Goal: Information Seeking & Learning: Learn about a topic

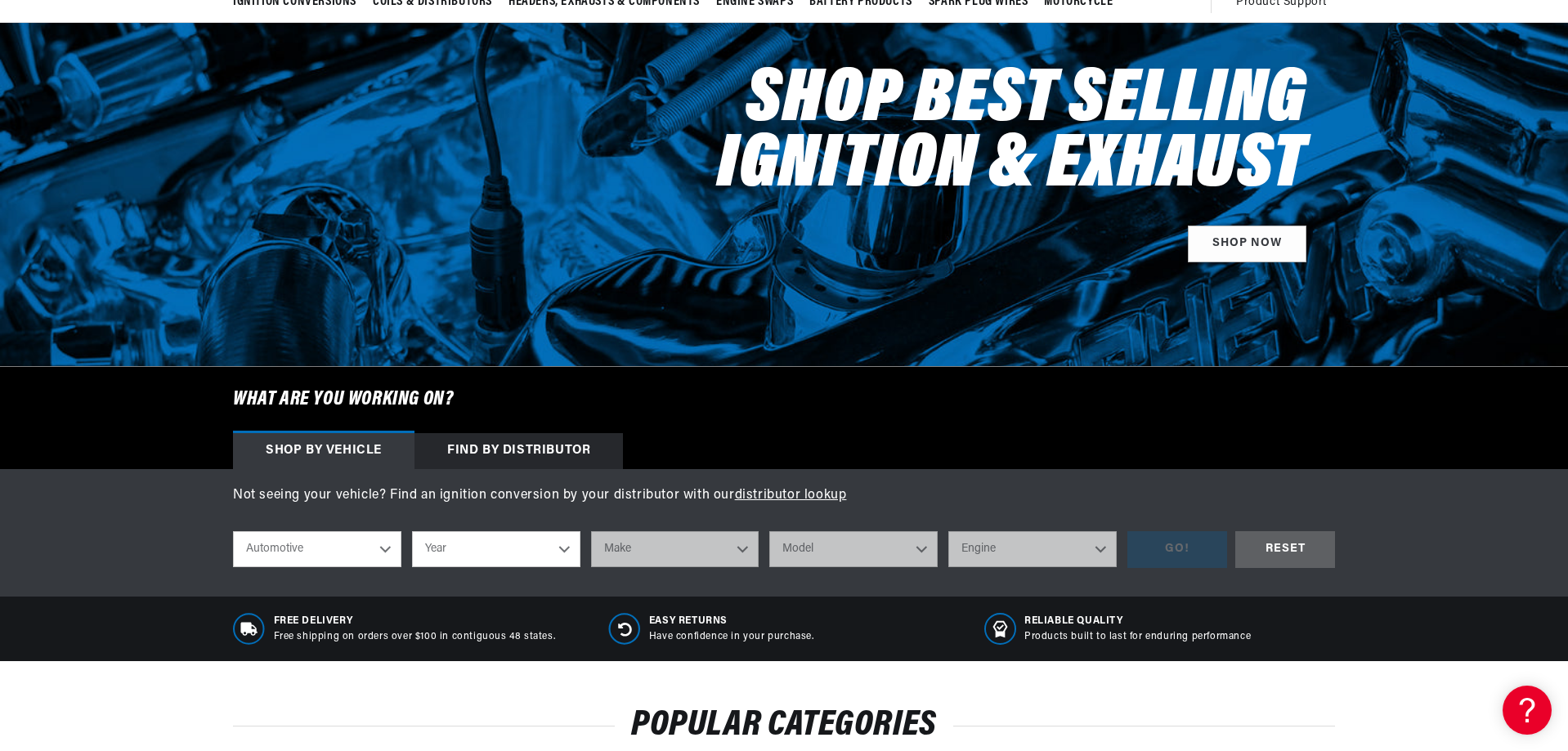
scroll to position [246, 0]
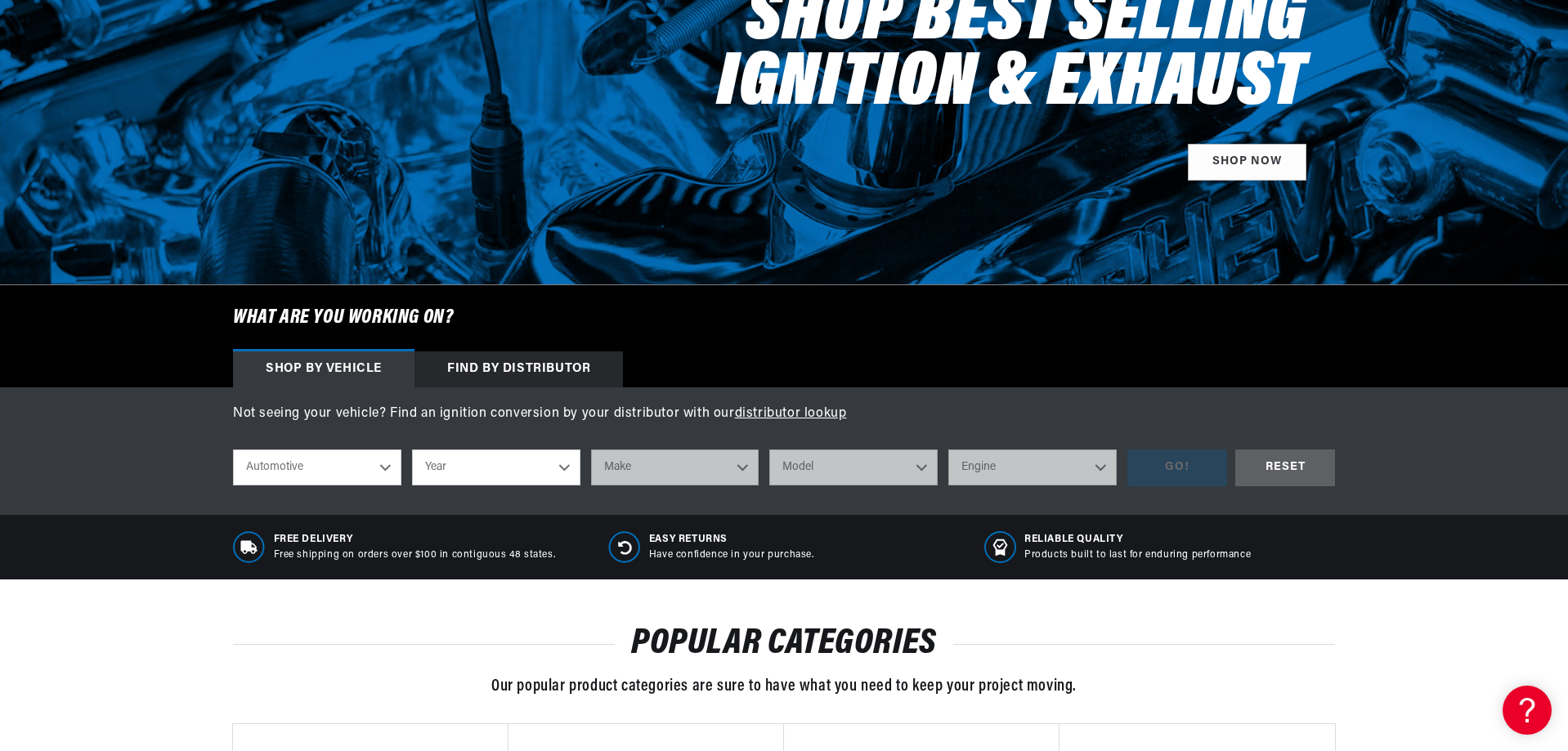
click at [531, 369] on div "Find by Distributor" at bounding box center [519, 369] width 209 height 36
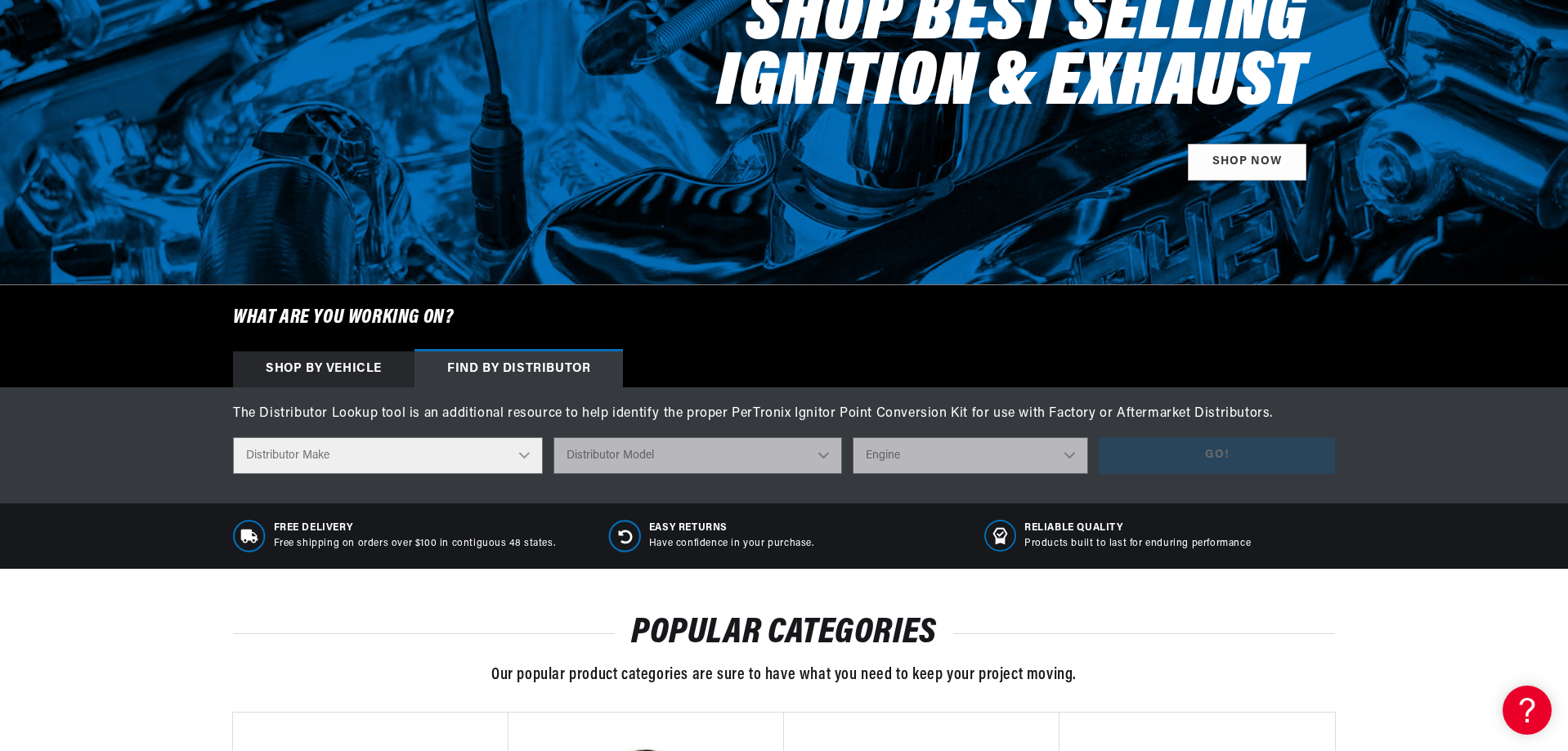
click at [512, 464] on select "Distributor Make Accel Aldon Autolite Bosch Century Chrysler Clark Colt Contine…" at bounding box center [388, 455] width 310 height 37
click at [511, 463] on select "Distributor Make Accel Aldon Autolite Bosch Century Chrysler Clark Colt Contine…" at bounding box center [388, 455] width 310 height 37
click at [368, 365] on div "Shop by vehicle" at bounding box center [324, 369] width 181 height 36
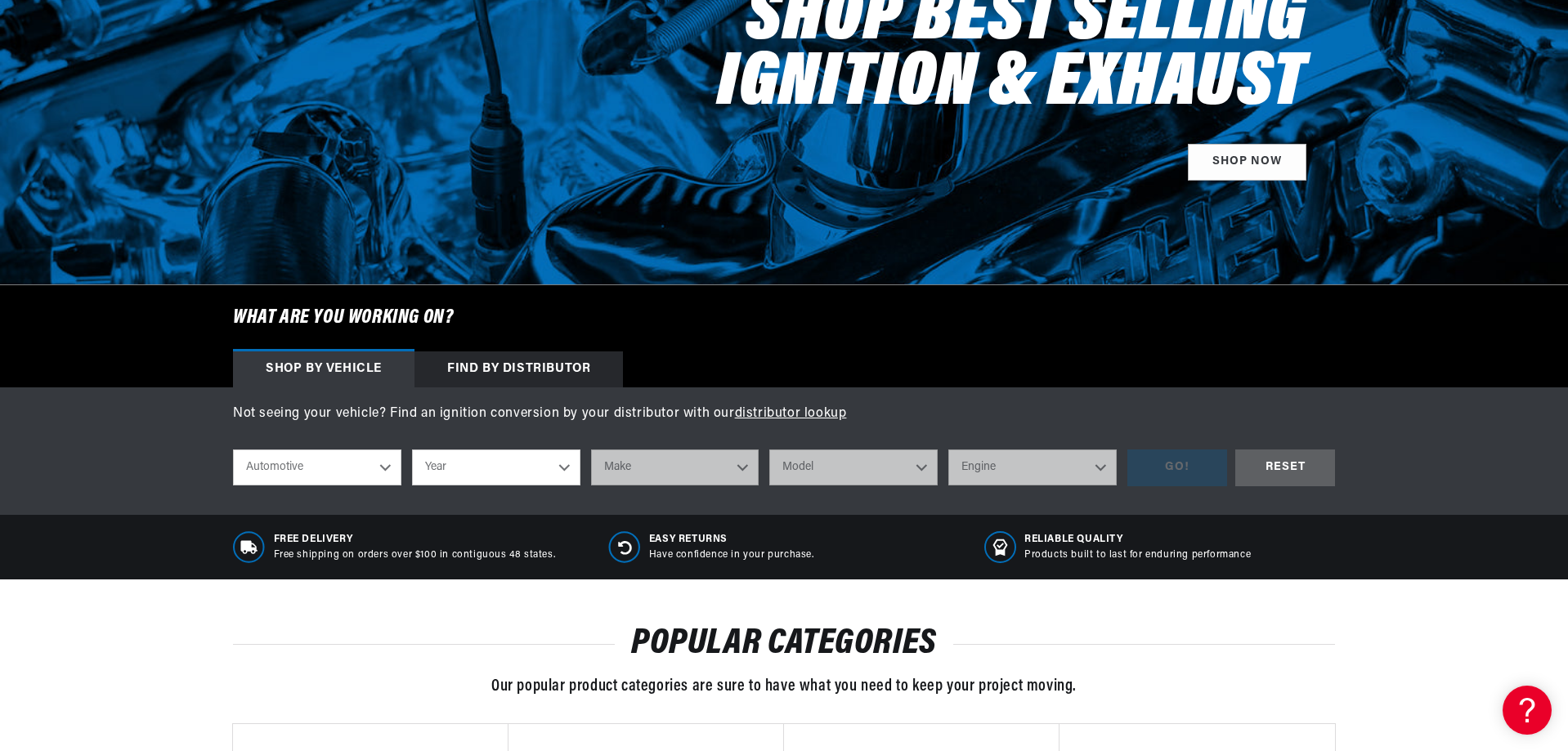
scroll to position [0, 0]
click at [385, 469] on select "Automotive Agricultural Industrial Marine Motorcycle" at bounding box center [318, 468] width 168 height 36
click at [233, 450] on select "Automotive Agricultural Industrial Marine Motorcycle" at bounding box center [318, 468] width 168 height 36
click at [471, 467] on select "Year 1970 1965 1964 1960 1959 1958 1957 1939 1938 1937" at bounding box center [496, 468] width 168 height 36
click at [379, 465] on select "Automotive Agricultural Industrial Marine Motorcycle" at bounding box center [318, 468] width 168 height 36
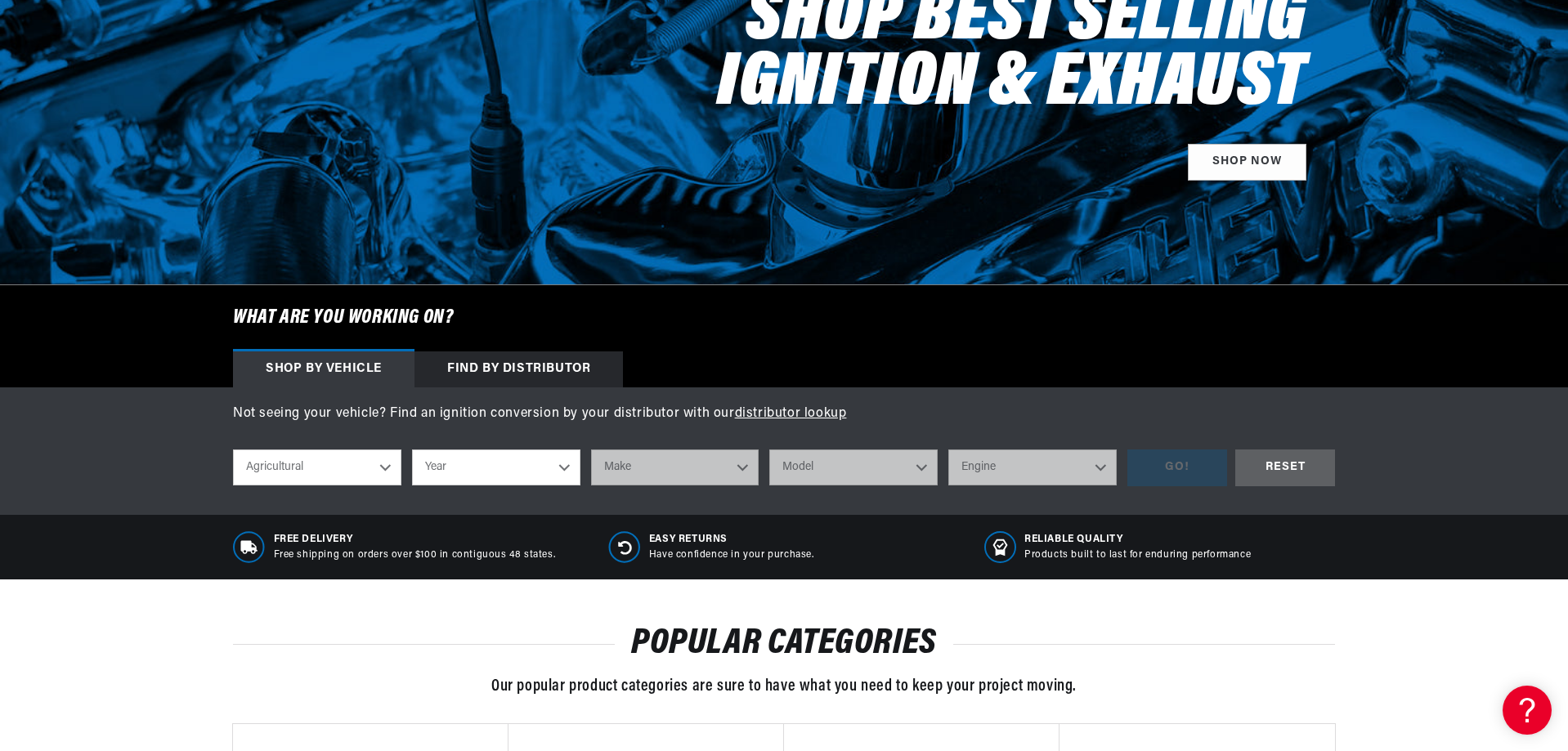
scroll to position [0, 495]
click at [233, 450] on select "Automotive Agricultural Industrial Marine Motorcycle" at bounding box center [318, 468] width 168 height 36
select select "Industrial"
click at [470, 464] on select "Year 1990 1986 1984 1983 1982 1981 1980 1979 1978 1977 1976 1975 1974 1973 1972…" at bounding box center [496, 468] width 168 height 36
select select "1973"
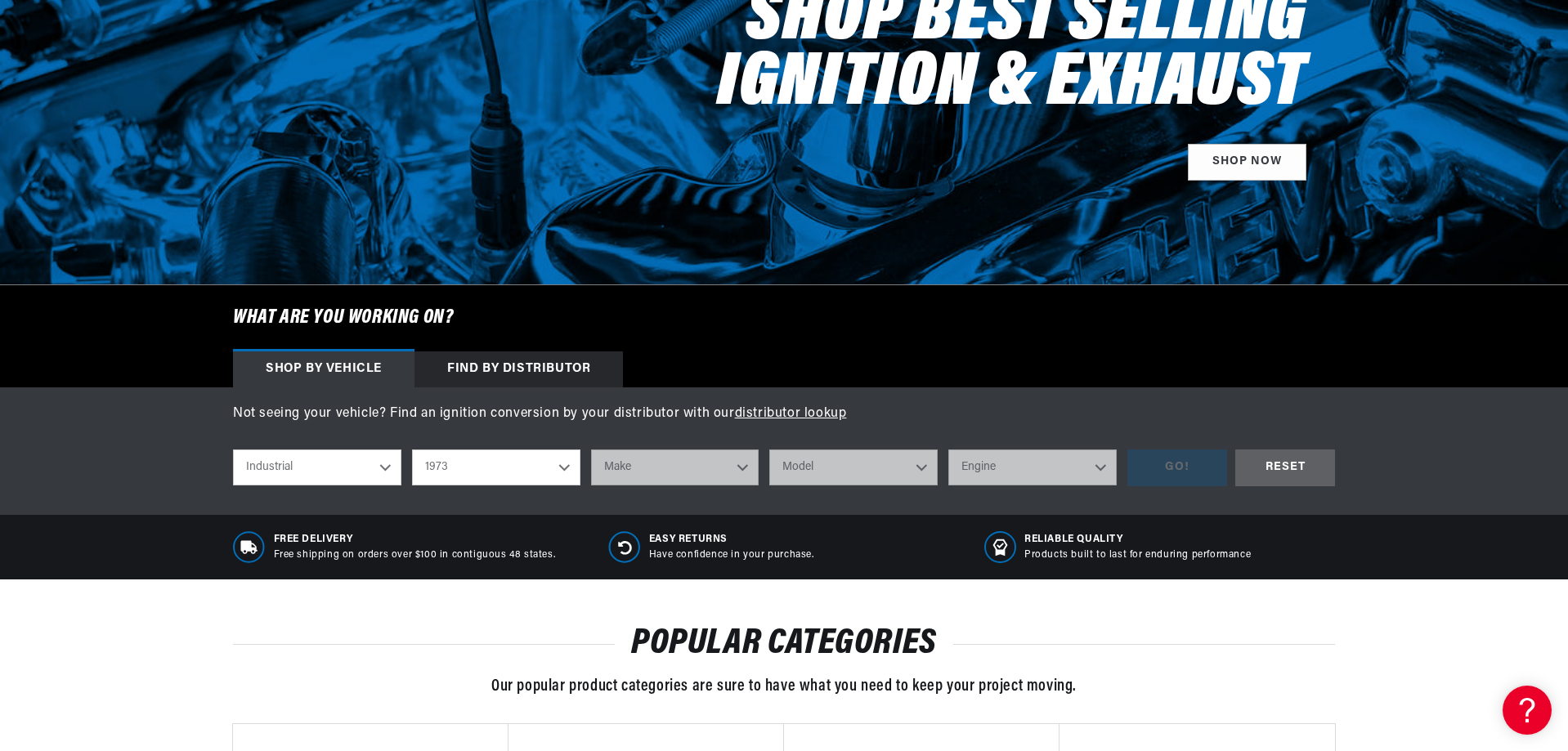
click at [412, 450] on select "Year 1990 1986 1984 1983 1982 1981 1980 1979 1978 1977 1976 1975 1974 1973 1972…" at bounding box center [496, 468] width 168 height 36
click at [640, 464] on select "Make Allis Chalmers Dodge Eaton, Yale, Towne Volkswagen Industrial Engine" at bounding box center [676, 468] width 168 height 36
click at [493, 469] on select "1990 1986 1984 1983 1982 1981 1980 1979 1978 1977 1976 1975 1974 1973 1972 1971…" at bounding box center [496, 468] width 168 height 36
click at [412, 450] on select "1990 1986 1984 1983 1982 1981 1980 1979 1978 1977 1976 1975 1974 1973 1972 1971…" at bounding box center [496, 468] width 168 height 36
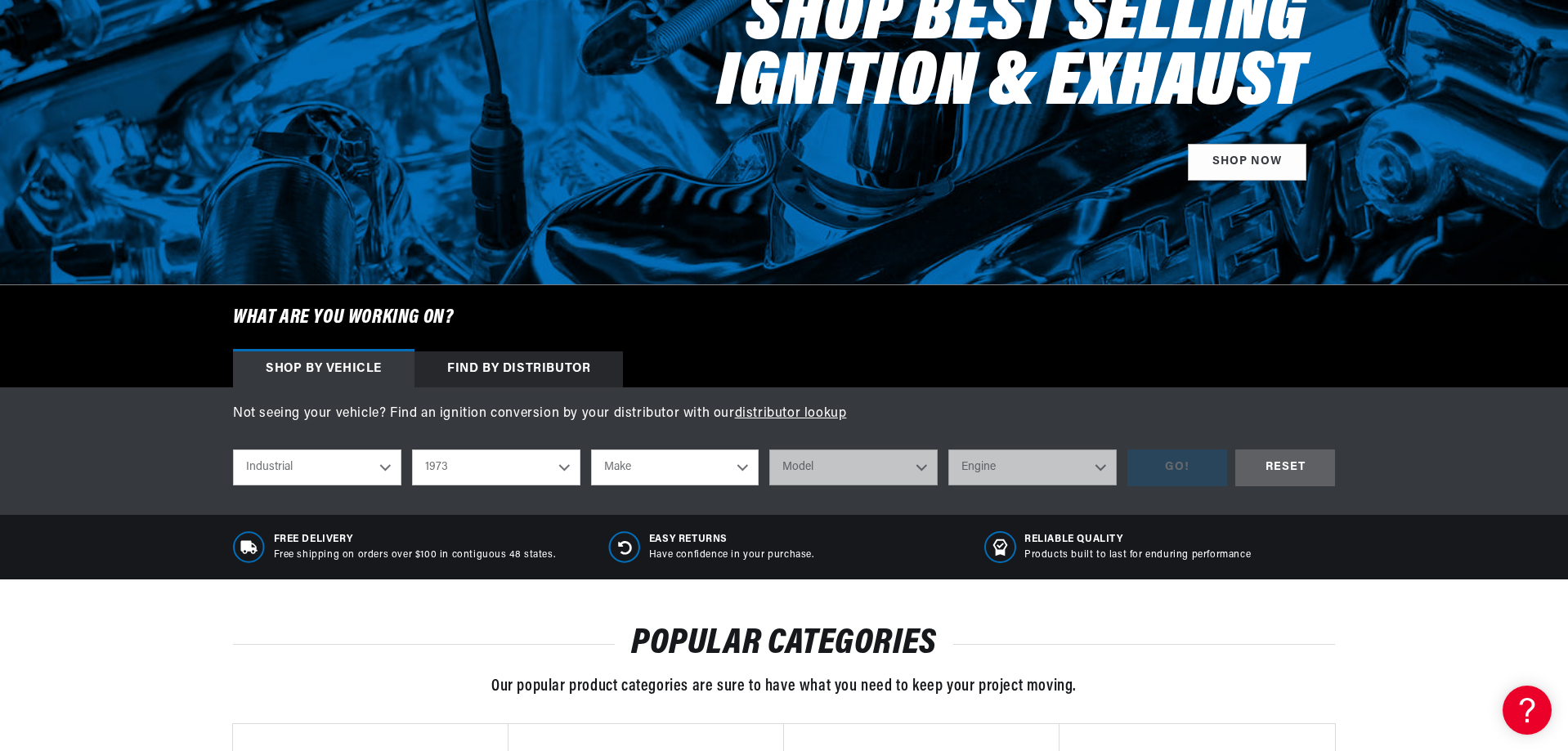
select select "1974"
click at [644, 463] on select "Make Allis Chalmers Dodge Ford IHC Truck Massey Ferguson Minneapolis-Moline" at bounding box center [676, 468] width 168 height 36
click at [336, 473] on select "Automotive Agricultural Industrial Marine Motorcycle" at bounding box center [318, 468] width 168 height 36
click at [233, 450] on select "Automotive Agricultural Industrial Marine Motorcycle" at bounding box center [318, 468] width 168 height 36
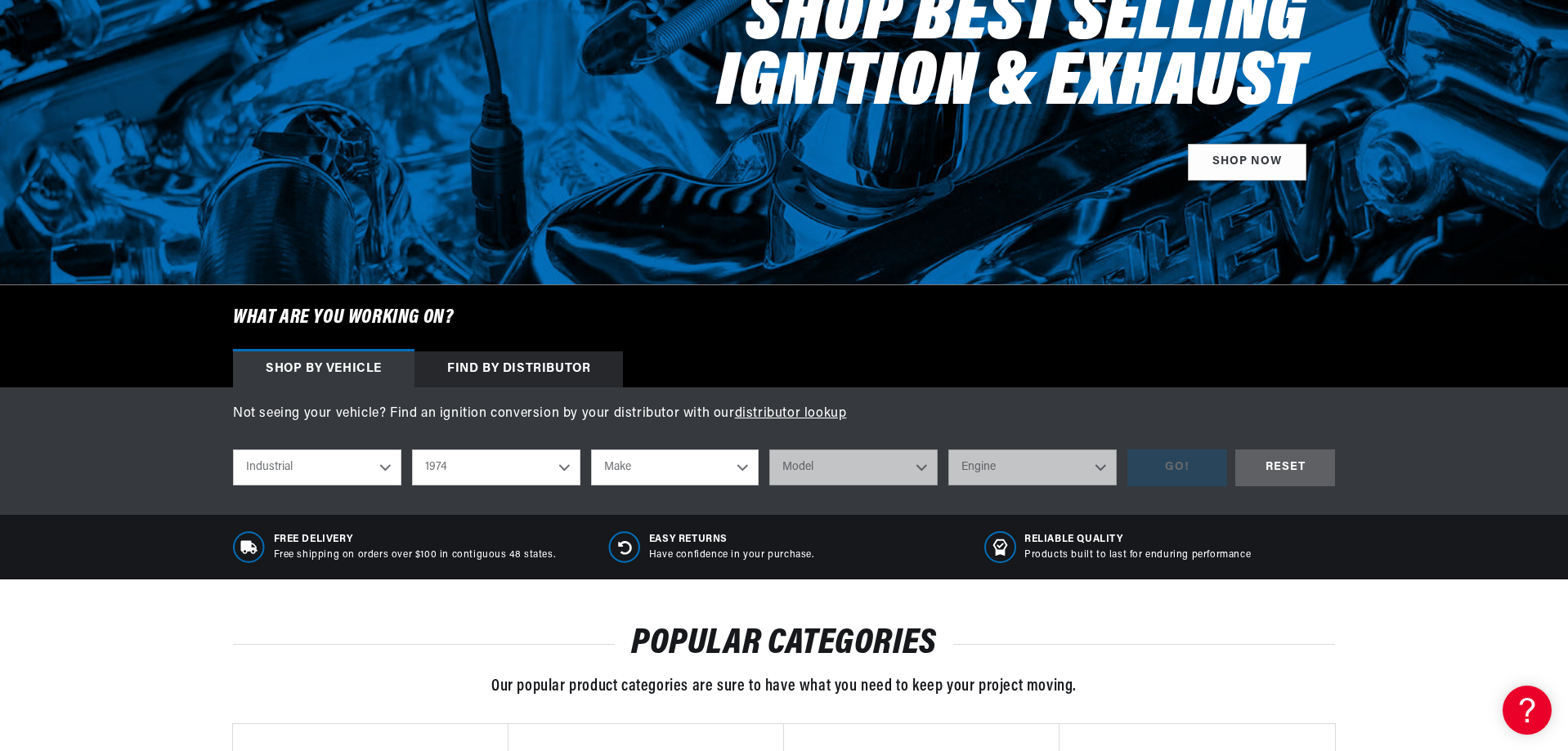
select select "Agricultural"
click at [472, 469] on select "Year 1970 1965 1964 1960 1959 1958 1957 1939 1938 1937" at bounding box center [496, 468] width 168 height 36
select select "1970"
click at [412, 450] on select "Year 1970 1965 1964 1960 1959 1958 1957 1939 1938 1937" at bounding box center [496, 468] width 168 height 36
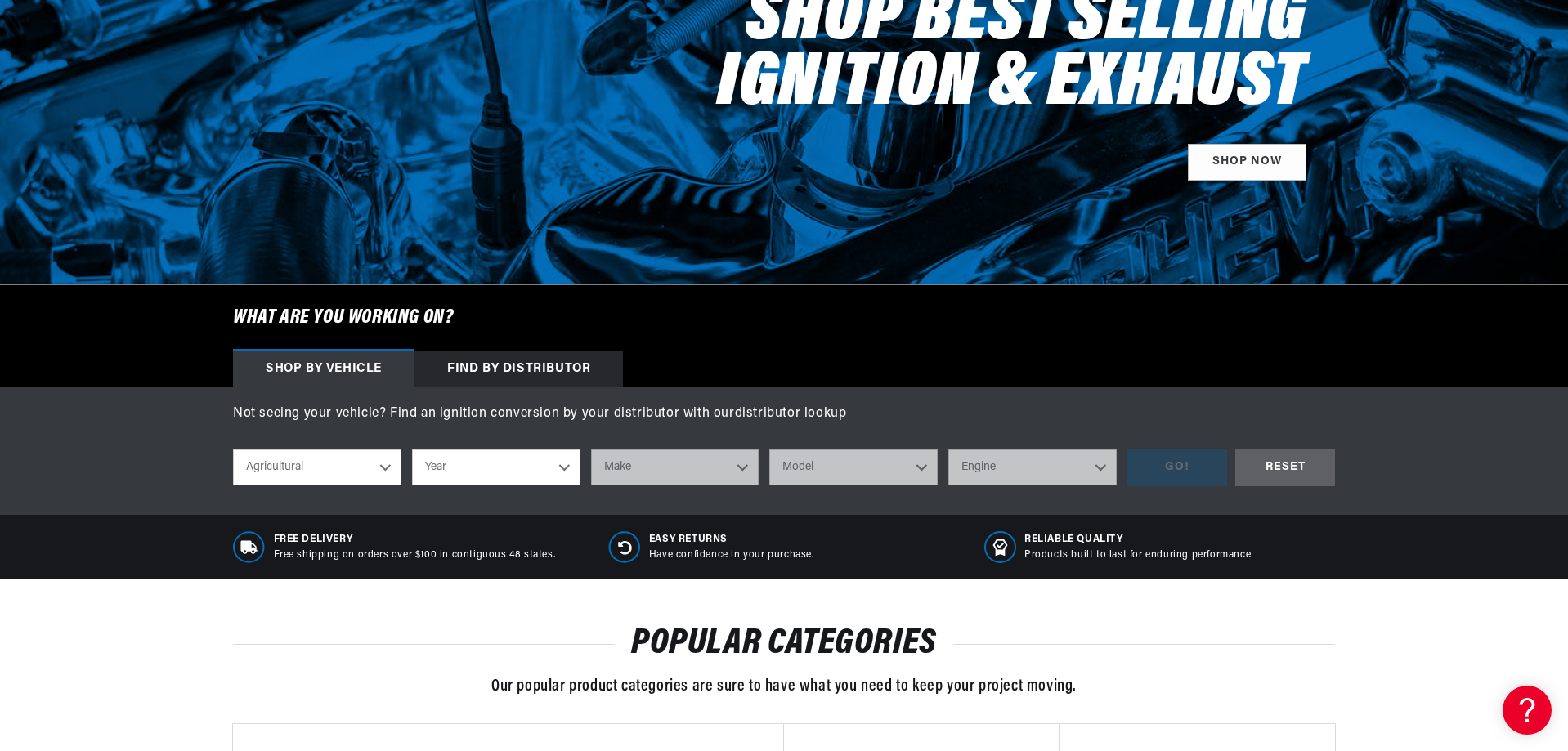
select select "1970"
click at [650, 465] on select "Make International Harvester" at bounding box center [676, 468] width 168 height 36
click at [866, 446] on div "shop by vehicle What are you working on? Automotive Agricultural Industrial Mar…" at bounding box center [784, 468] width 1102 height 61
click at [363, 469] on select "Automotive Agricultural Industrial Marine Motorcycle" at bounding box center [318, 468] width 168 height 36
click at [233, 450] on select "Automotive Agricultural Industrial Marine Motorcycle" at bounding box center [318, 468] width 168 height 36
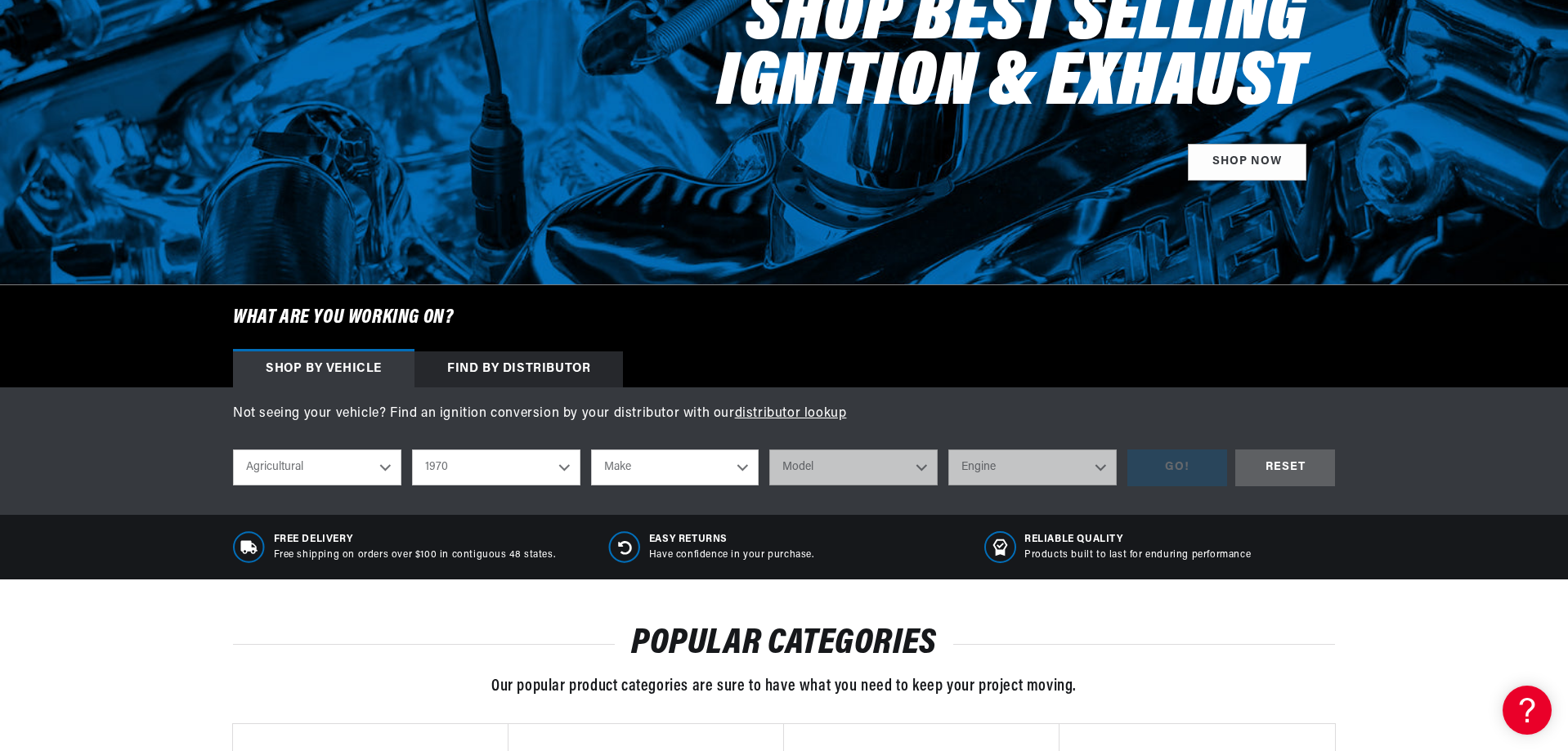
select select "Automotive"
click at [502, 472] on select "2024 2023 2022 2021 2020 2019 2018 2017 2016 2015 2014 2013 2012 2011 2010 2009…" at bounding box center [496, 468] width 168 height 36
click at [412, 450] on select "2024 2023 2022 2021 2020 2019 2018 2017 2016 2015 2014 2013 2012 2011 2010 2009…" at bounding box center [496, 468] width 168 height 36
select select "1973"
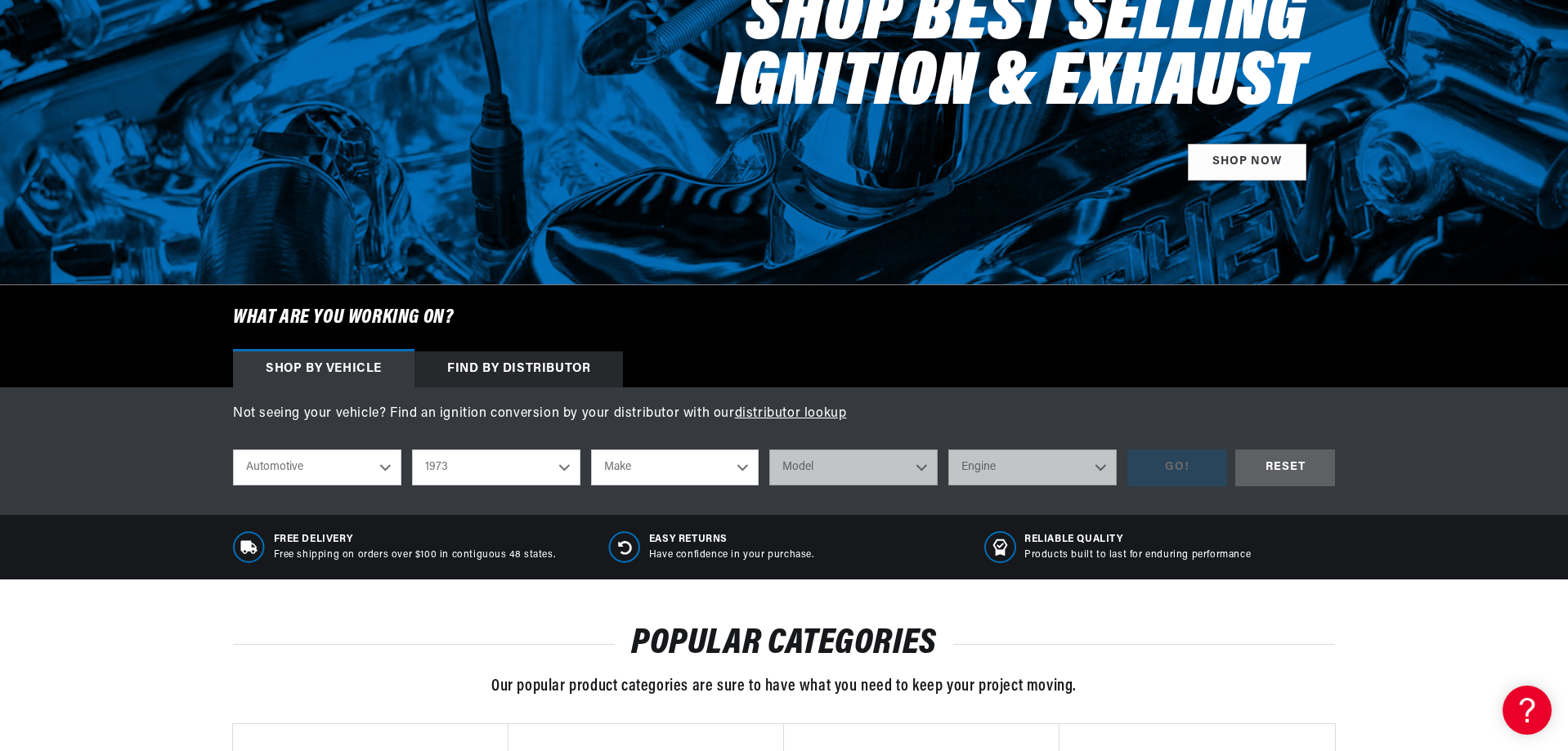
click at [638, 482] on select "Make Alfa Romeo American Motors Aston Martin Audi Austin Avanti Bentley BMW Bui…" at bounding box center [676, 468] width 168 height 36
select select "Chevrolet"
click at [592, 450] on select "Make Alfa Romeo American Motors Aston Martin Audi Austin Avanti Bentley BMW Bui…" at bounding box center [676, 468] width 168 height 36
select select "Chevrolet"
click at [807, 465] on select "Model Bel Air Blazer C10 Pickup C10 Suburban C20 Pickup C20 Suburban C30 Pickup…" at bounding box center [853, 468] width 168 height 36
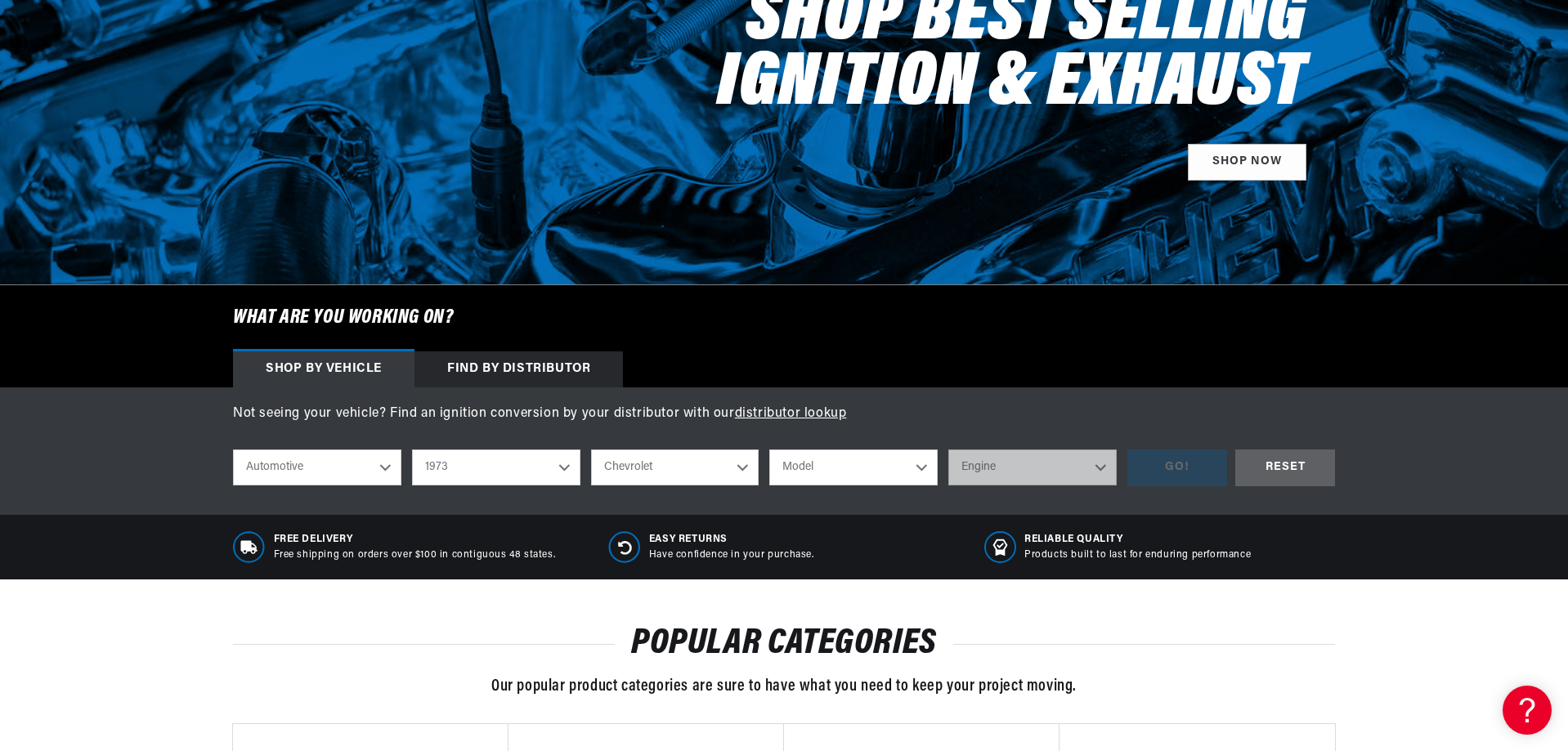
select select "C50"
click at [769, 450] on select "Model Bel Air Blazer C10 Pickup C10 Suburban C20 Pickup C20 Suburban C30 Pickup…" at bounding box center [853, 468] width 168 height 36
click at [998, 464] on select "Engine 350cid / 5.7L 366cid / 6.0L 427cid / 7.0L" at bounding box center [1033, 468] width 168 height 36
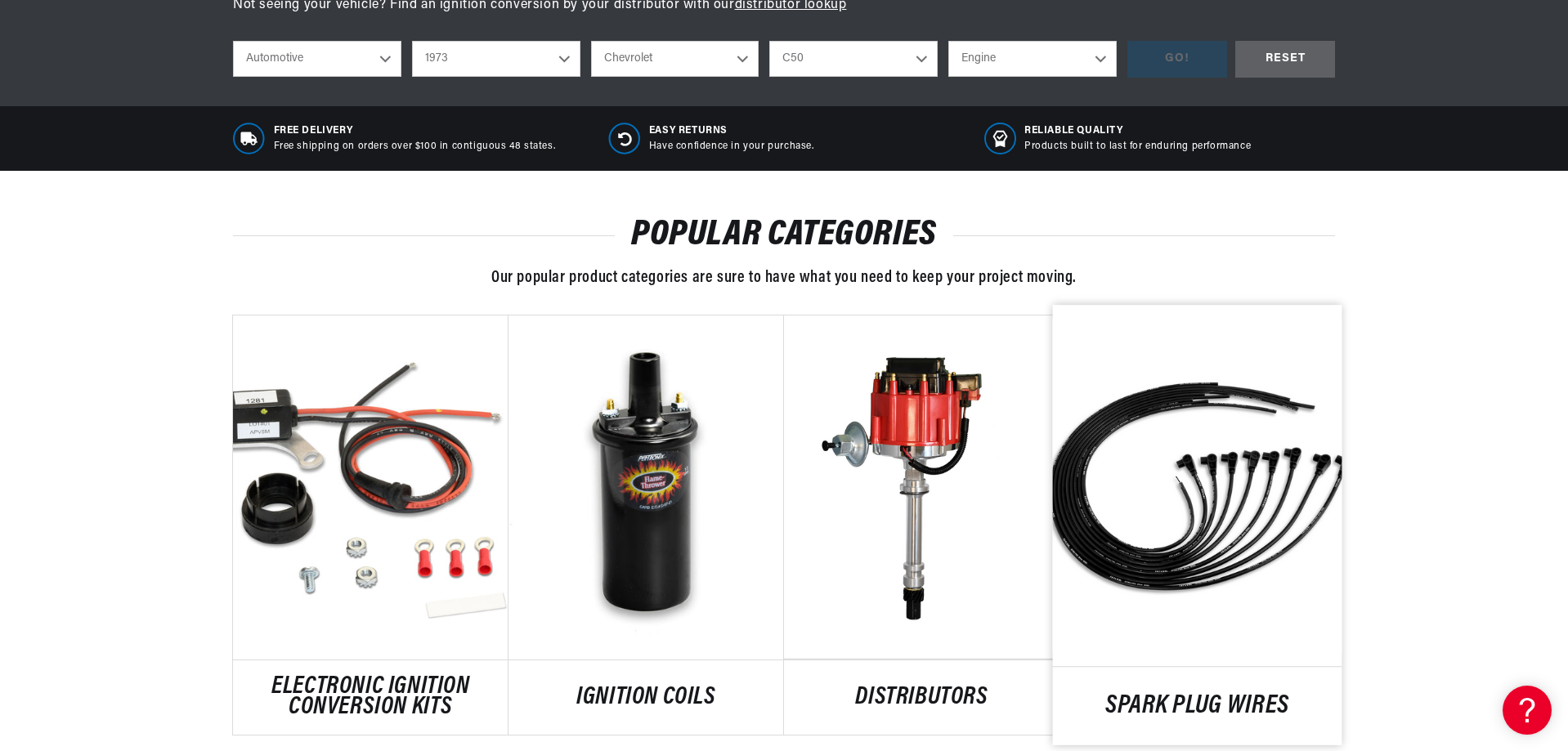
scroll to position [246, 0]
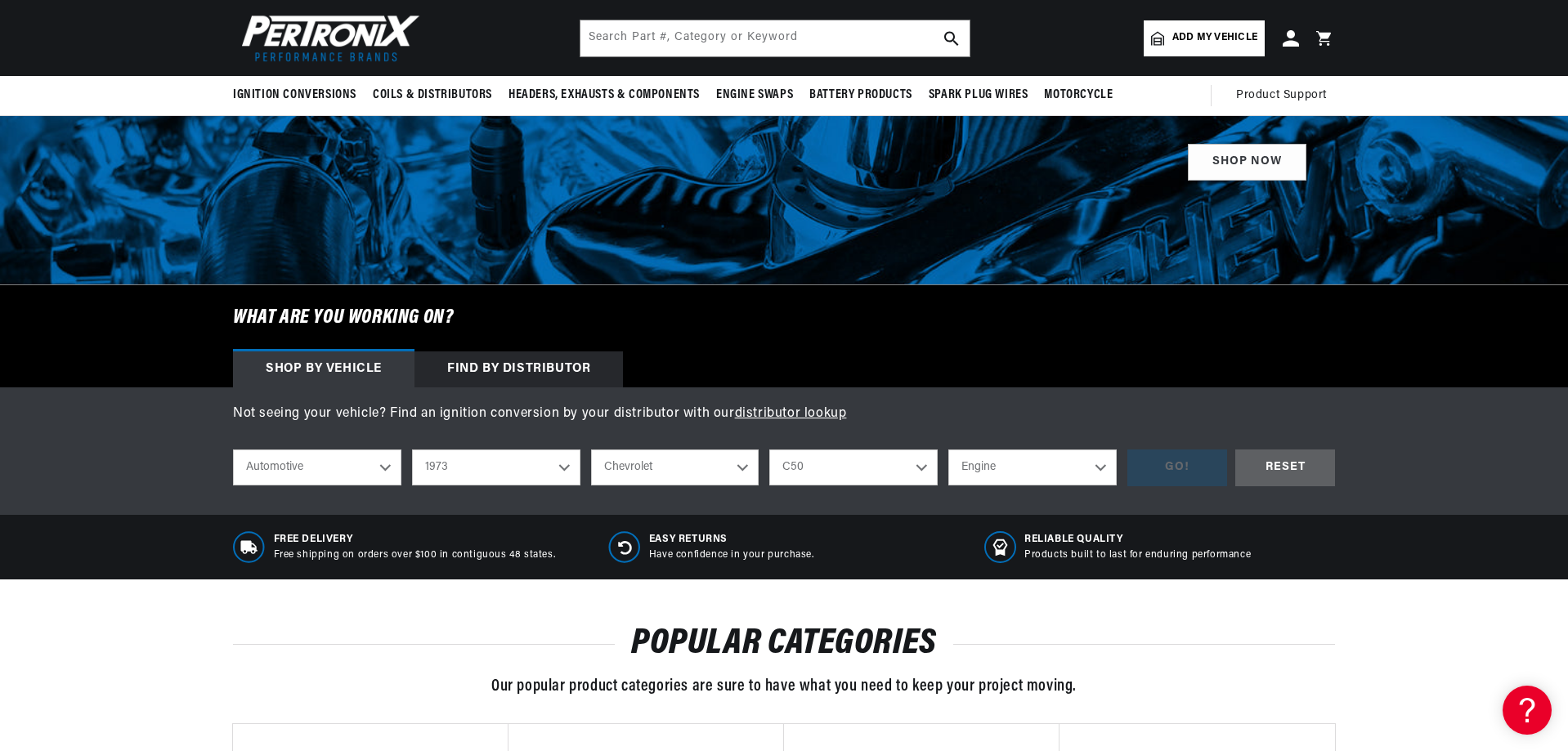
click at [1027, 461] on select "Engine 350cid / 5.7L 366cid / 6.0L 427cid / 7.0L" at bounding box center [1033, 468] width 168 height 36
click at [892, 467] on select "Bel Air Blazer C10 Pickup C10 Suburban C20 Pickup C20 Suburban C30 Pickup C50 C…" at bounding box center [853, 468] width 168 height 36
click at [769, 450] on select "Bel Air Blazer C10 Pickup C10 Suburban C20 Pickup C20 Suburban C30 Pickup C50 C…" at bounding box center [853, 468] width 168 height 36
select select "C30-Pickup"
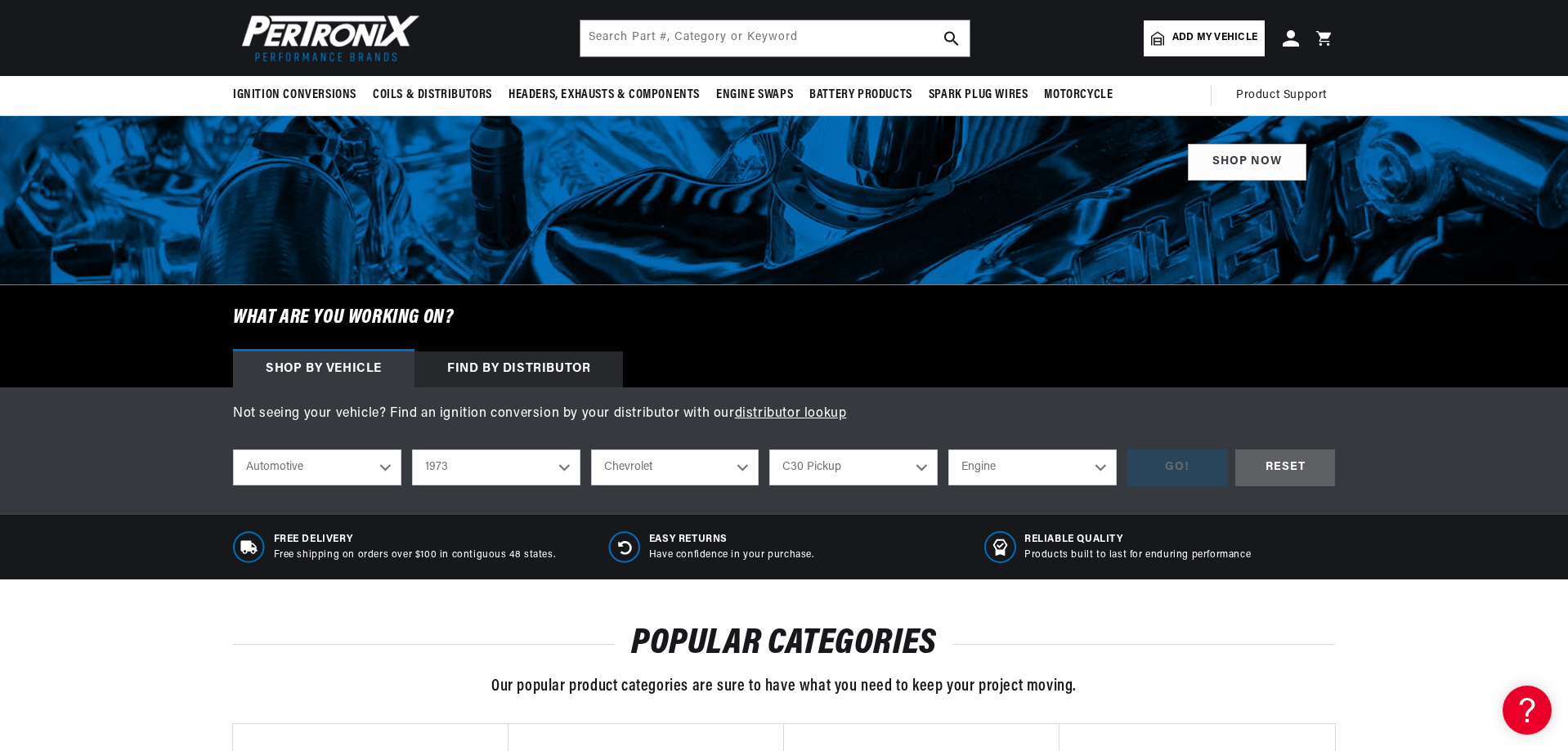
click at [1039, 467] on select "Engine 3.8L 4.6L 5.3L 5.4L 6.5L 250cid / 4.1L 292cid / 4.8L 305cid / 5.0L 307ci…" at bounding box center [1033, 468] width 168 height 36
select select "292cid-4.8L"
click at [949, 450] on select "Engine 3.8L 4.6L 5.3L 5.4L 6.5L 250cid / 4.1L 292cid / 4.8L 305cid / 5.0L 307ci…" at bounding box center [1033, 468] width 168 height 36
select select "292cid-4.8L"
click at [1179, 468] on div "GO!" at bounding box center [1178, 468] width 100 height 37
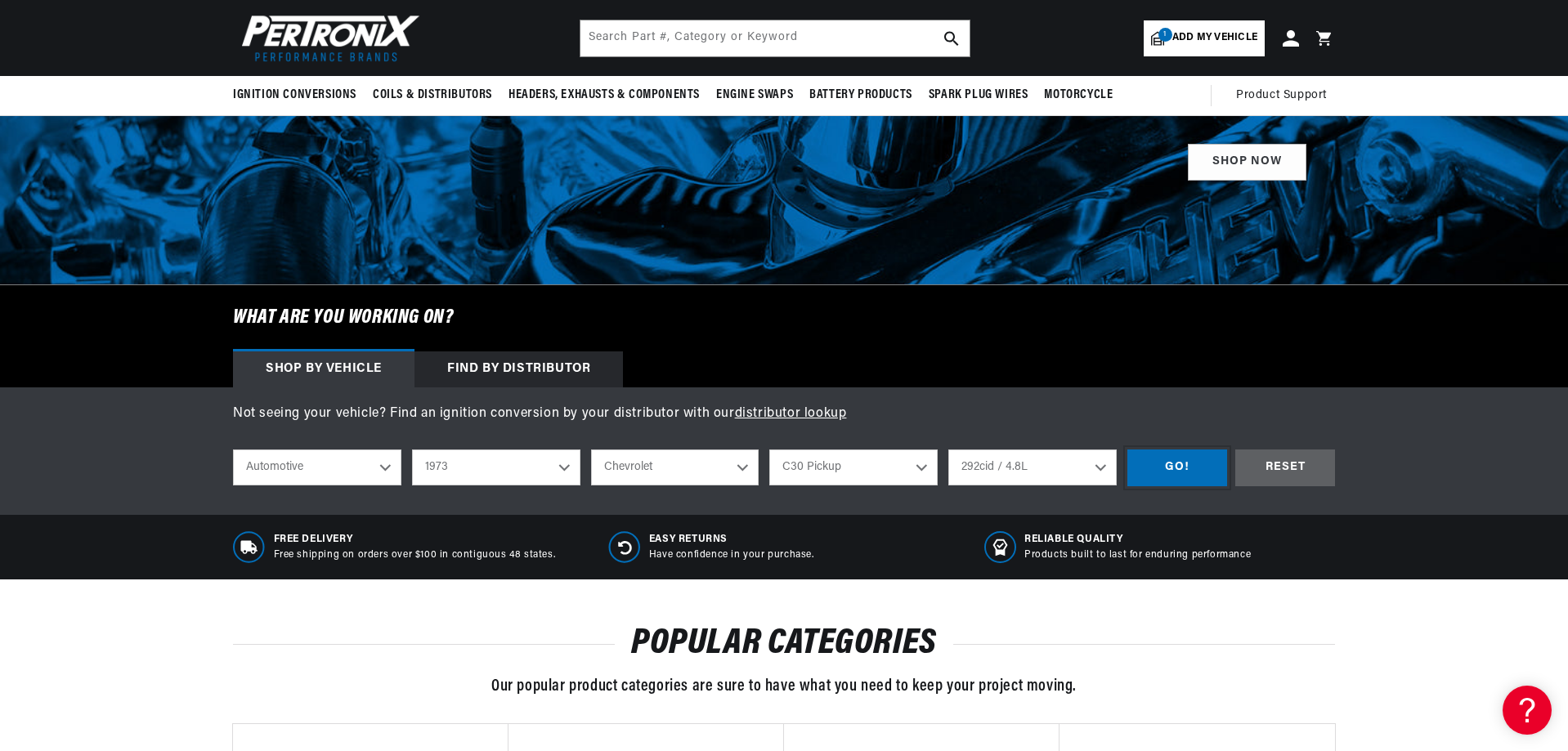
scroll to position [0, 0]
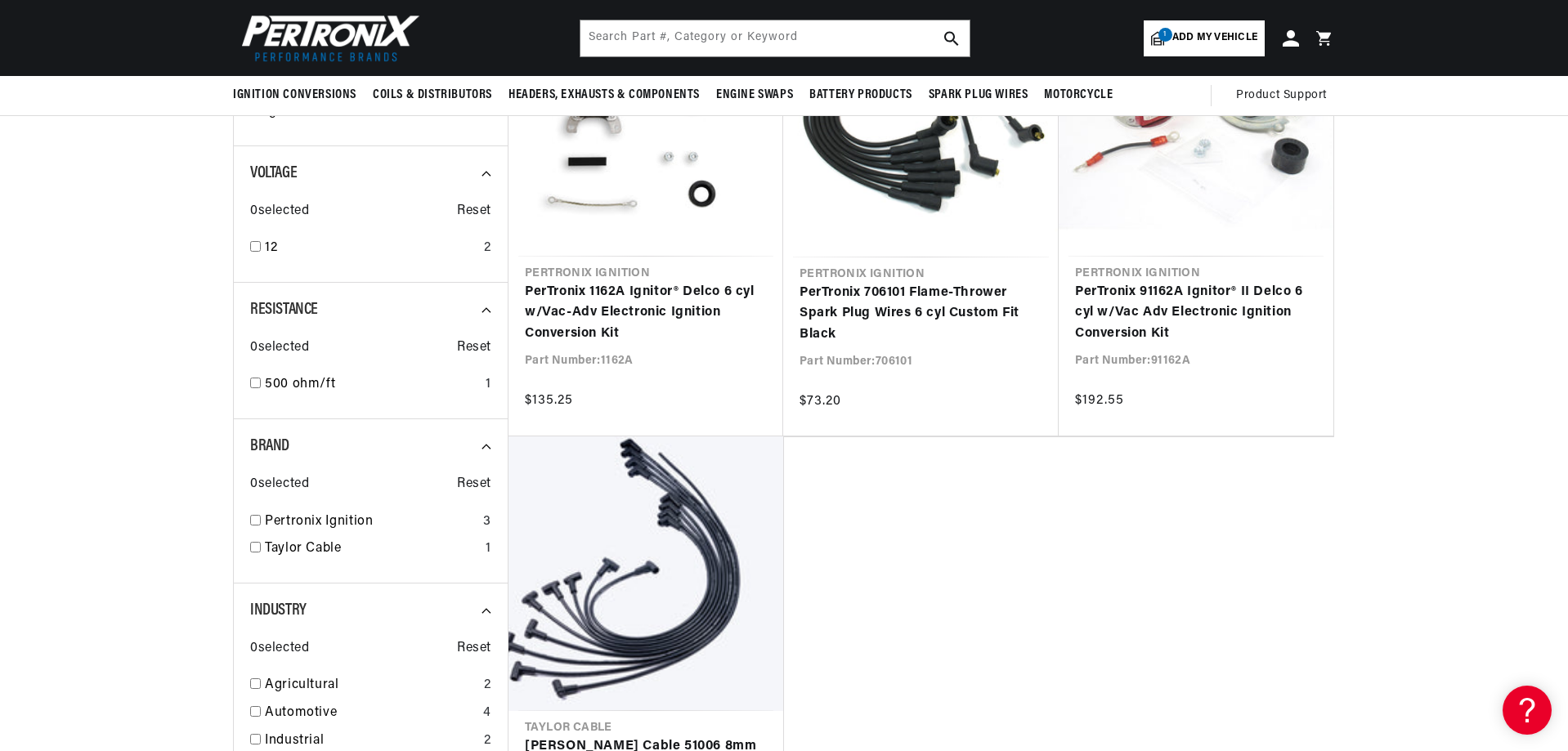
scroll to position [82, 0]
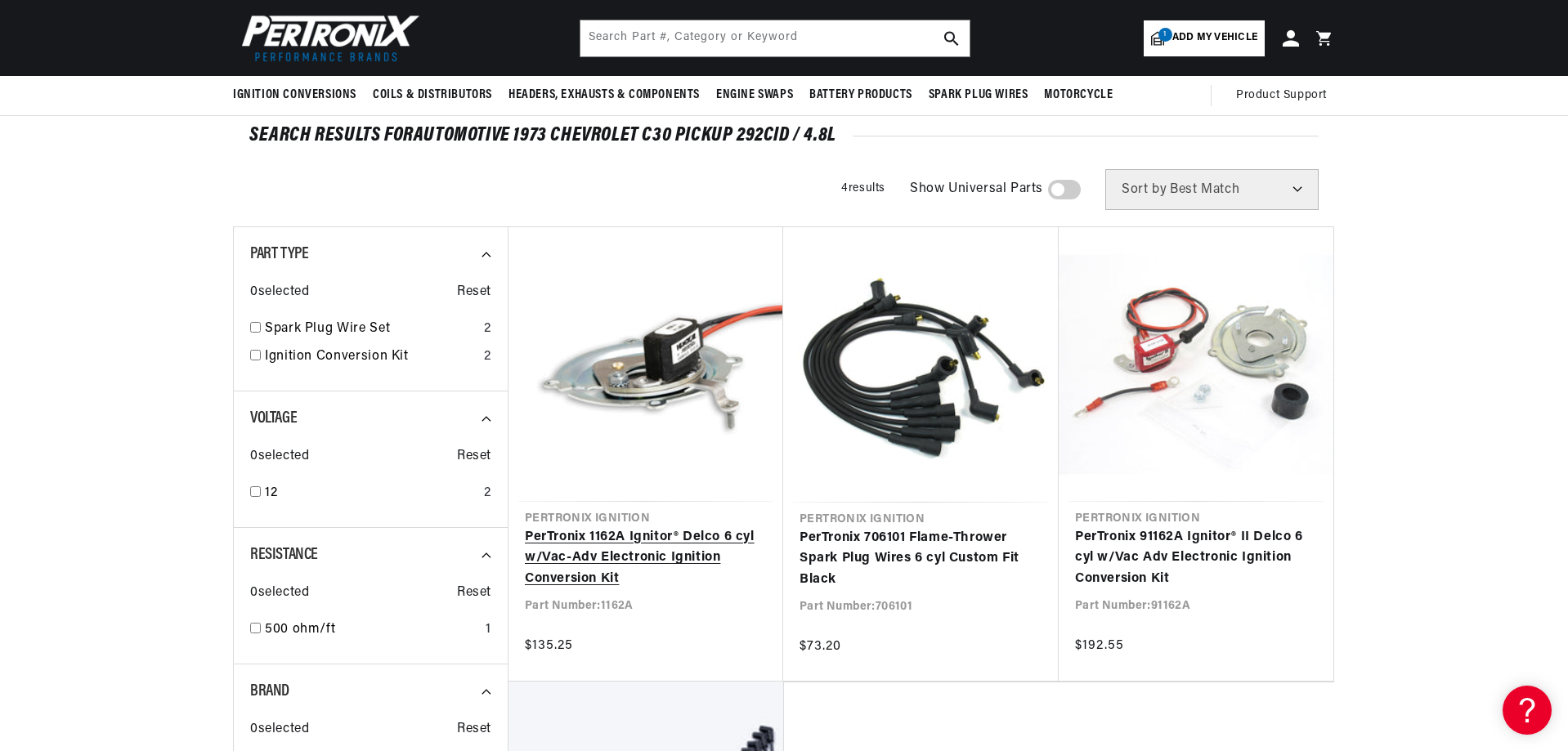
click at [638, 537] on link "PerTronix 1162A Ignitor® Delco 6 cyl w/Vac-Adv Electronic Ignition Conversion K…" at bounding box center [646, 558] width 242 height 63
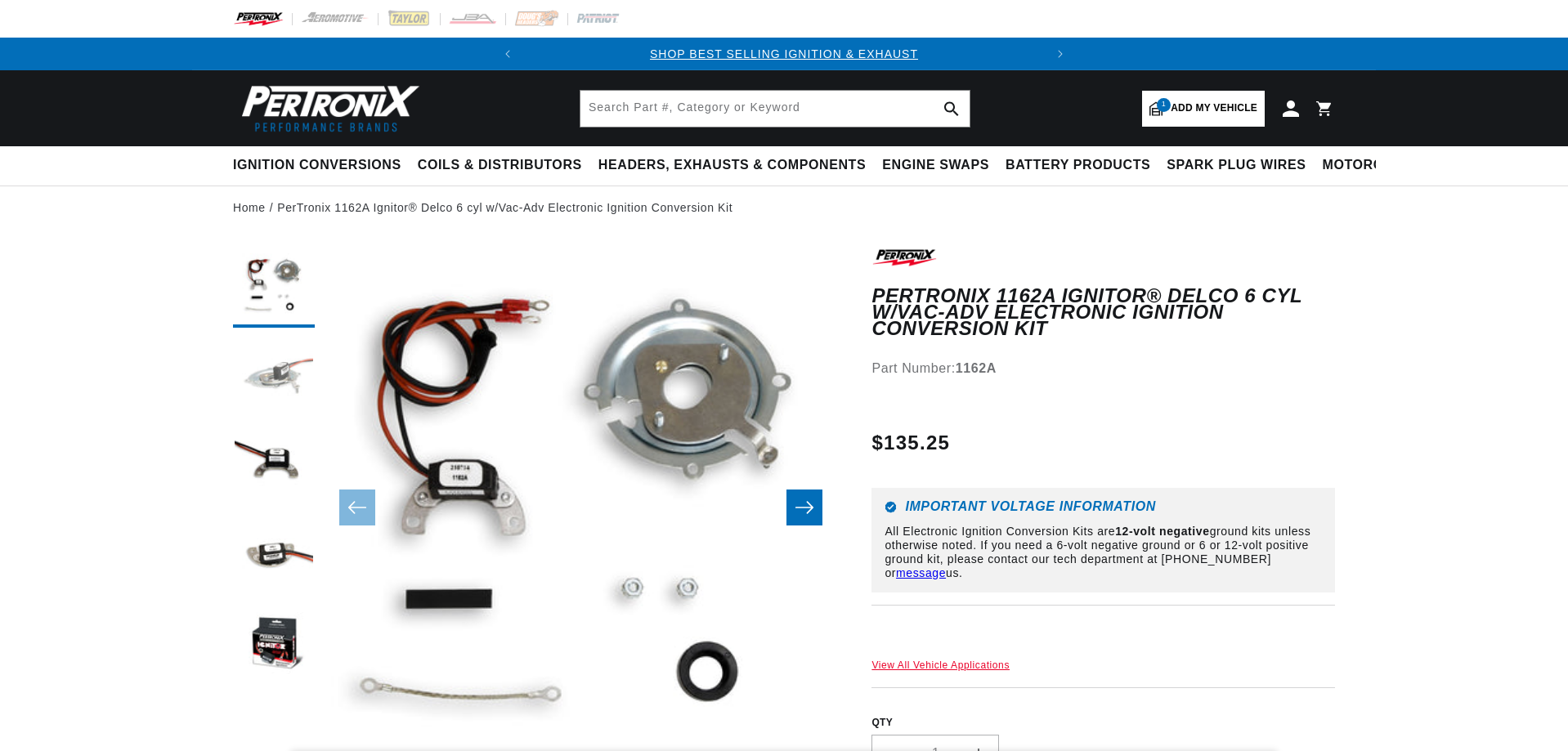
click at [311, 379] on button "Load image 2 in gallery view" at bounding box center [274, 377] width 82 height 82
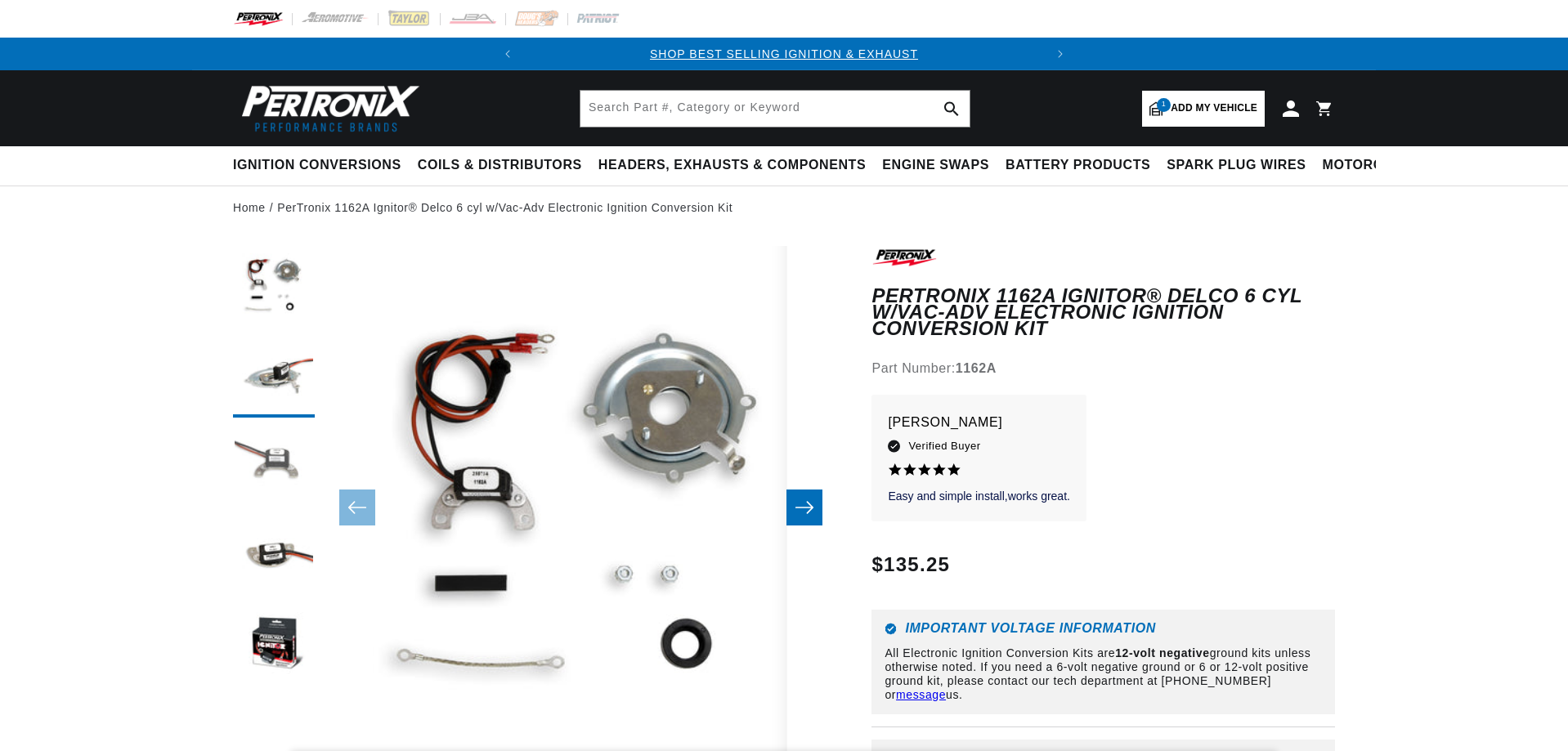
click at [262, 469] on button "Load image 3 in gallery view" at bounding box center [274, 467] width 82 height 82
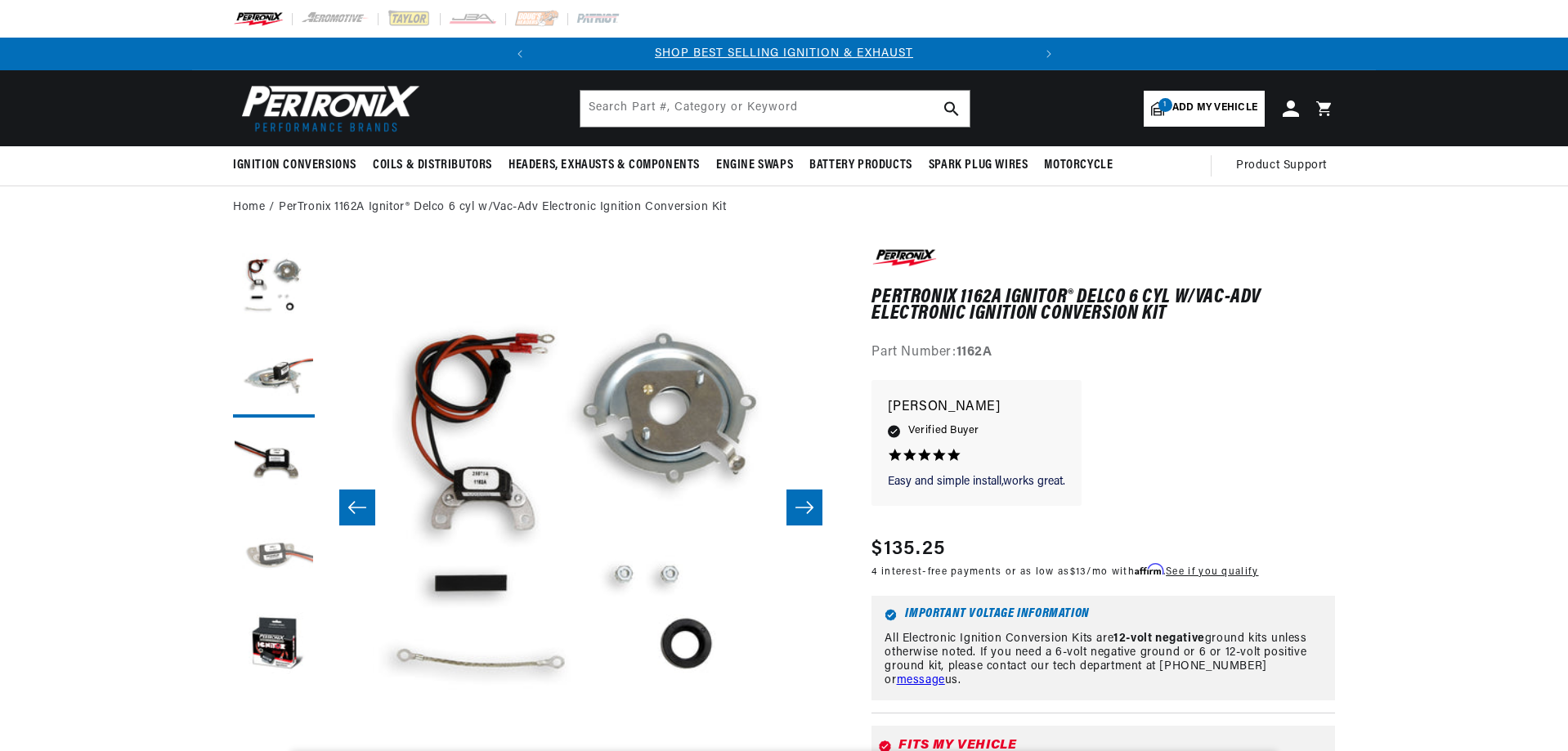
click at [271, 559] on button "Load image 4 in gallery view" at bounding box center [274, 556] width 82 height 82
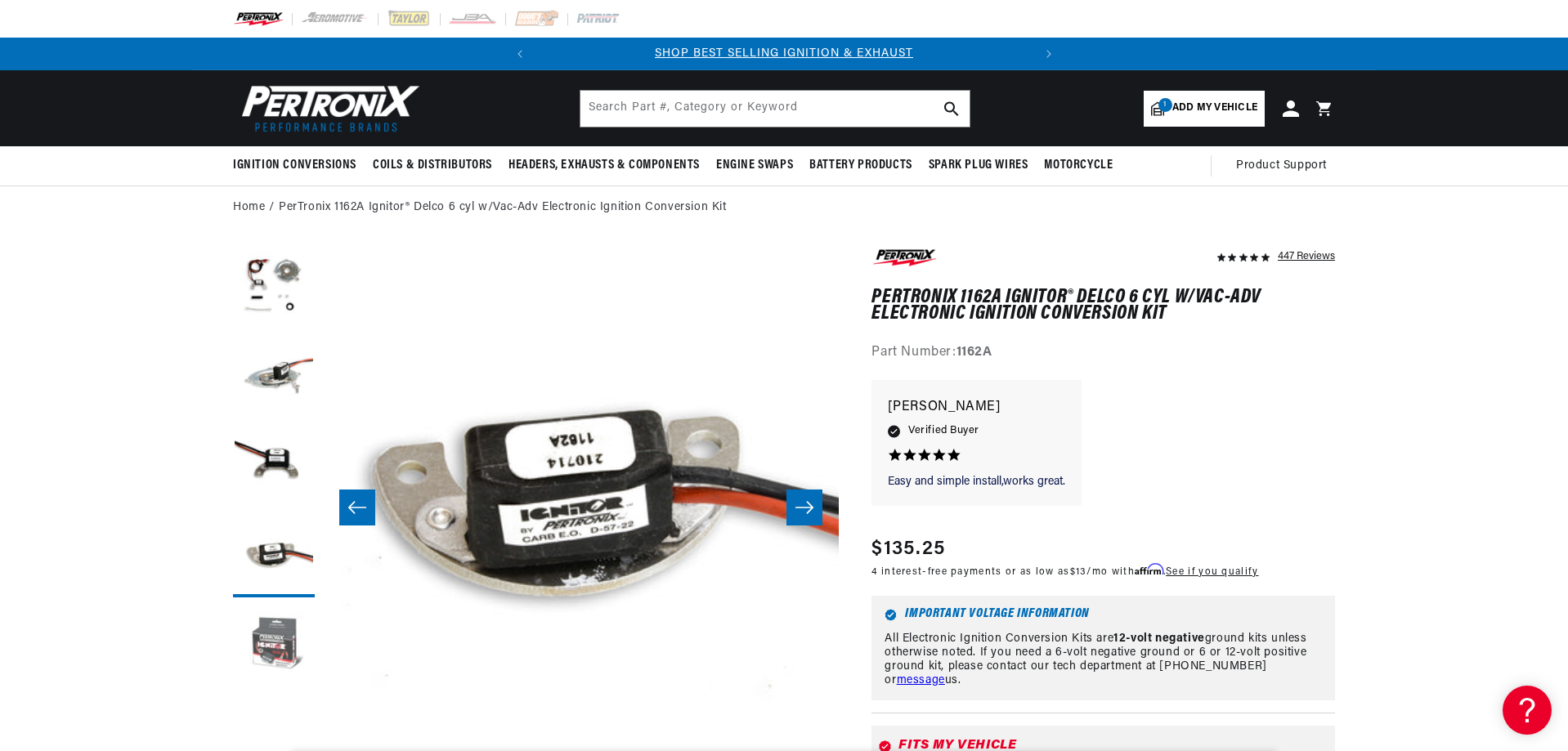
click at [277, 635] on button "Load image 5 in gallery view" at bounding box center [274, 646] width 82 height 82
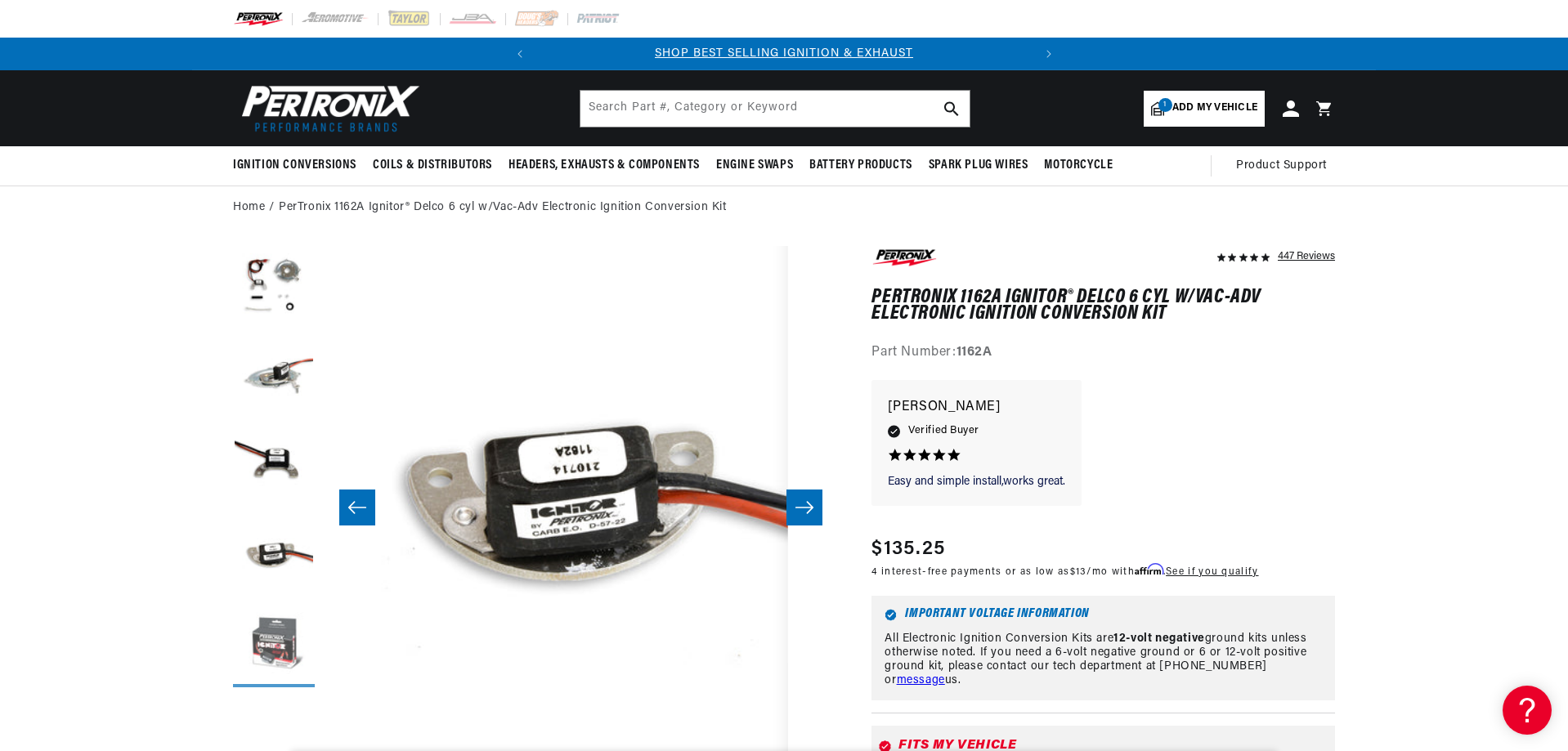
scroll to position [0, 495]
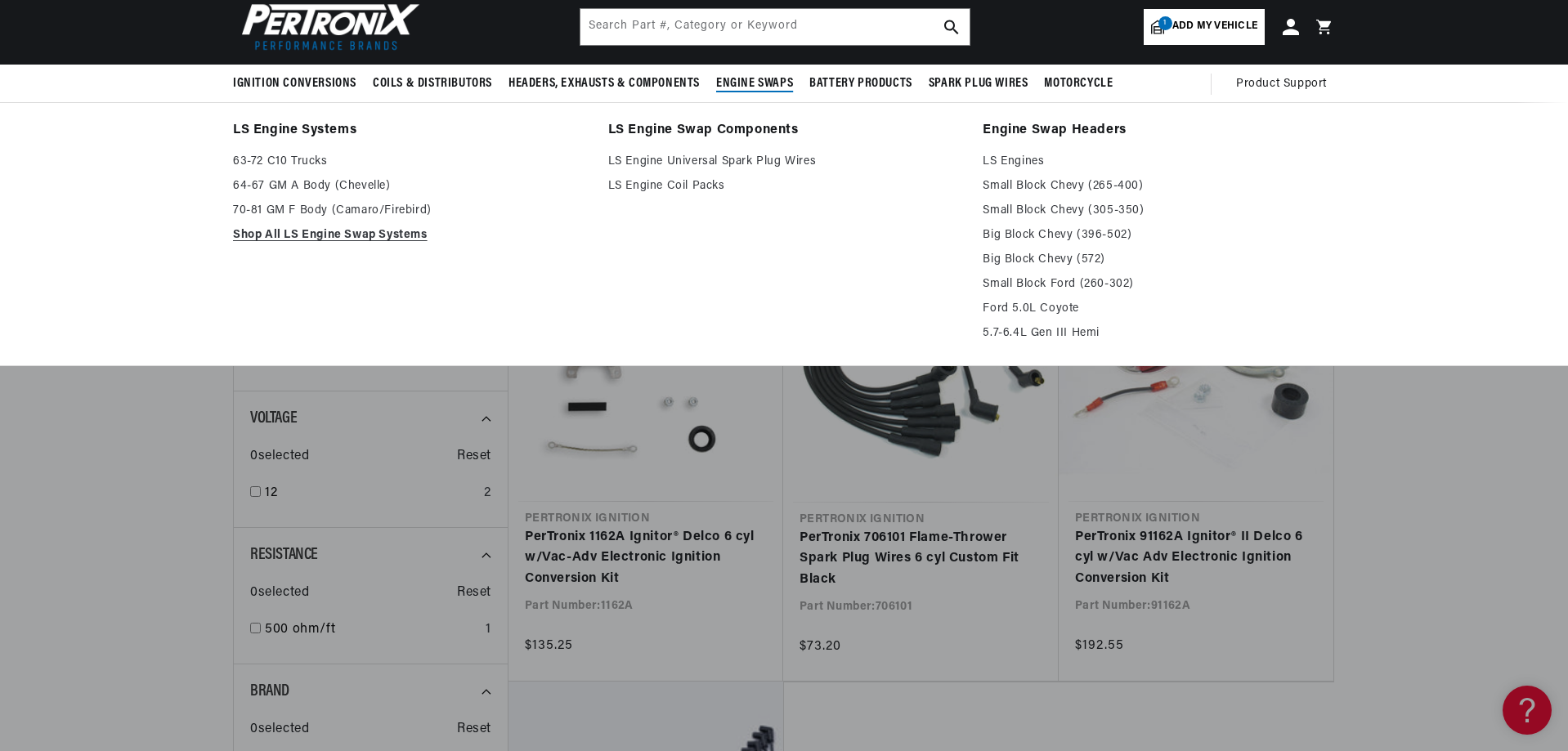
scroll to position [0, 495]
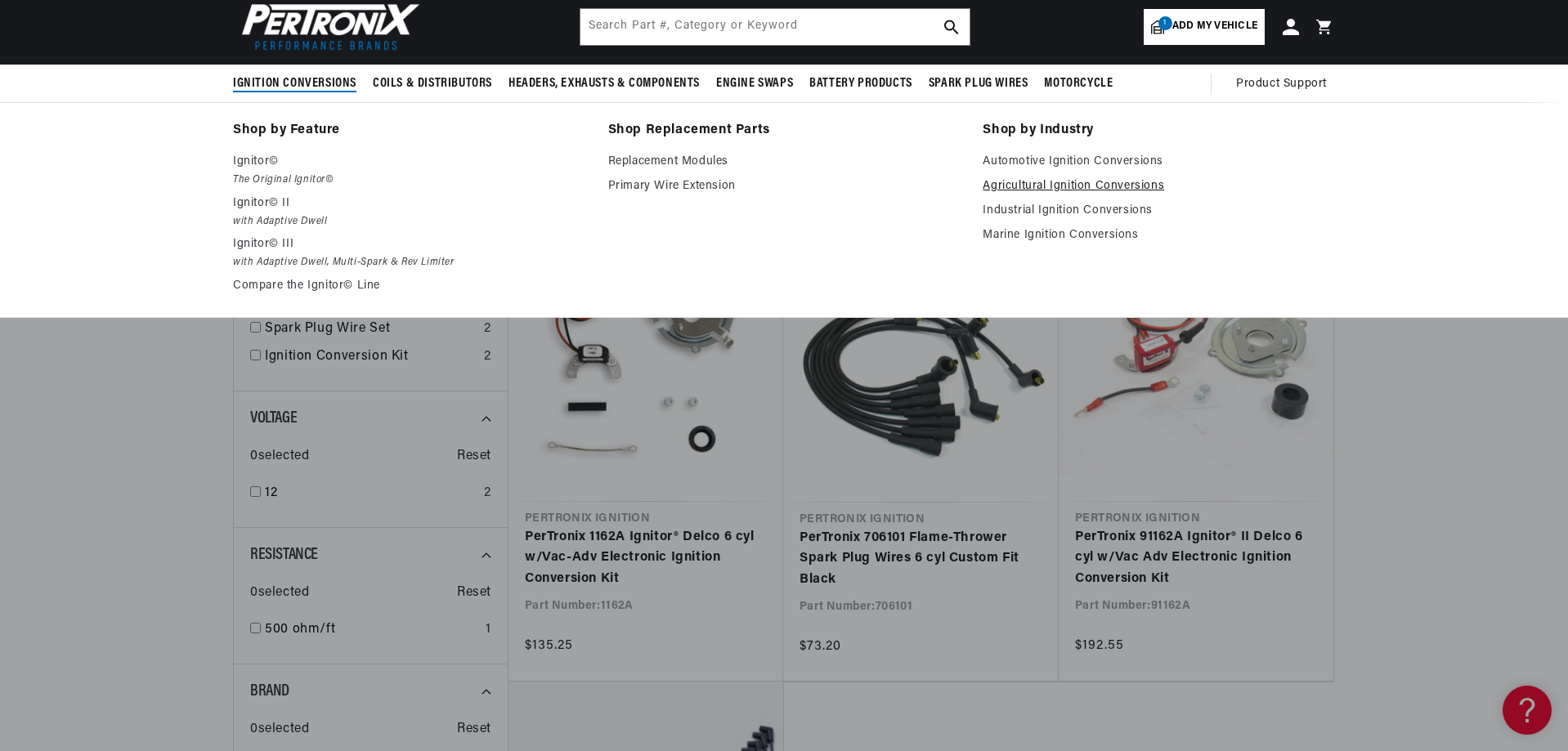
click at [1072, 184] on link "Agricultural Ignition Conversions" at bounding box center [1159, 186] width 353 height 20
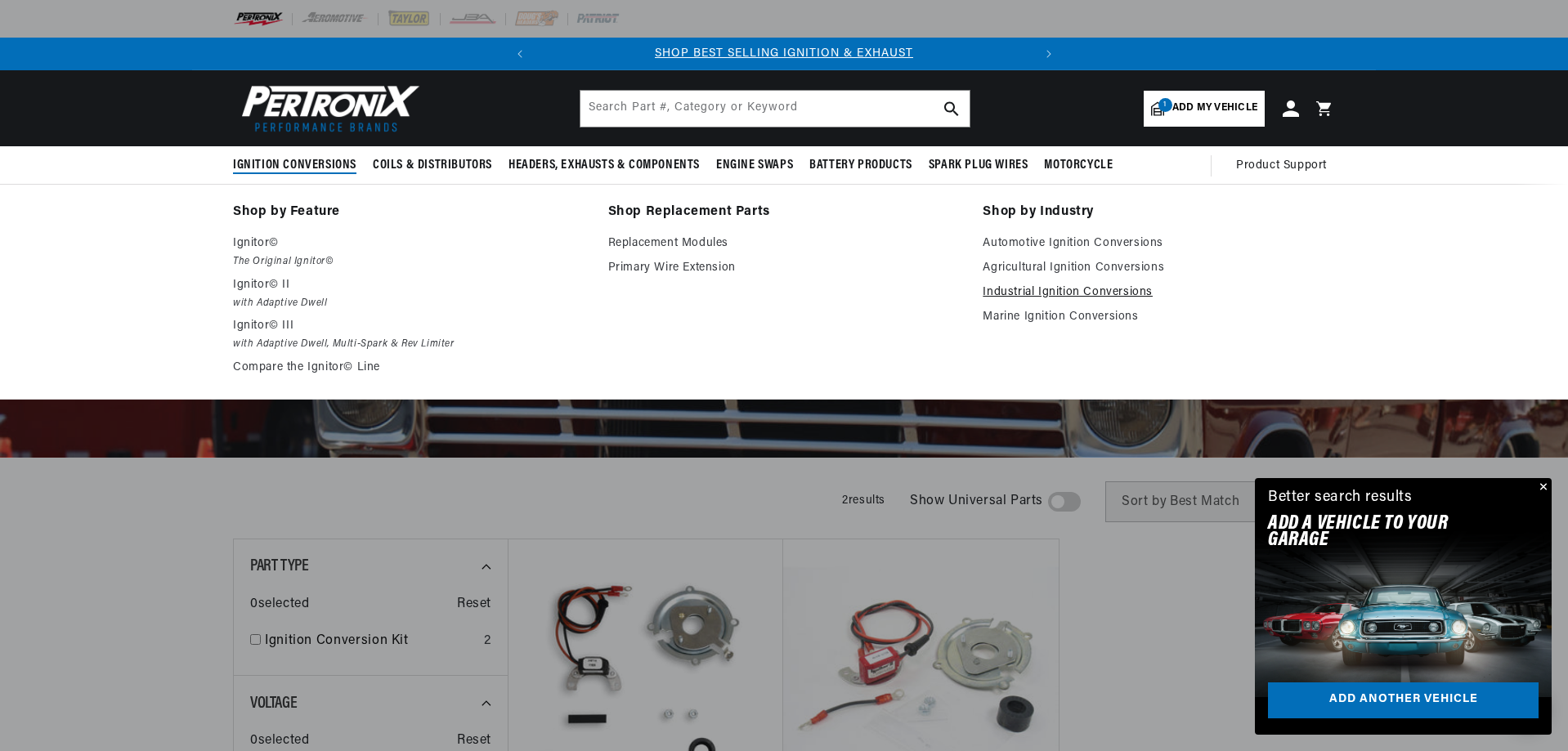
click at [1025, 291] on link "Industrial Ignition Conversions" at bounding box center [1159, 292] width 353 height 20
click at [278, 323] on p "Ignitor© III" at bounding box center [409, 326] width 353 height 20
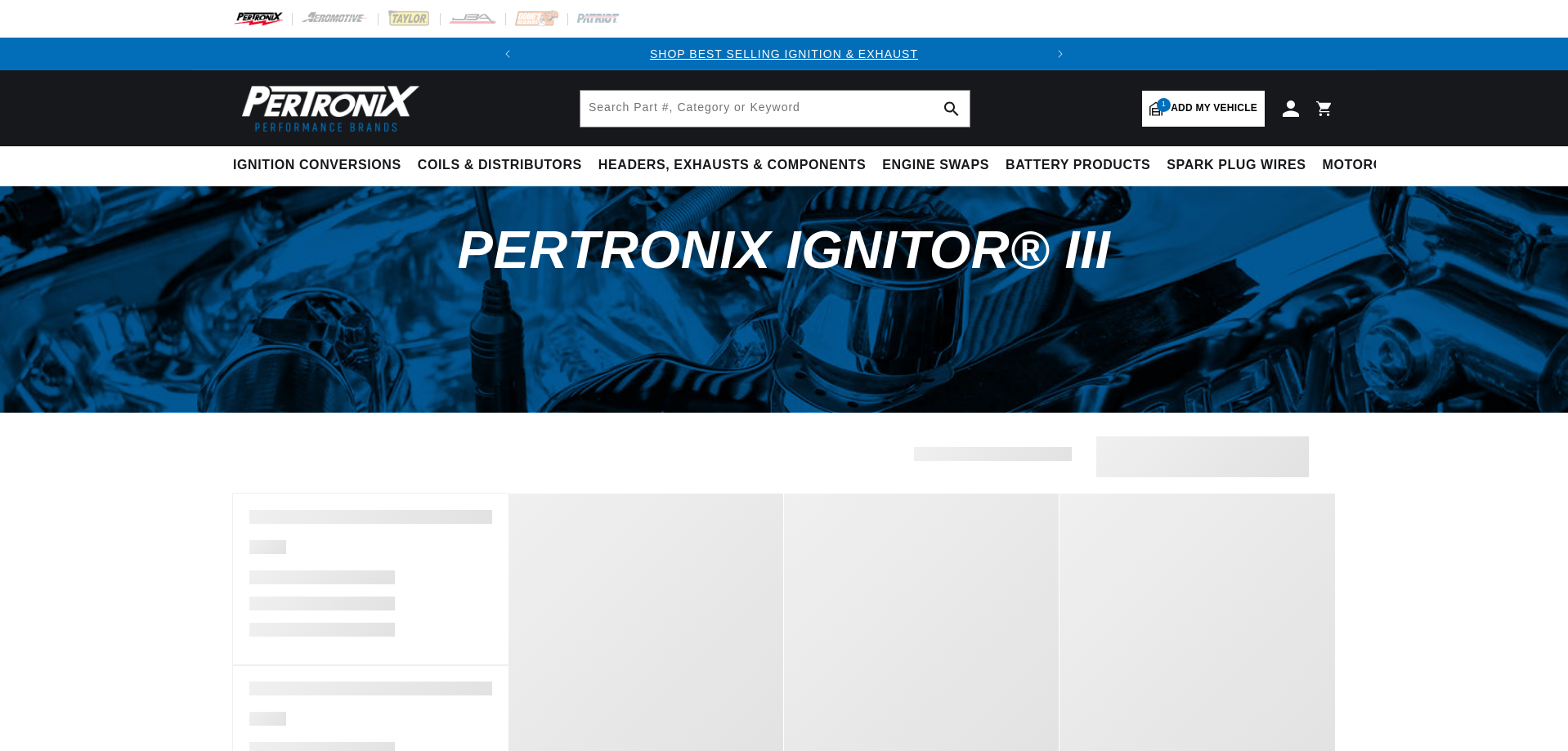
scroll to position [327, 0]
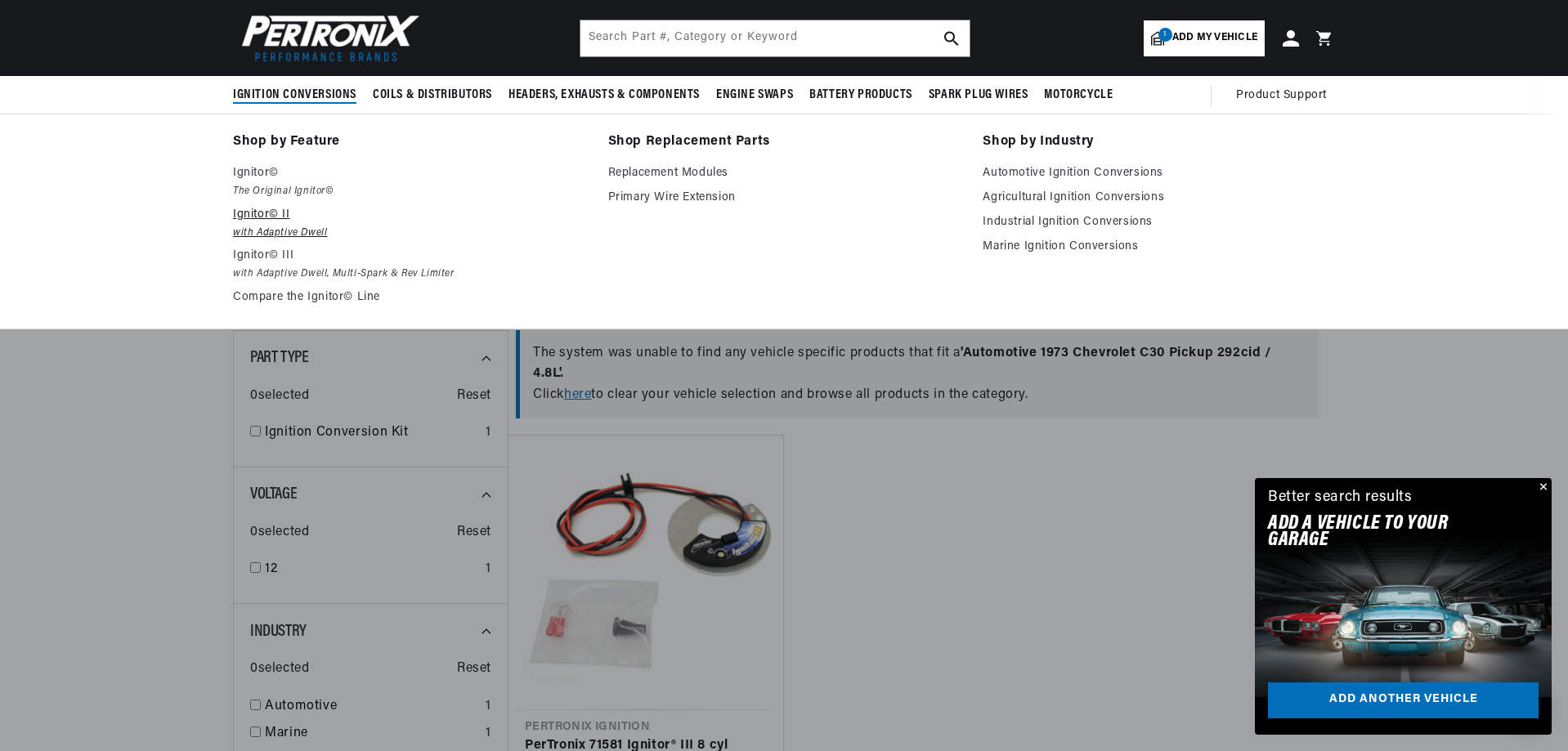
click at [281, 232] on em "with Adaptive Dwell" at bounding box center [409, 233] width 353 height 17
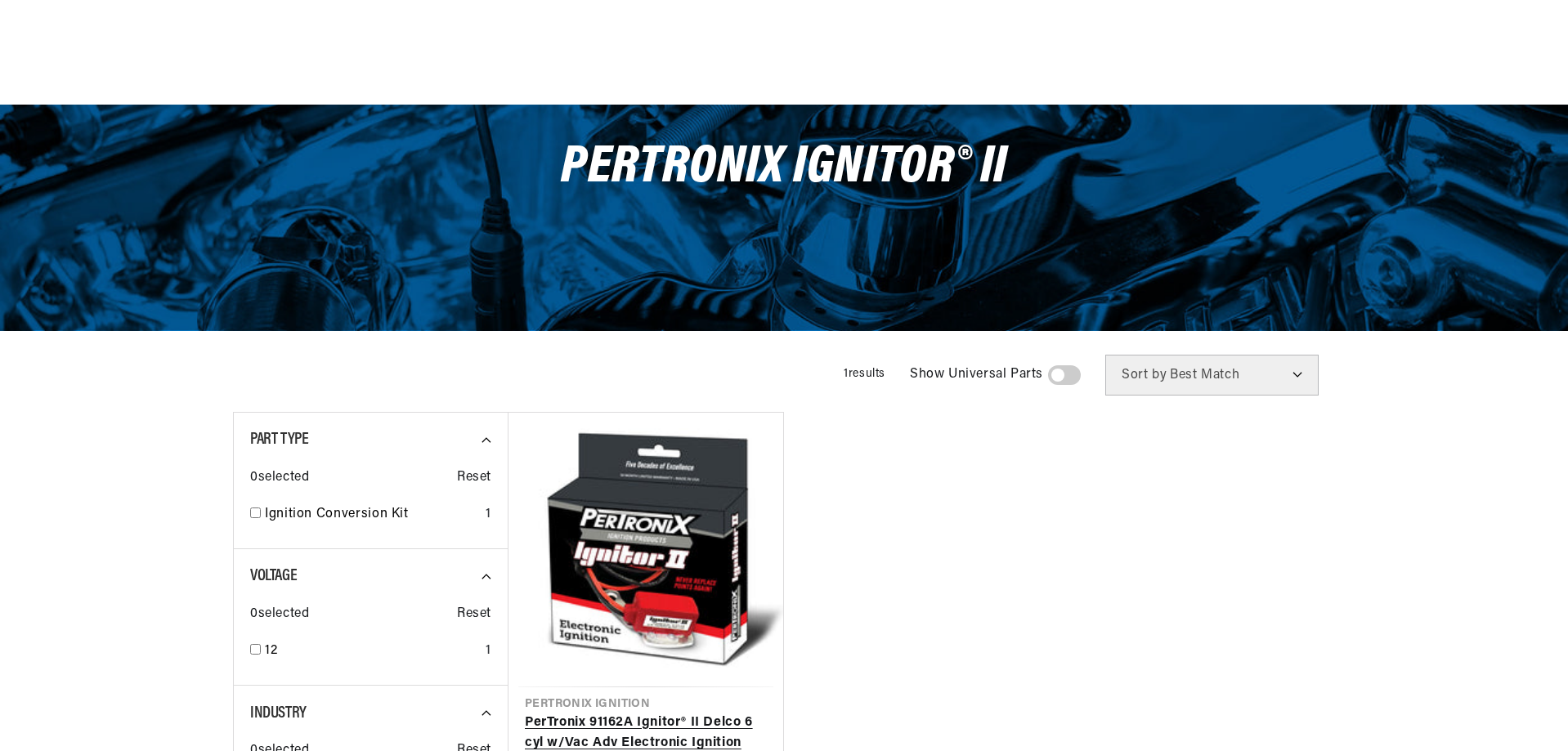
scroll to position [409, 0]
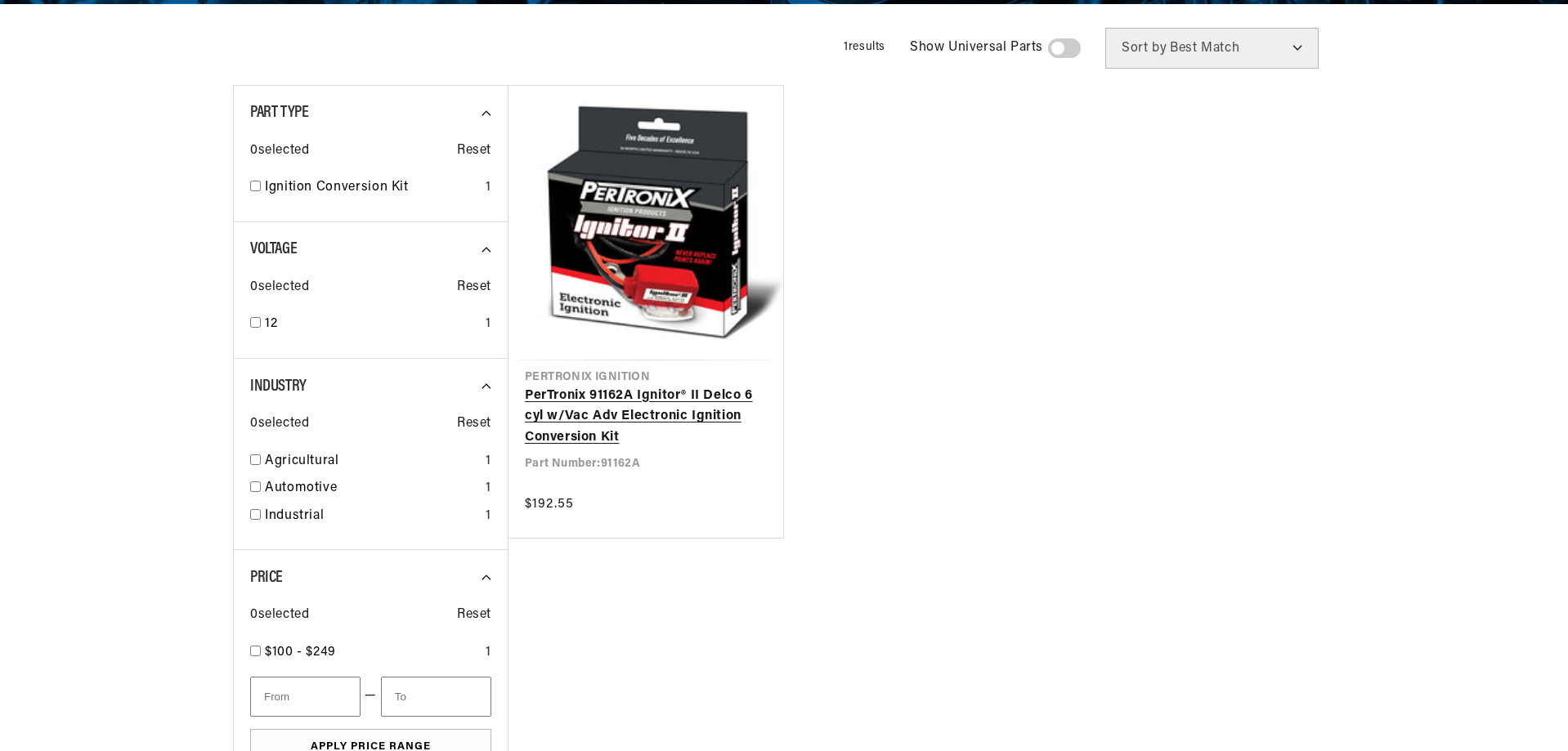
click at [642, 403] on link "PerTronix 91162A Ignitor® II Delco 6 cyl w/Vac Adv Electronic Ignition Conversi…" at bounding box center [646, 417] width 242 height 63
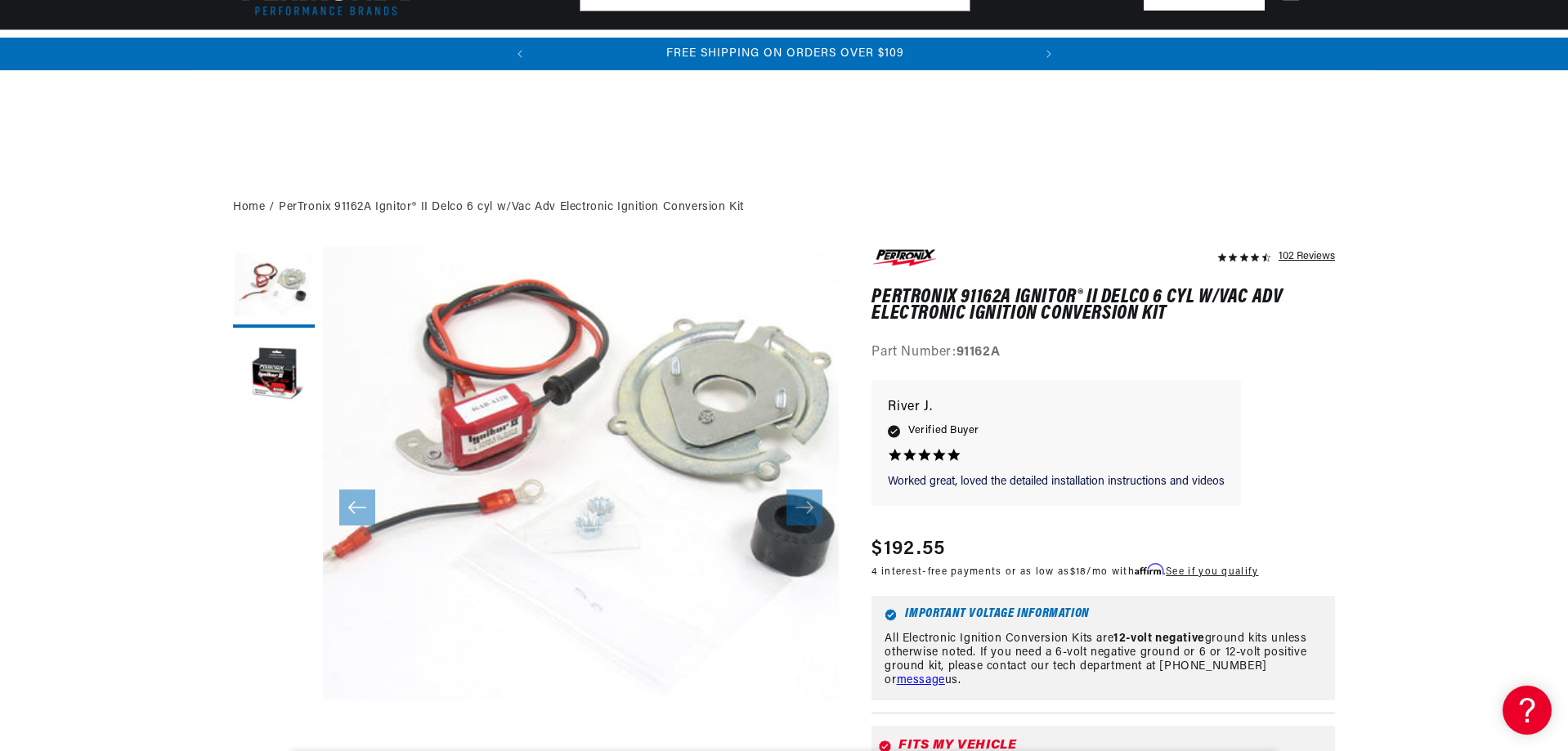
scroll to position [409, 0]
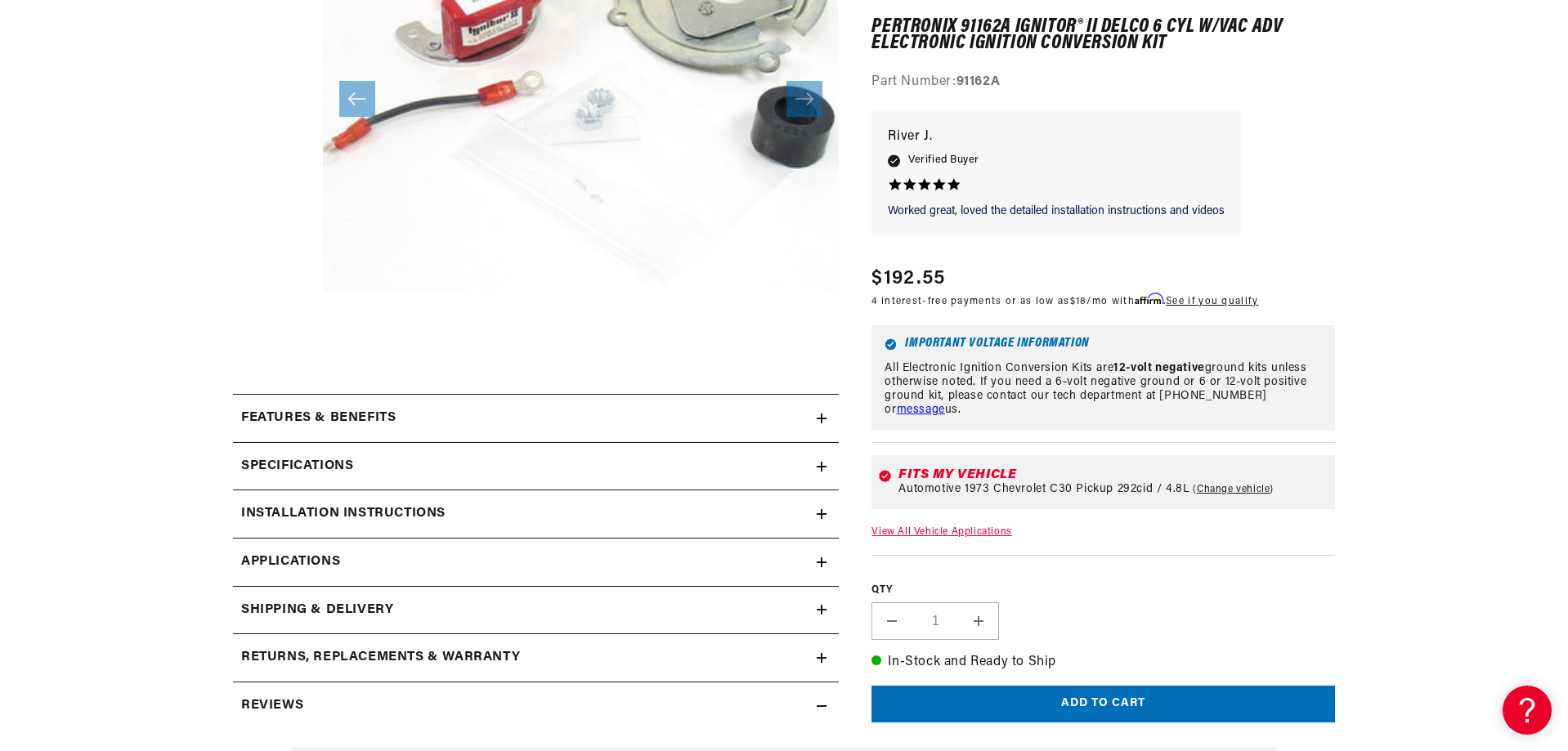
click at [812, 421] on div "Features & Benefits" at bounding box center [526, 418] width 584 height 21
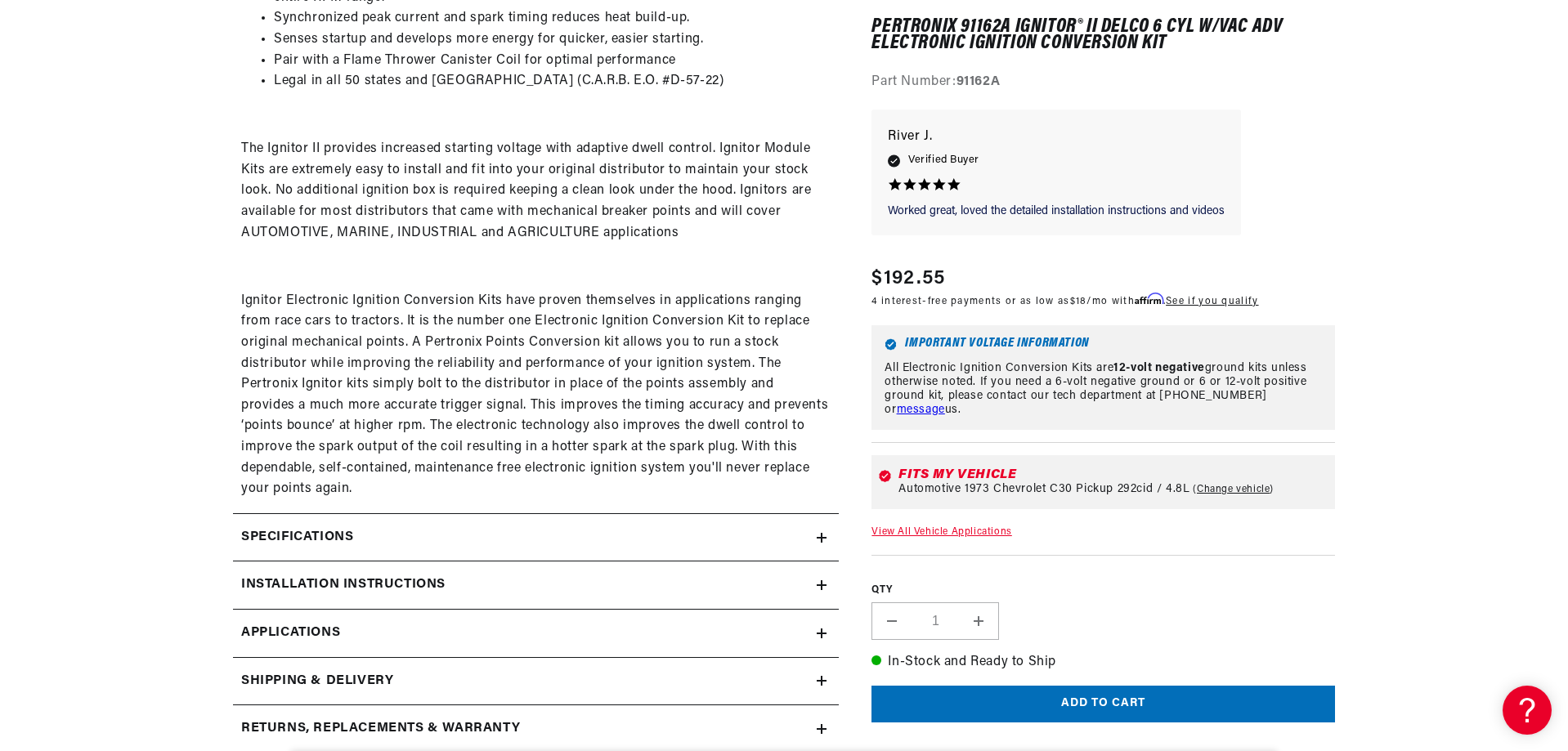
scroll to position [1063, 0]
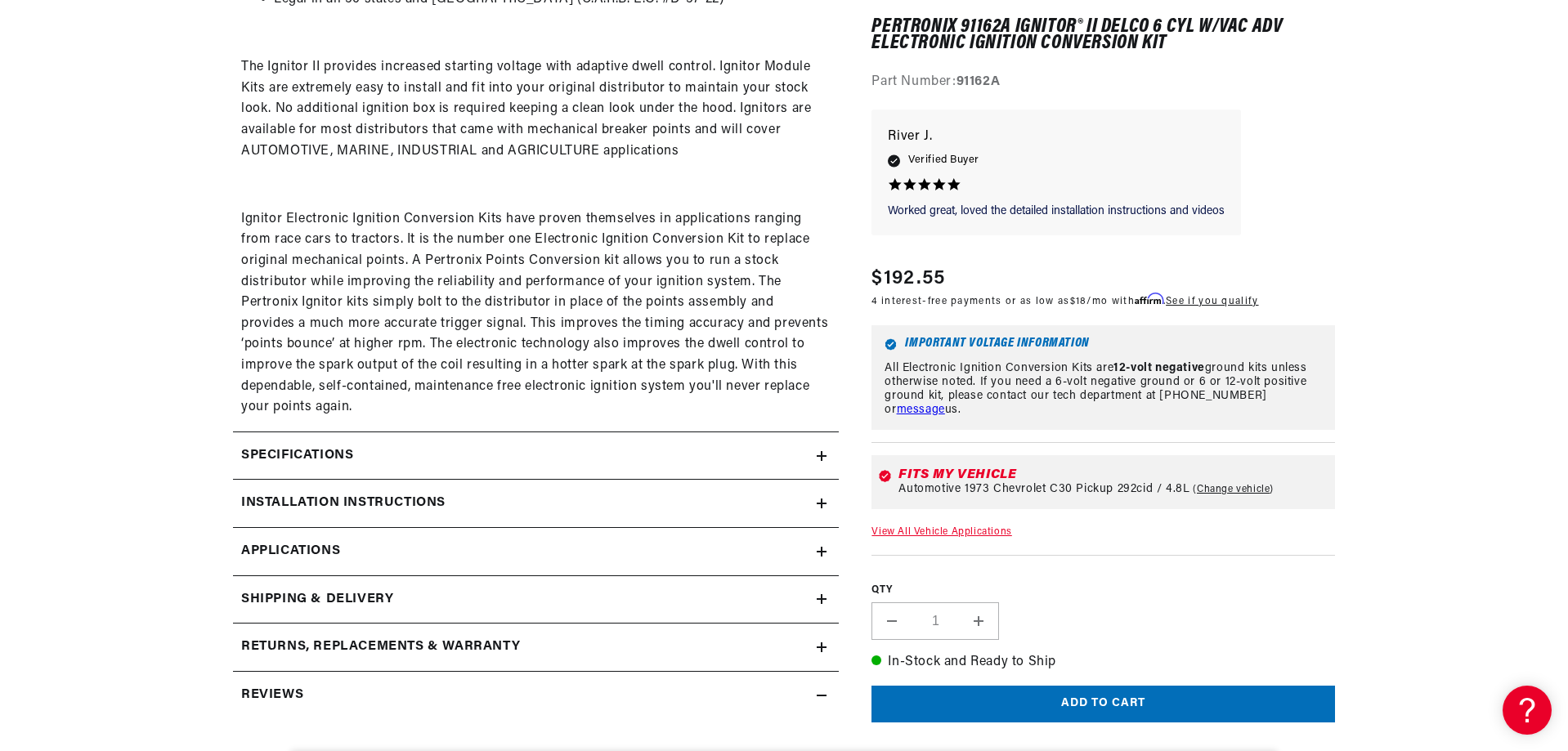
click at [477, 449] on div "Specifications" at bounding box center [526, 456] width 584 height 21
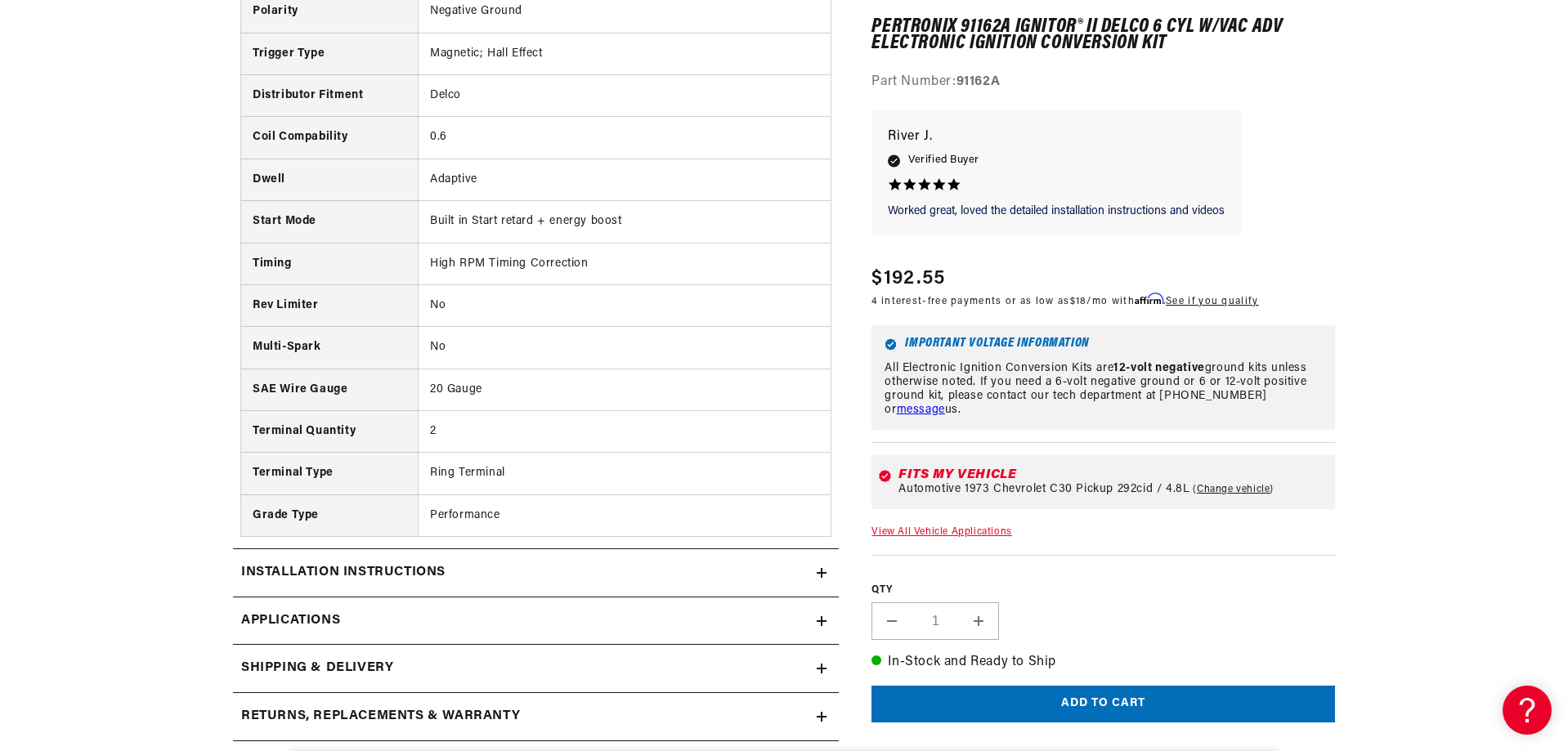
scroll to position [1716, 0]
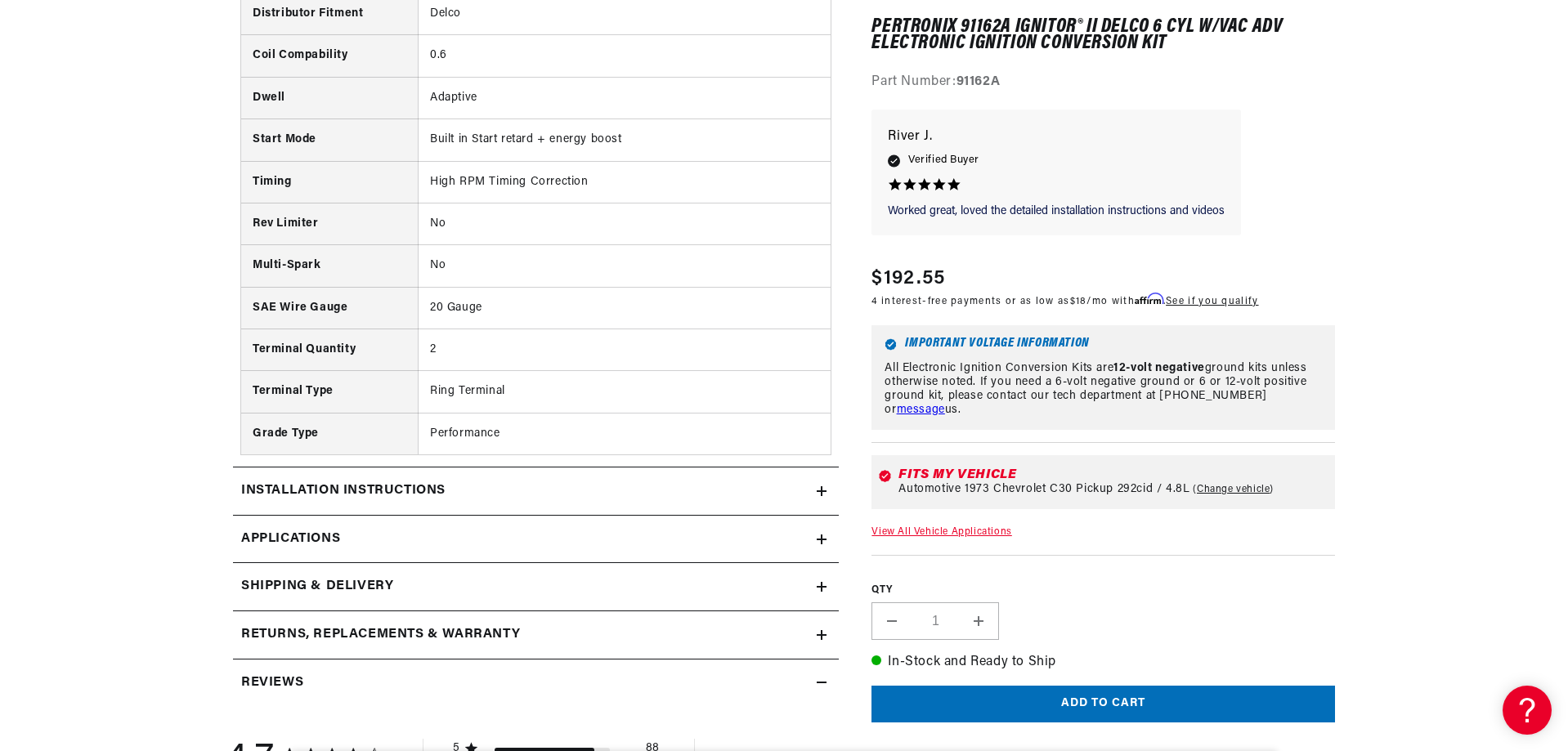
click at [477, 480] on summary "Installation instructions" at bounding box center [536, 491] width 606 height 47
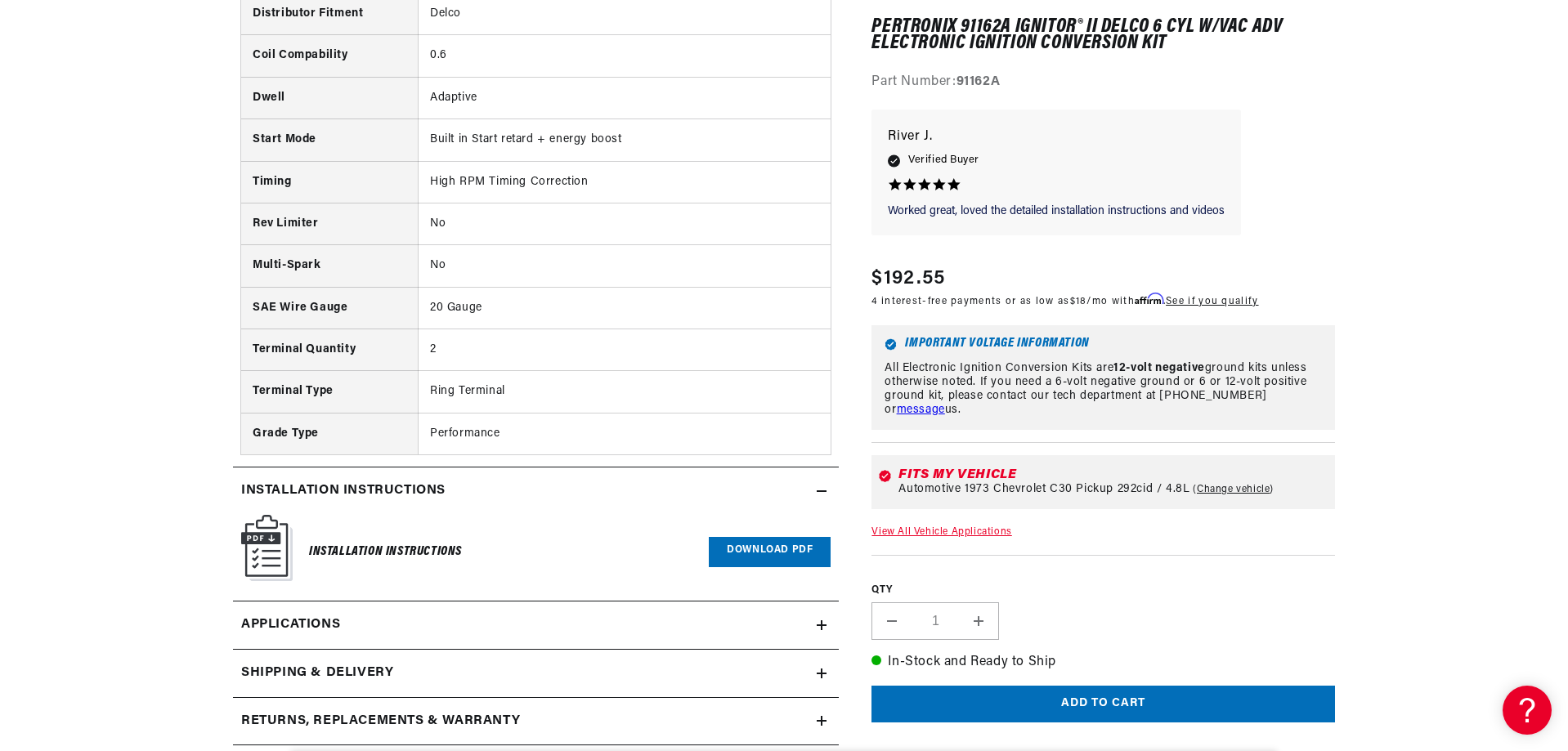
drag, startPoint x: 478, startPoint y: 481, endPoint x: 771, endPoint y: 551, distance: 301.2
click at [771, 551] on link "Download PDF" at bounding box center [769, 552] width 122 height 30
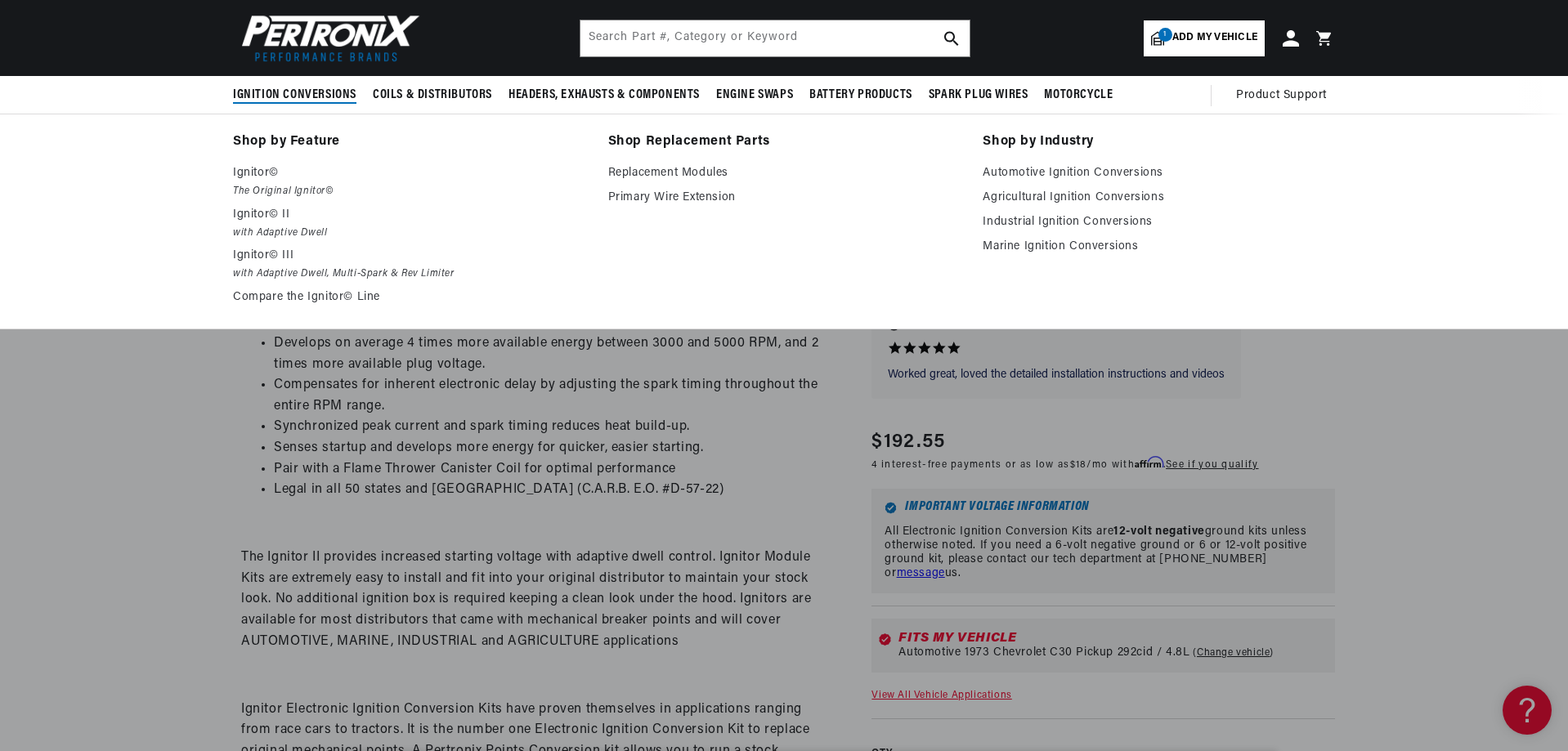
scroll to position [0, 495]
click at [253, 171] on p "Ignitor©" at bounding box center [409, 173] width 353 height 20
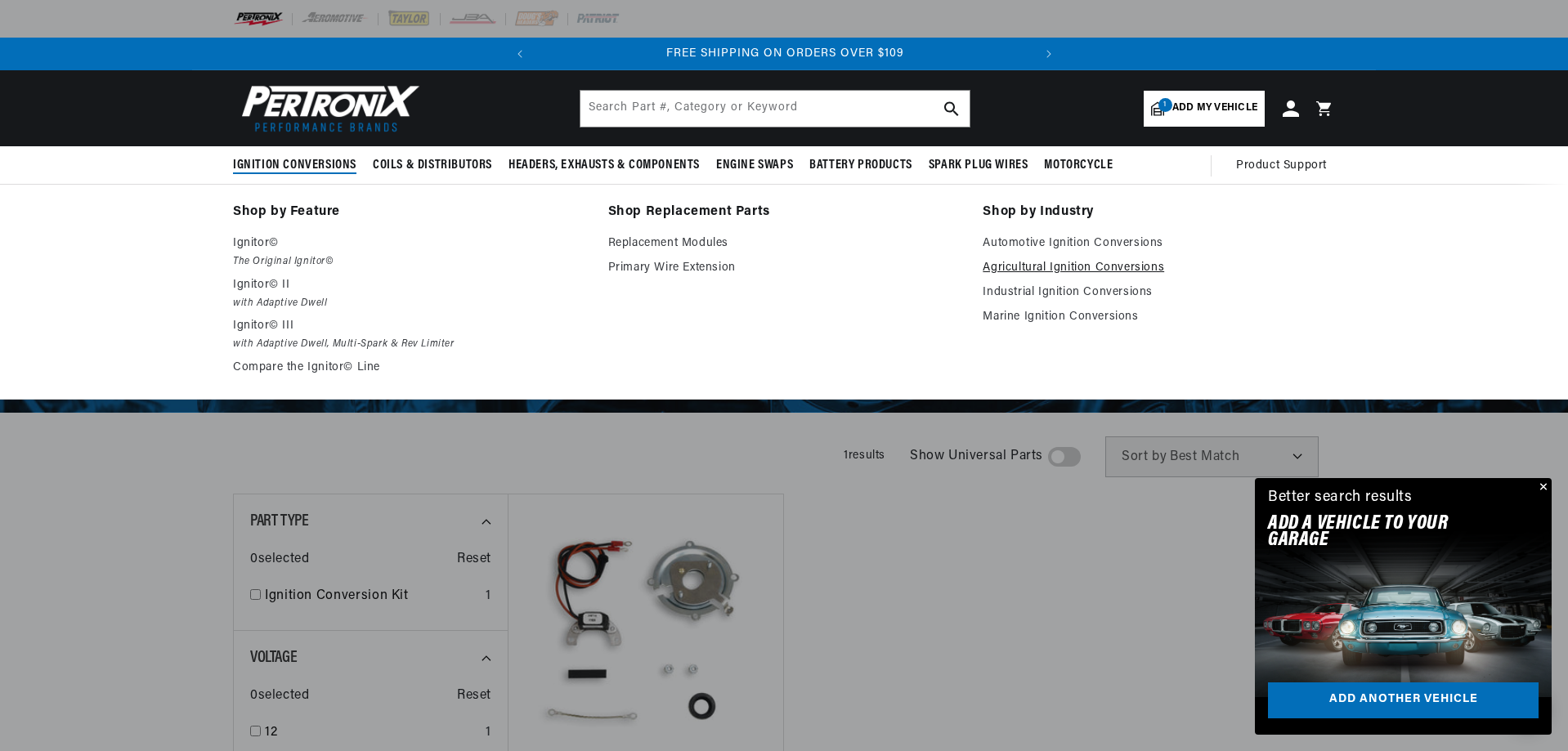
click at [1017, 270] on link "Agricultural Ignition Conversions" at bounding box center [1159, 267] width 353 height 20
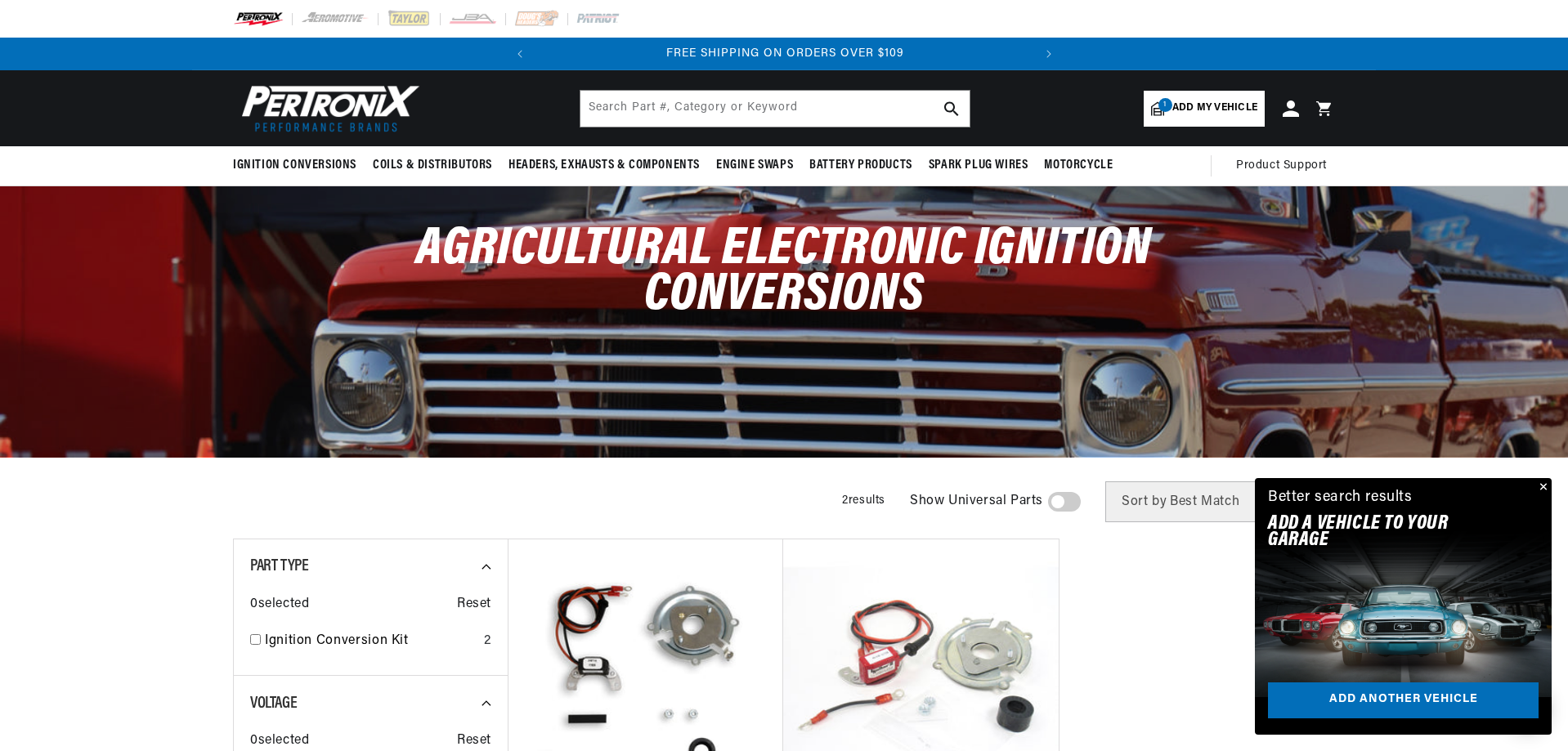
click at [335, 94] on img at bounding box center [327, 109] width 188 height 57
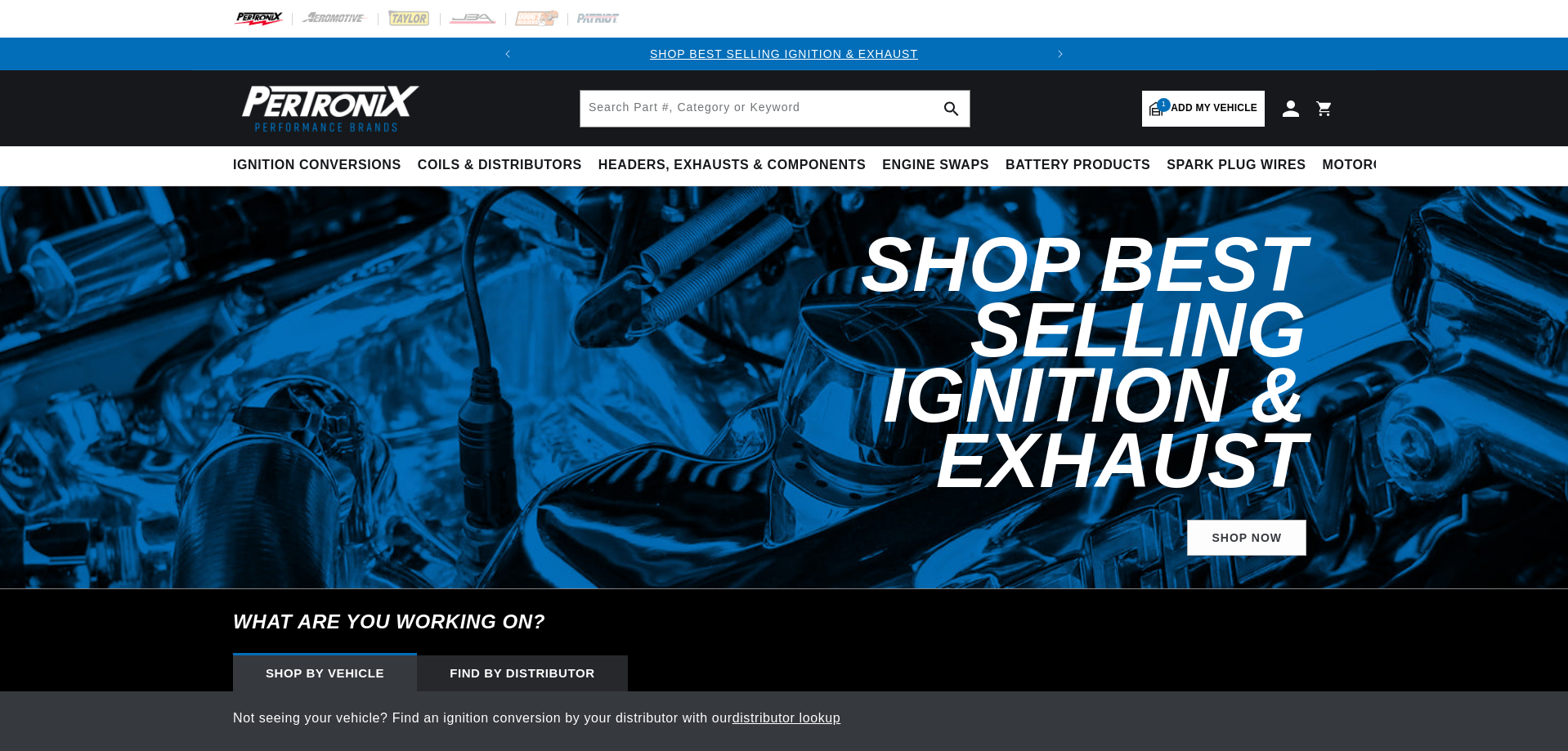
click at [1196, 111] on span "Add my vehicle" at bounding box center [1215, 108] width 87 height 15
select select "1973"
select select "Chevrolet"
select select "C30-Pickup"
select select "292cid-4.8L"
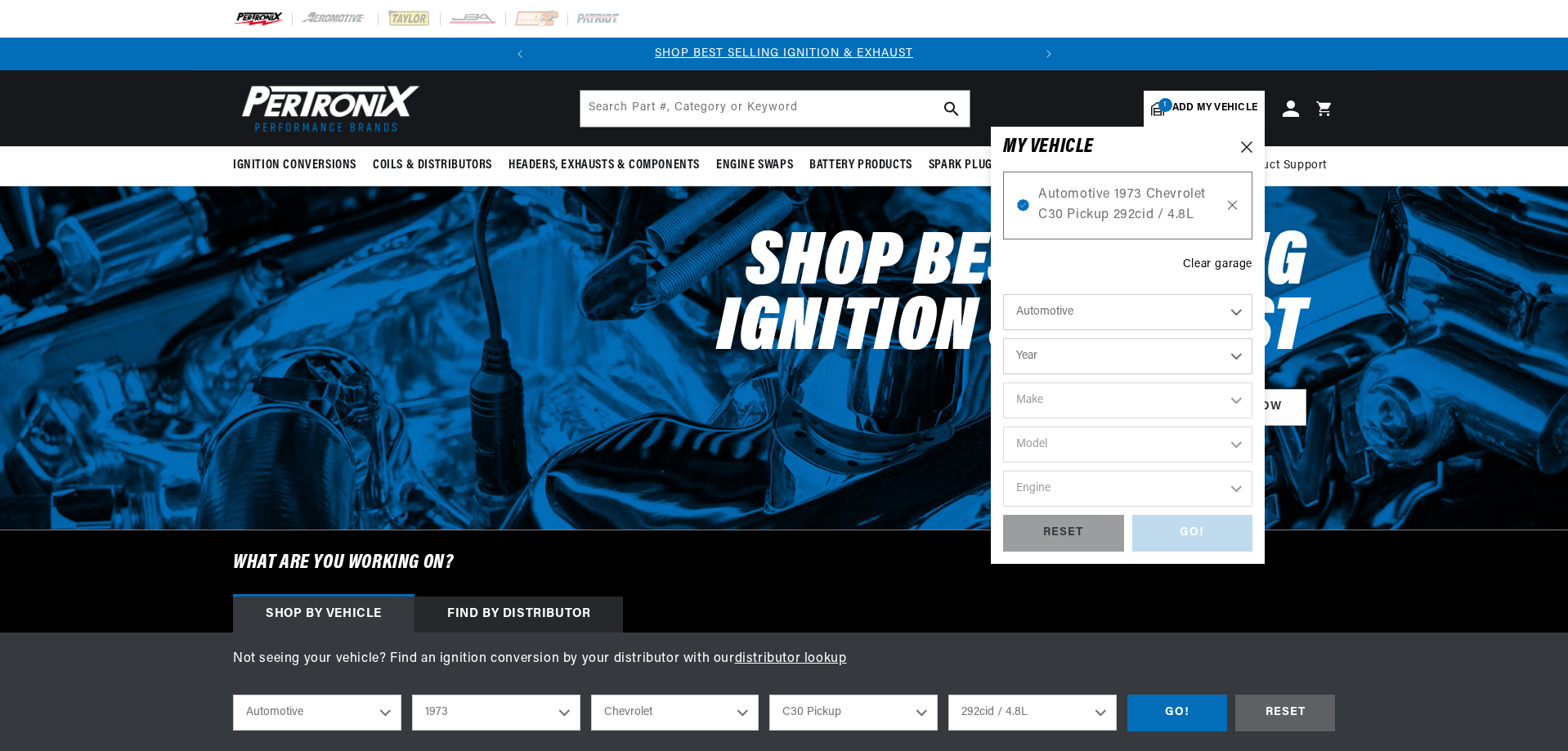
click at [1235, 199] on icon at bounding box center [1232, 205] width 14 height 13
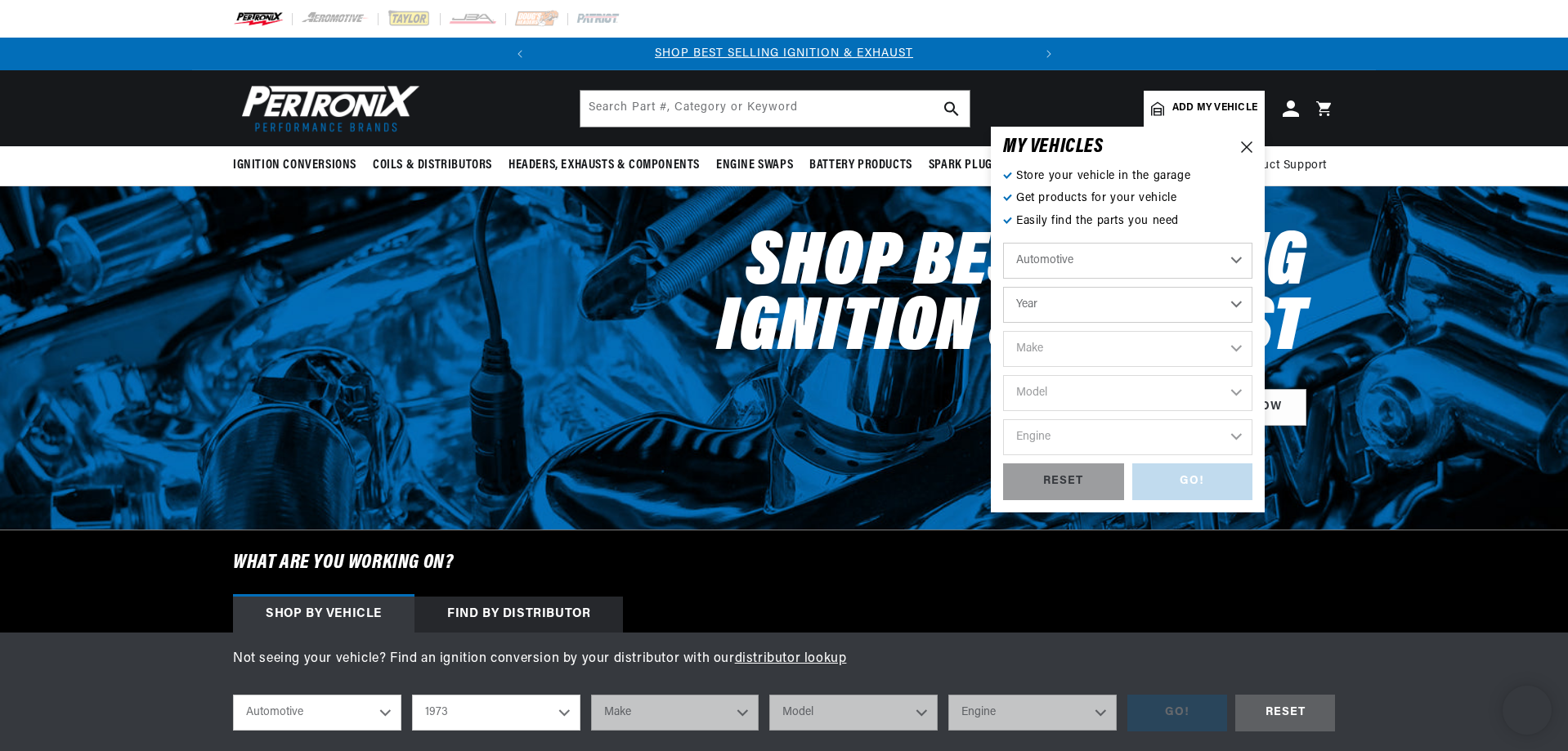
select select "Year"
select select "Make"
select select "Model"
select select "Engine"
click at [1252, 142] on icon at bounding box center [1247, 147] width 11 height 11
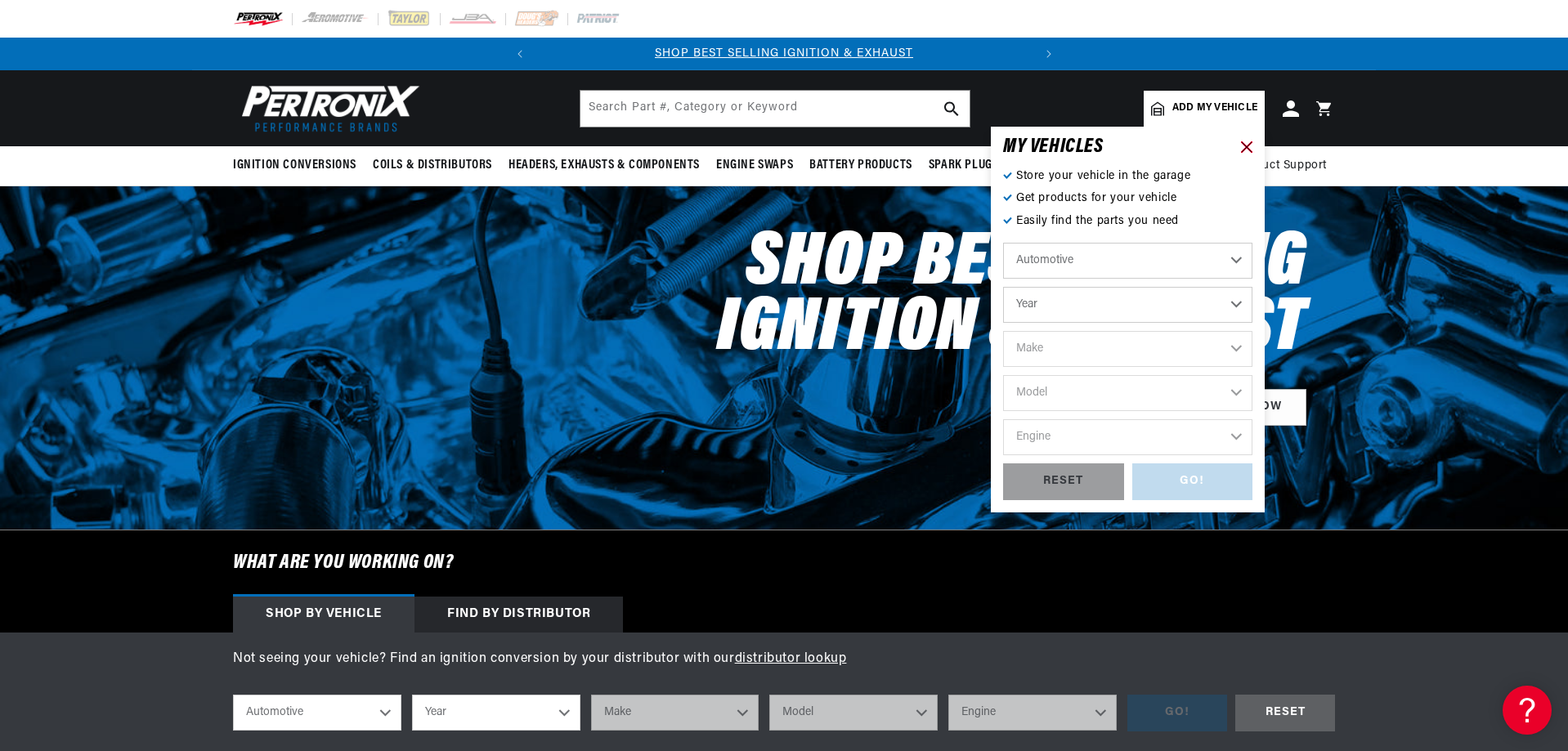
scroll to position [0, 495]
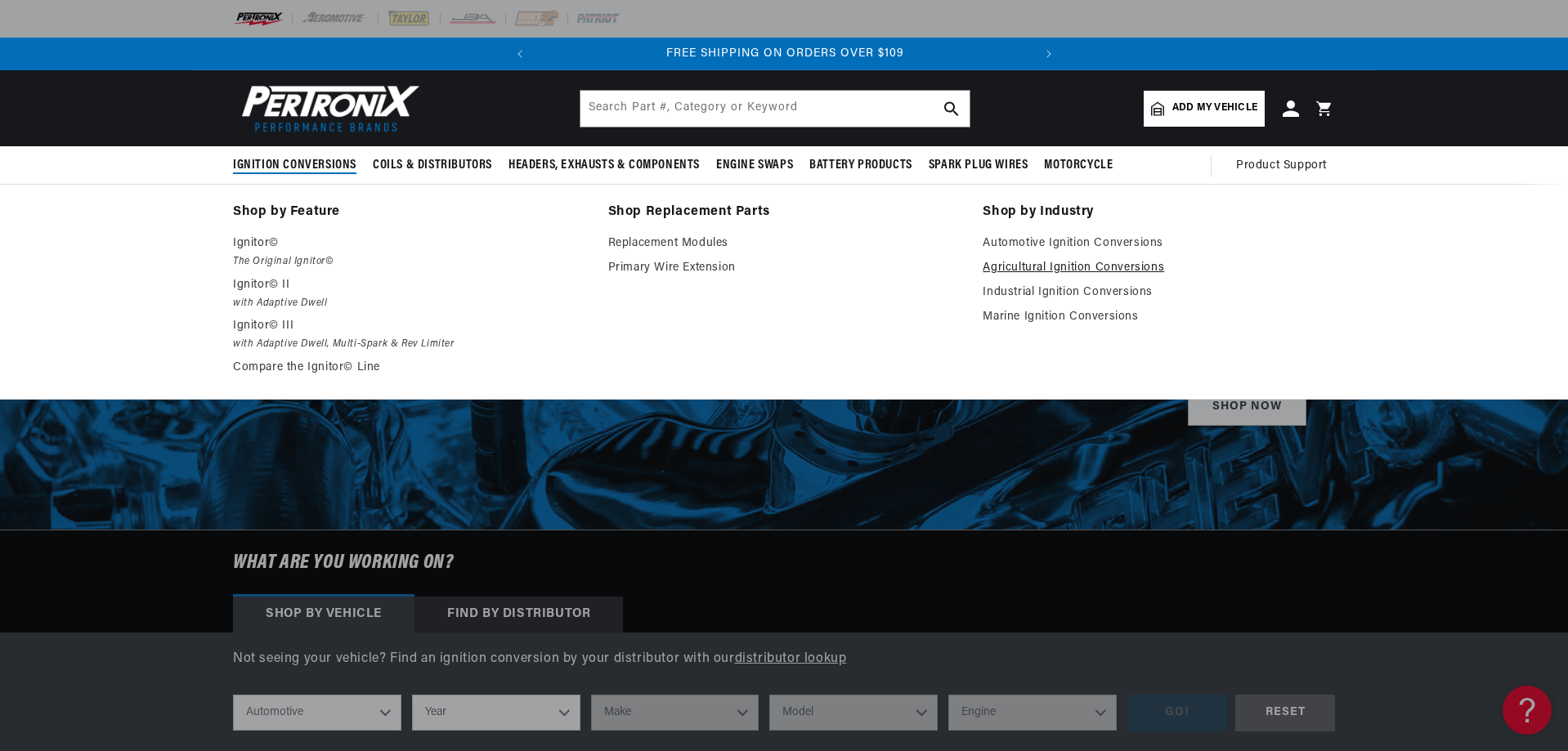
click at [1060, 264] on link "Agricultural Ignition Conversions" at bounding box center [1159, 267] width 353 height 20
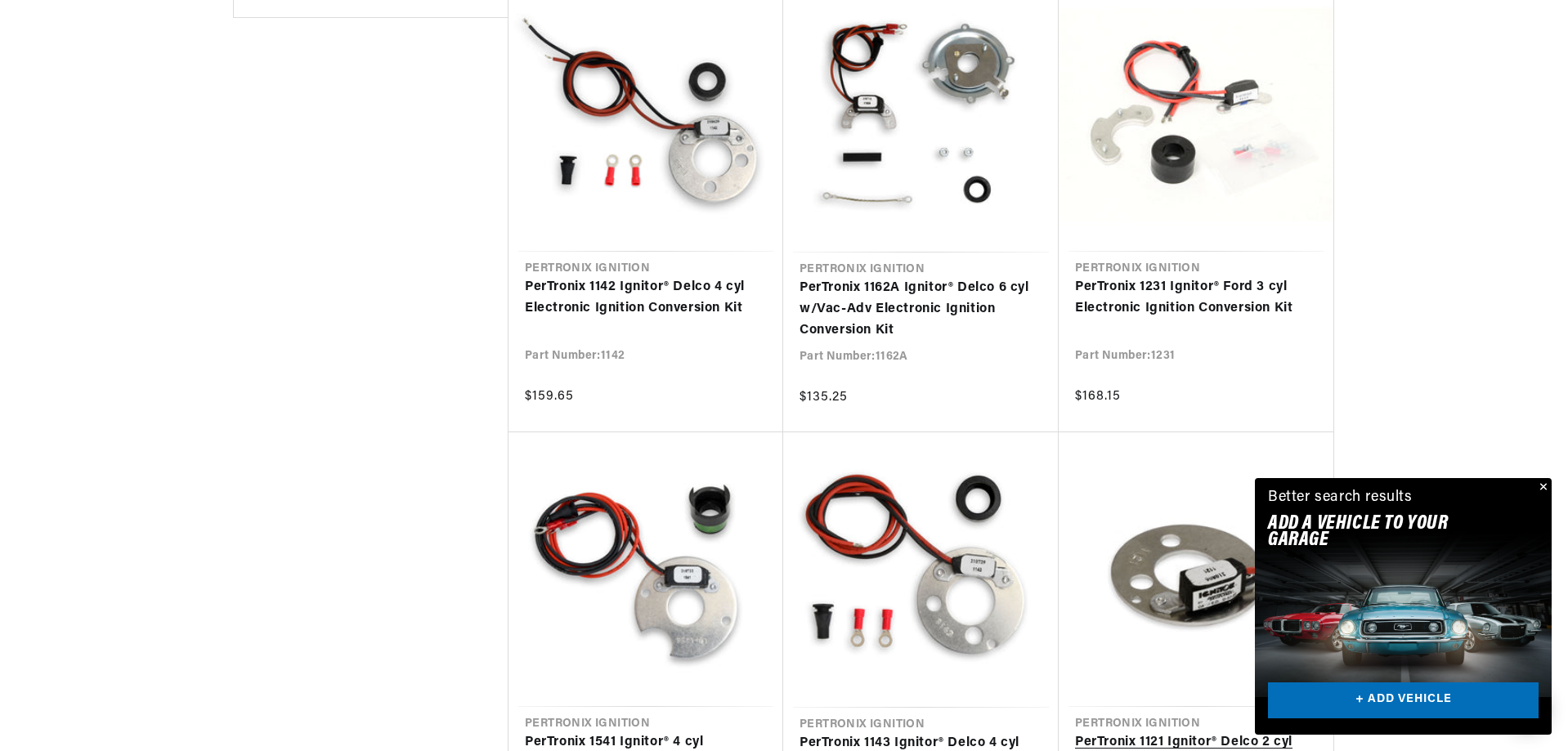
scroll to position [1634, 0]
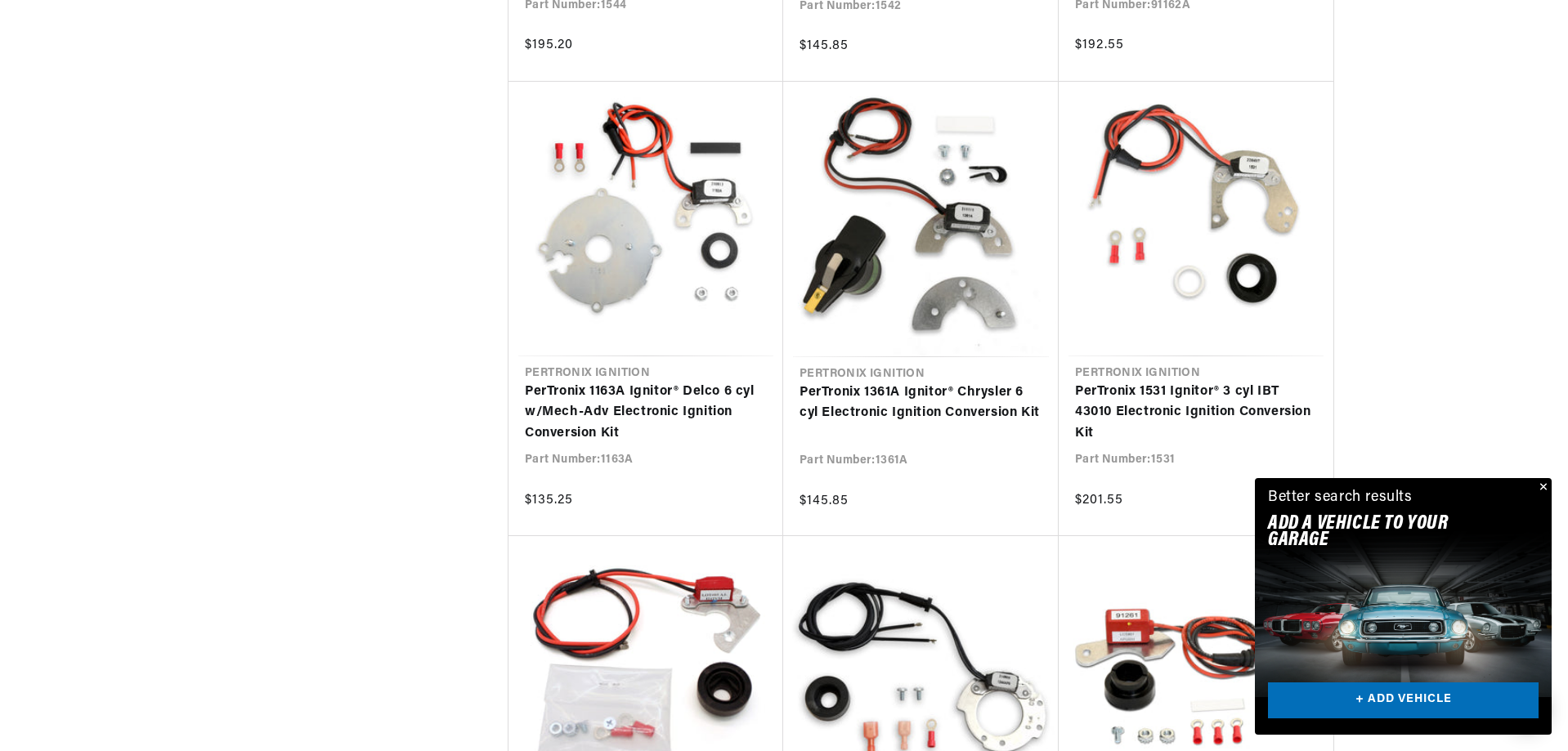
scroll to position [0, 495]
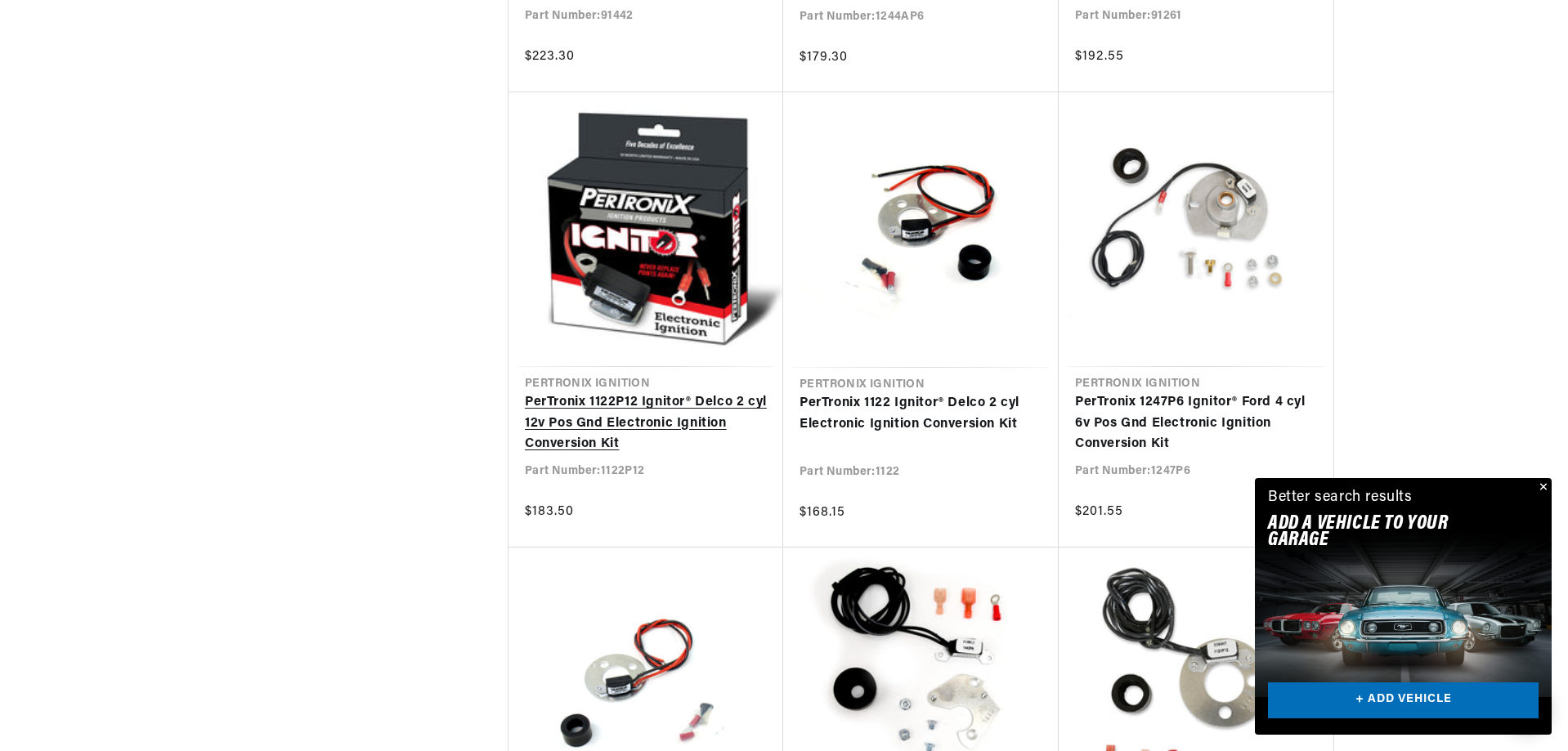
scroll to position [4413, 0]
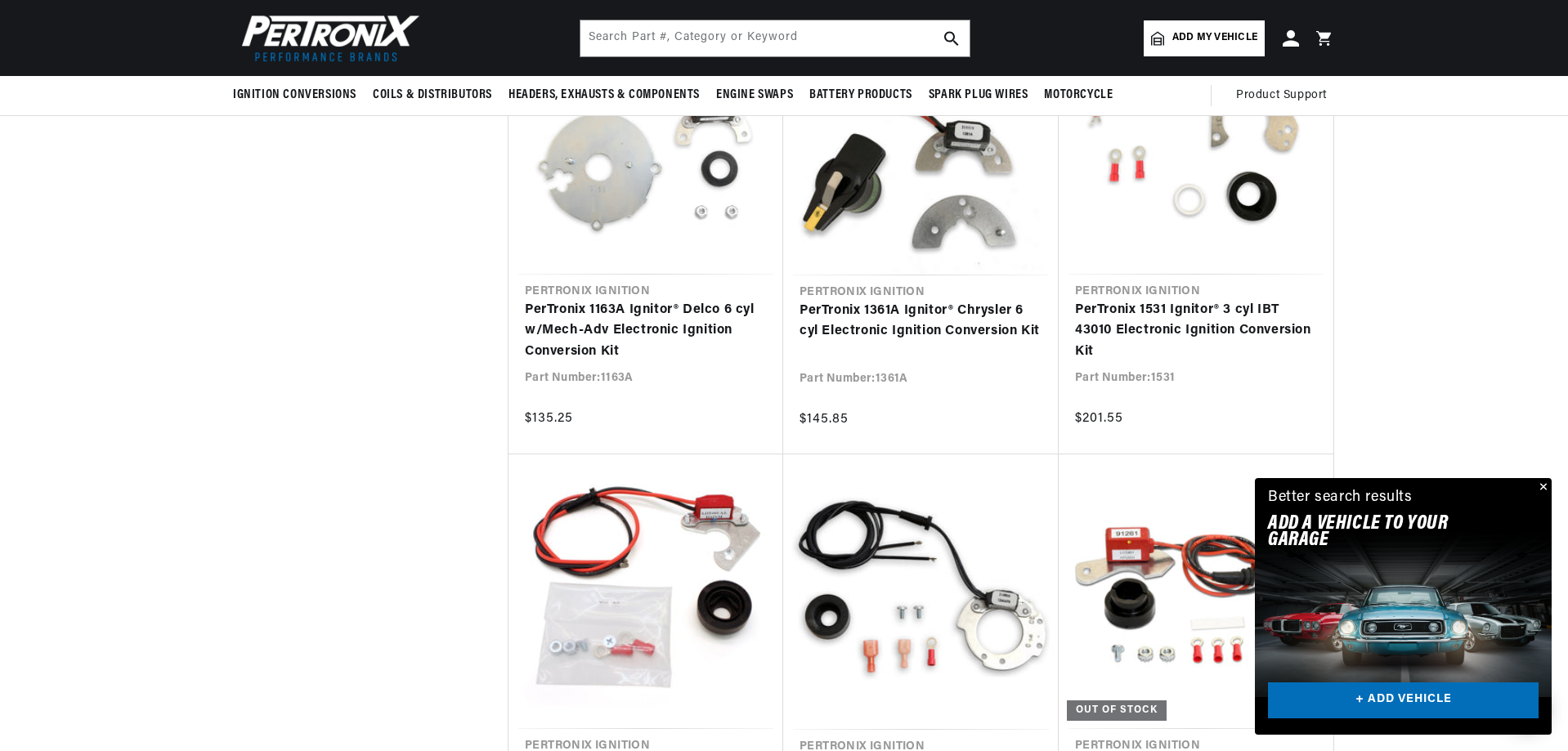
scroll to position [3106, 0]
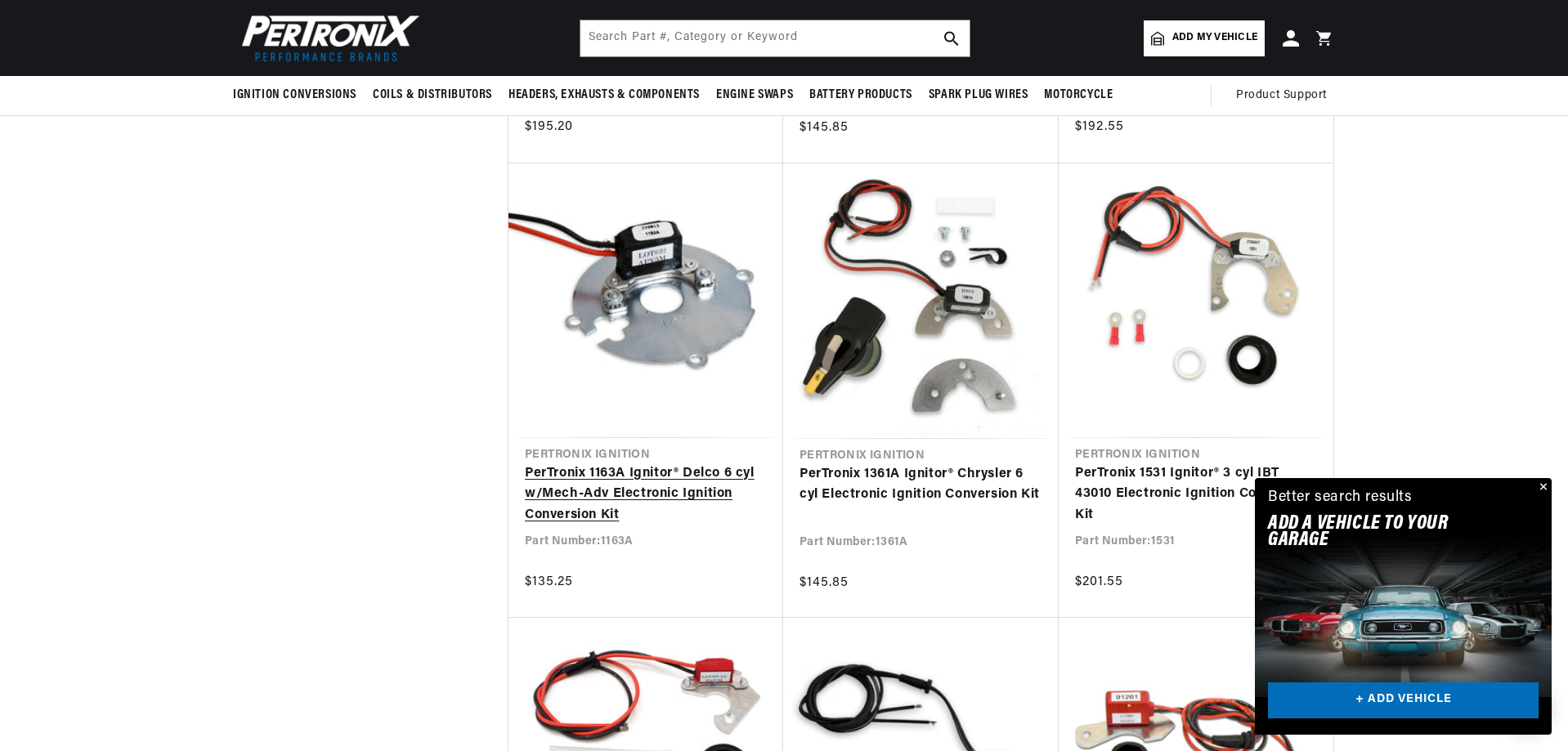
click at [687, 464] on link "PerTronix 1163A Ignitor® Delco 6 cyl w/Mech-Adv Electronic Ignition Conversion …" at bounding box center [646, 495] width 242 height 63
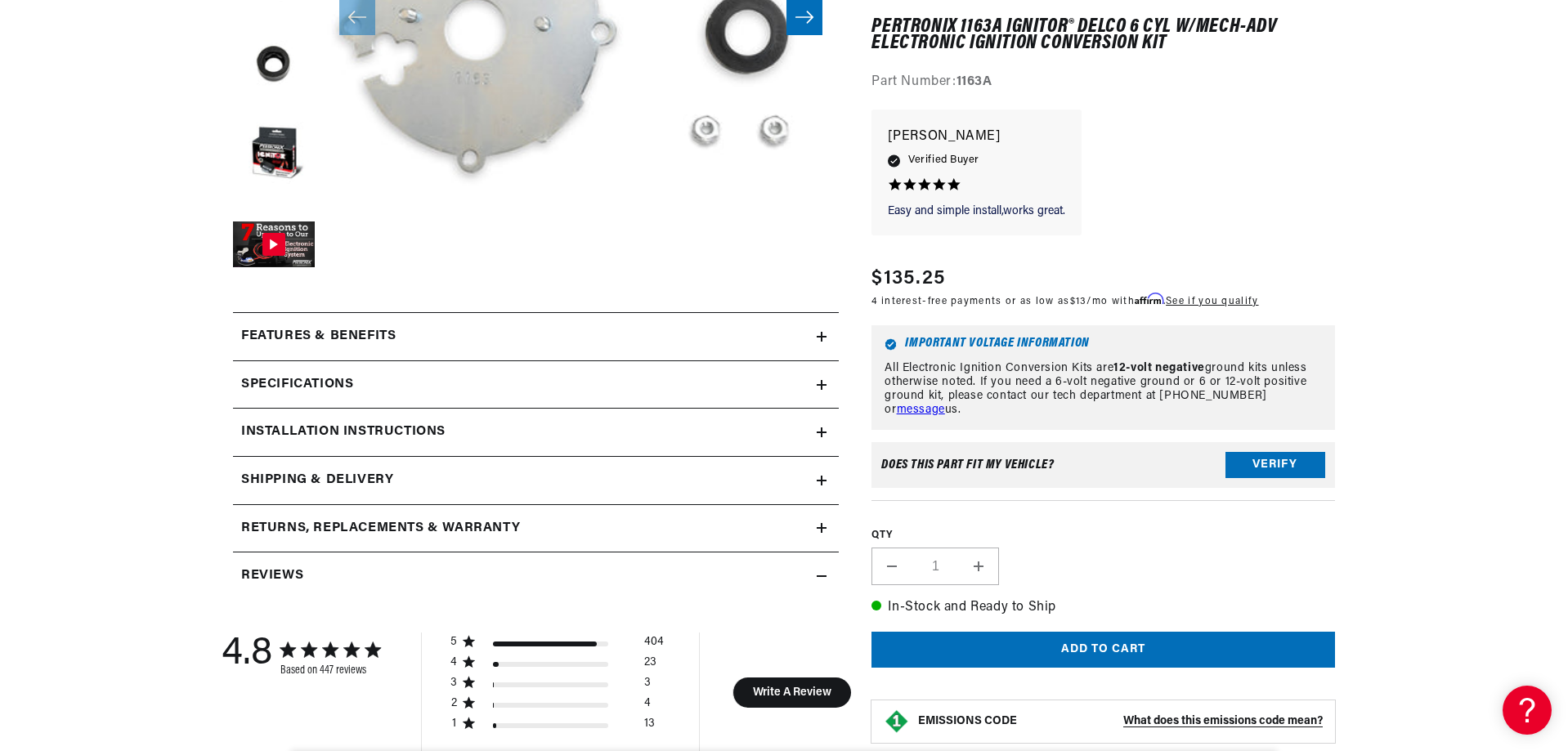
click at [421, 343] on div "Features & Benefits" at bounding box center [526, 336] width 584 height 21
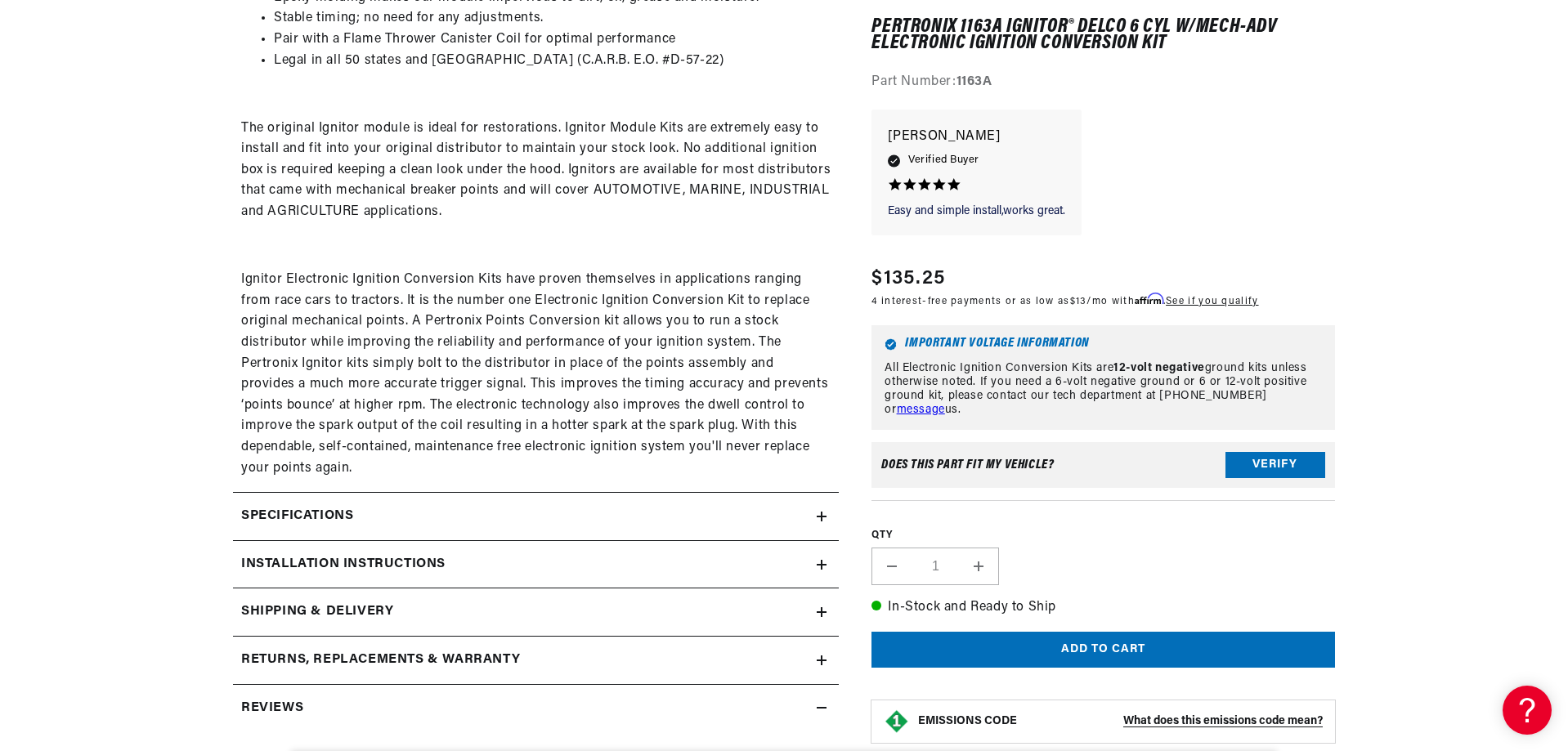
scroll to position [1063, 0]
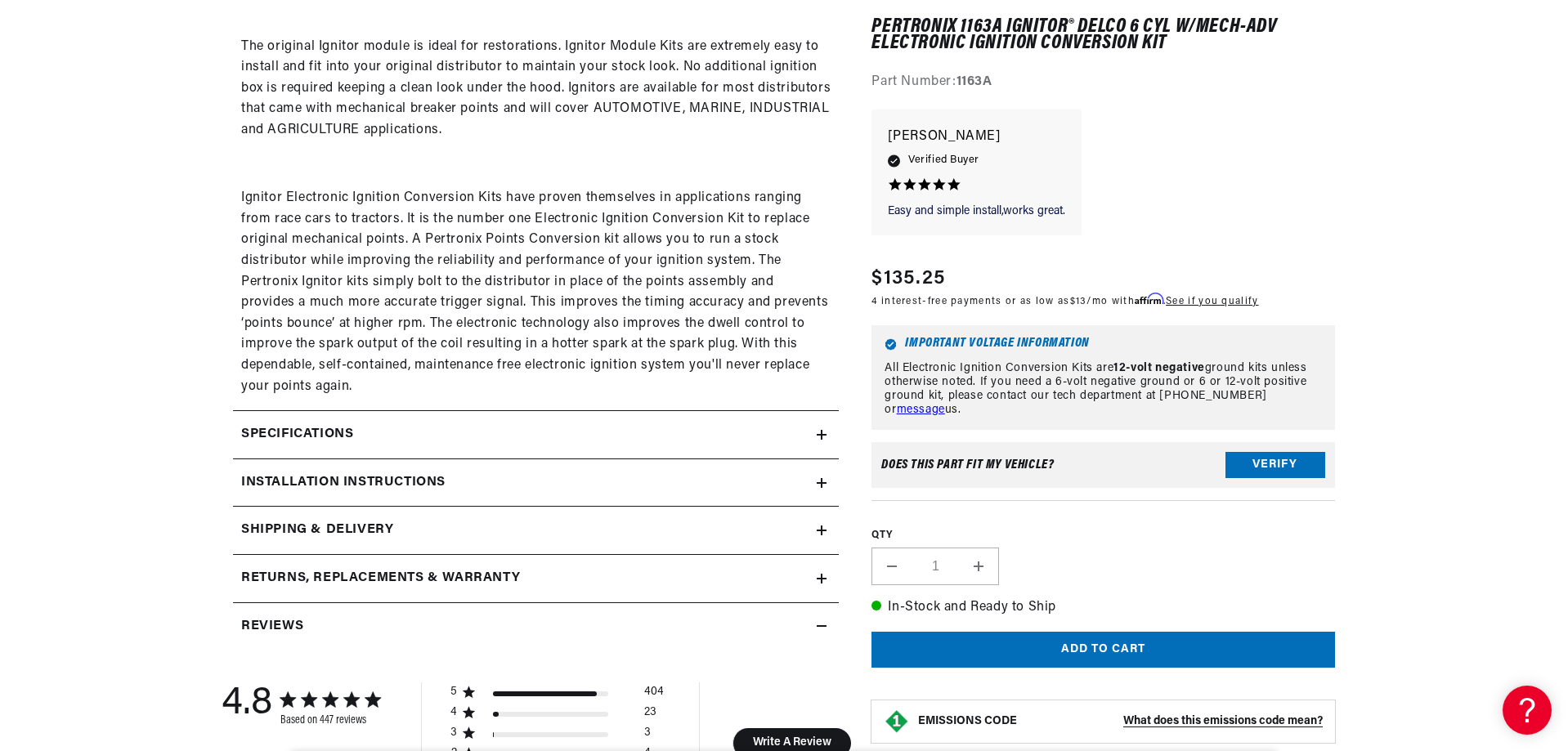
click at [422, 425] on div "Specifications" at bounding box center [526, 435] width 584 height 21
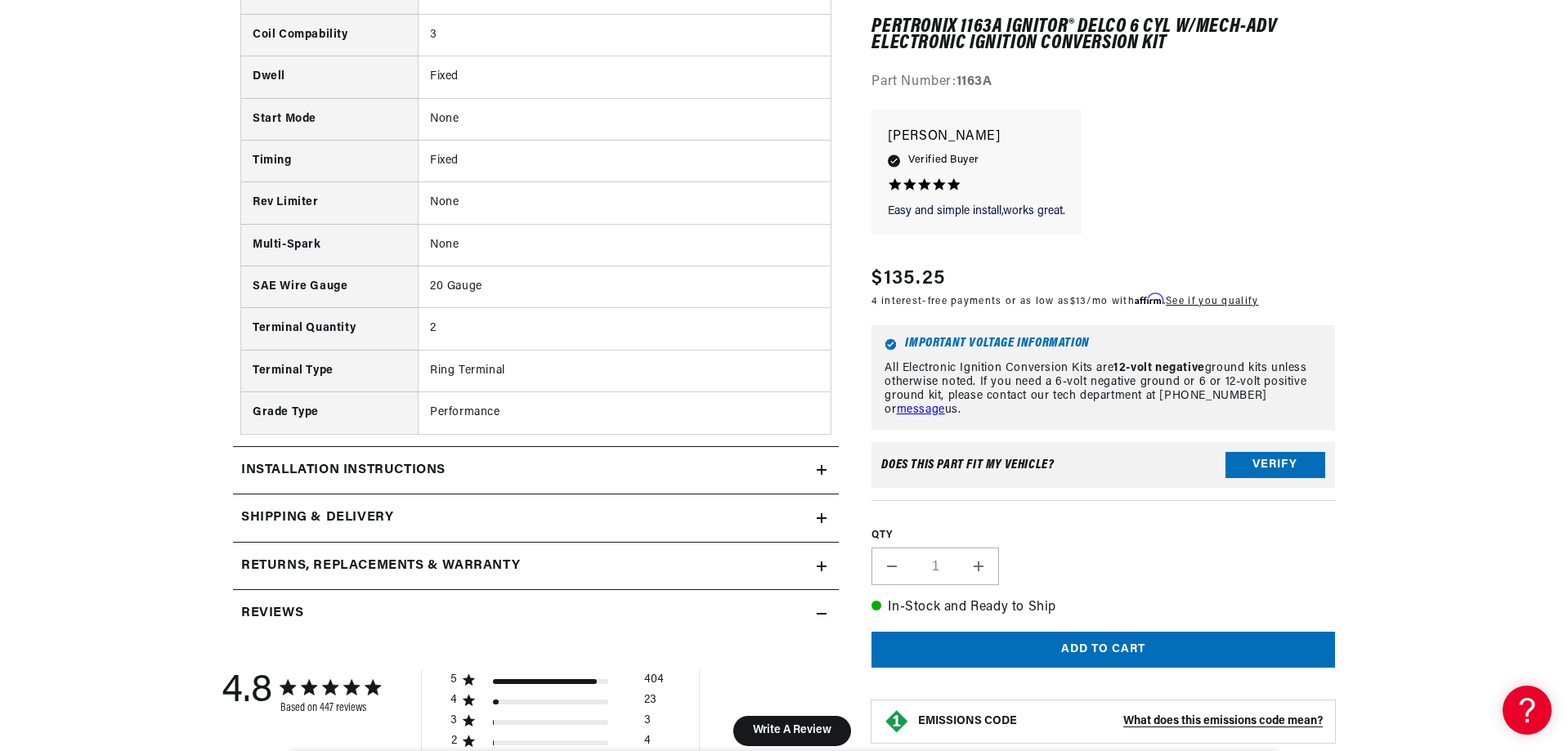
scroll to position [1798, 0]
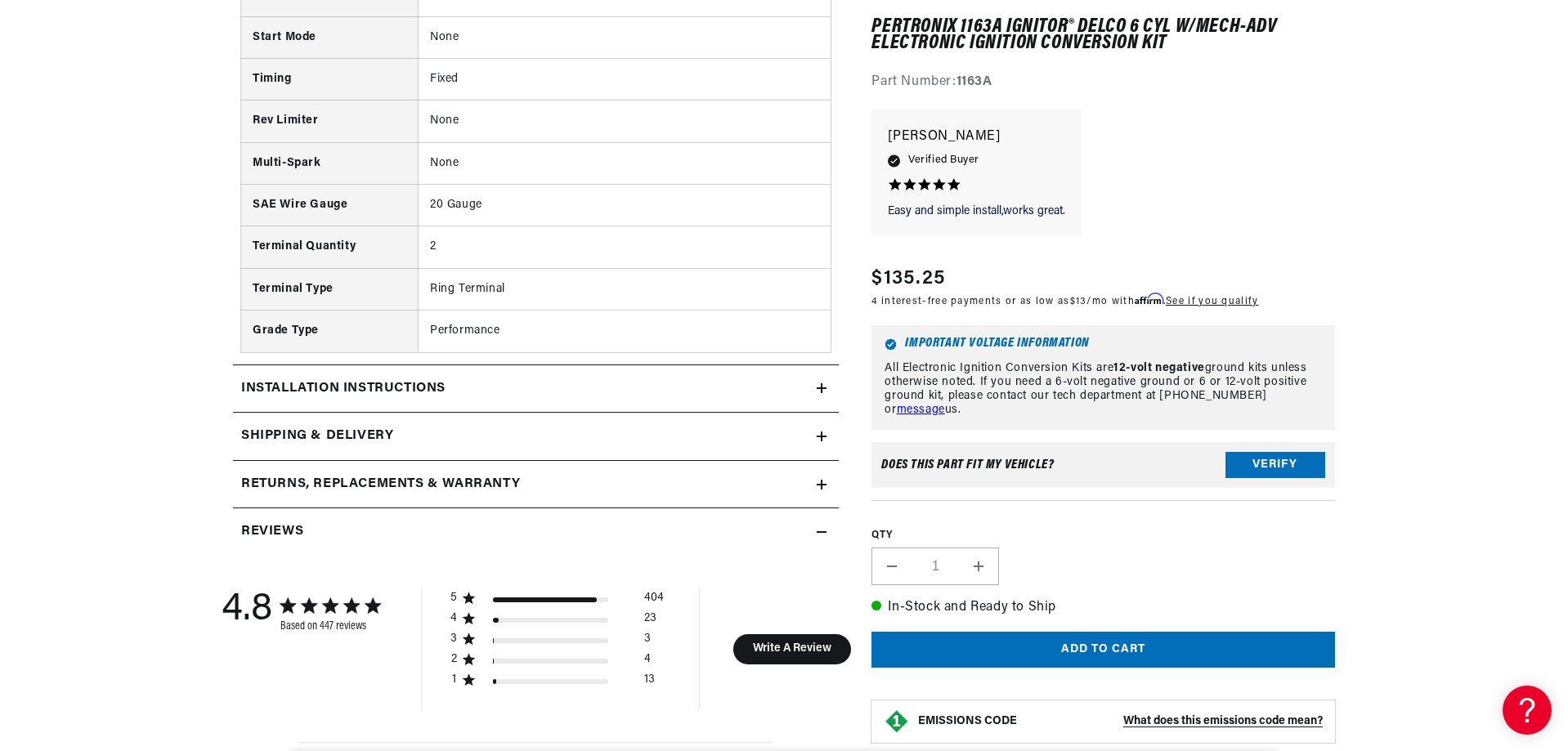
click at [471, 382] on div "Installation instructions" at bounding box center [526, 389] width 584 height 21
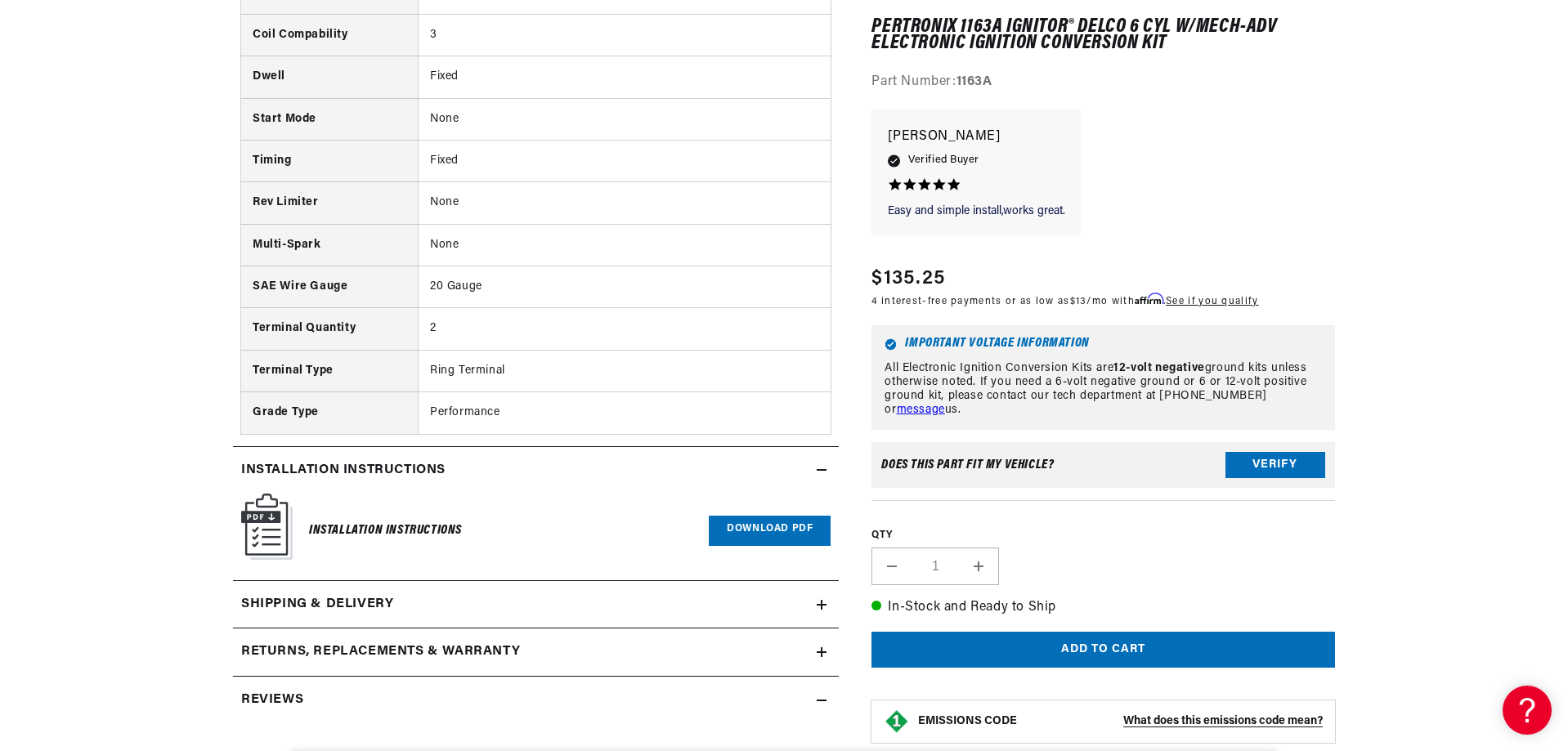
scroll to position [0, 495]
click at [757, 527] on link "Download PDF" at bounding box center [769, 531] width 122 height 30
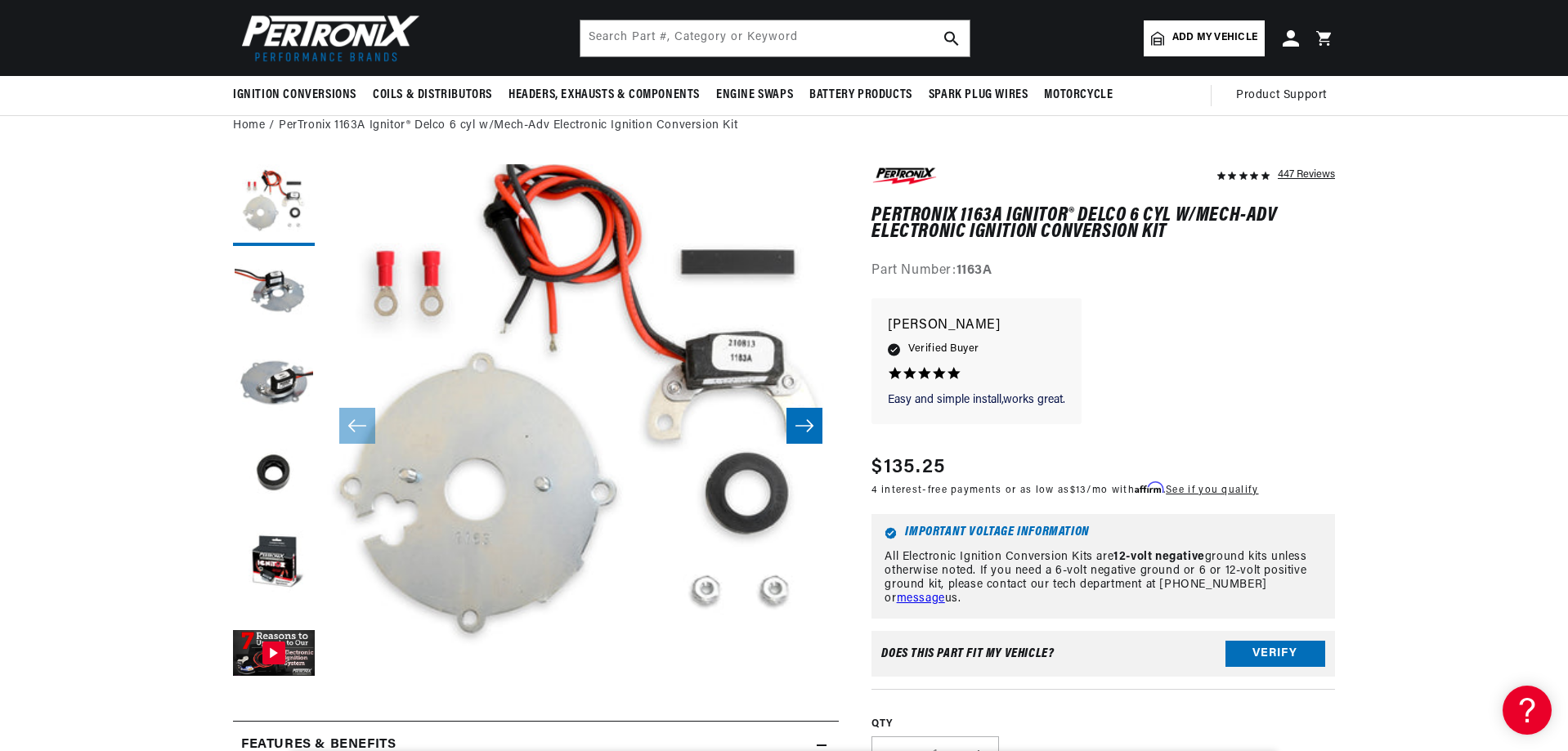
click at [271, 731] on button "Open media 1 in modal" at bounding box center [271, 731] width 0 height 0
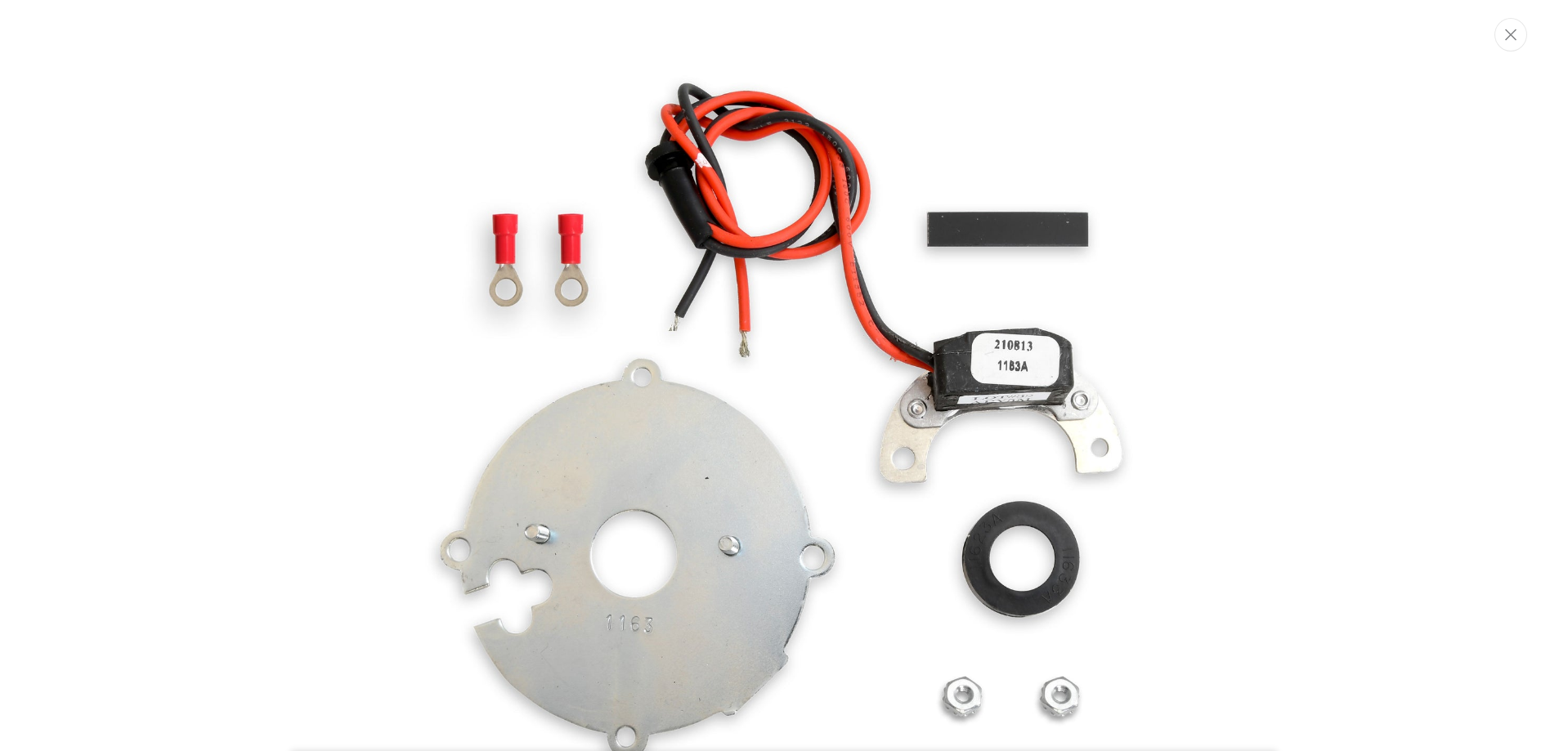
scroll to position [82, 0]
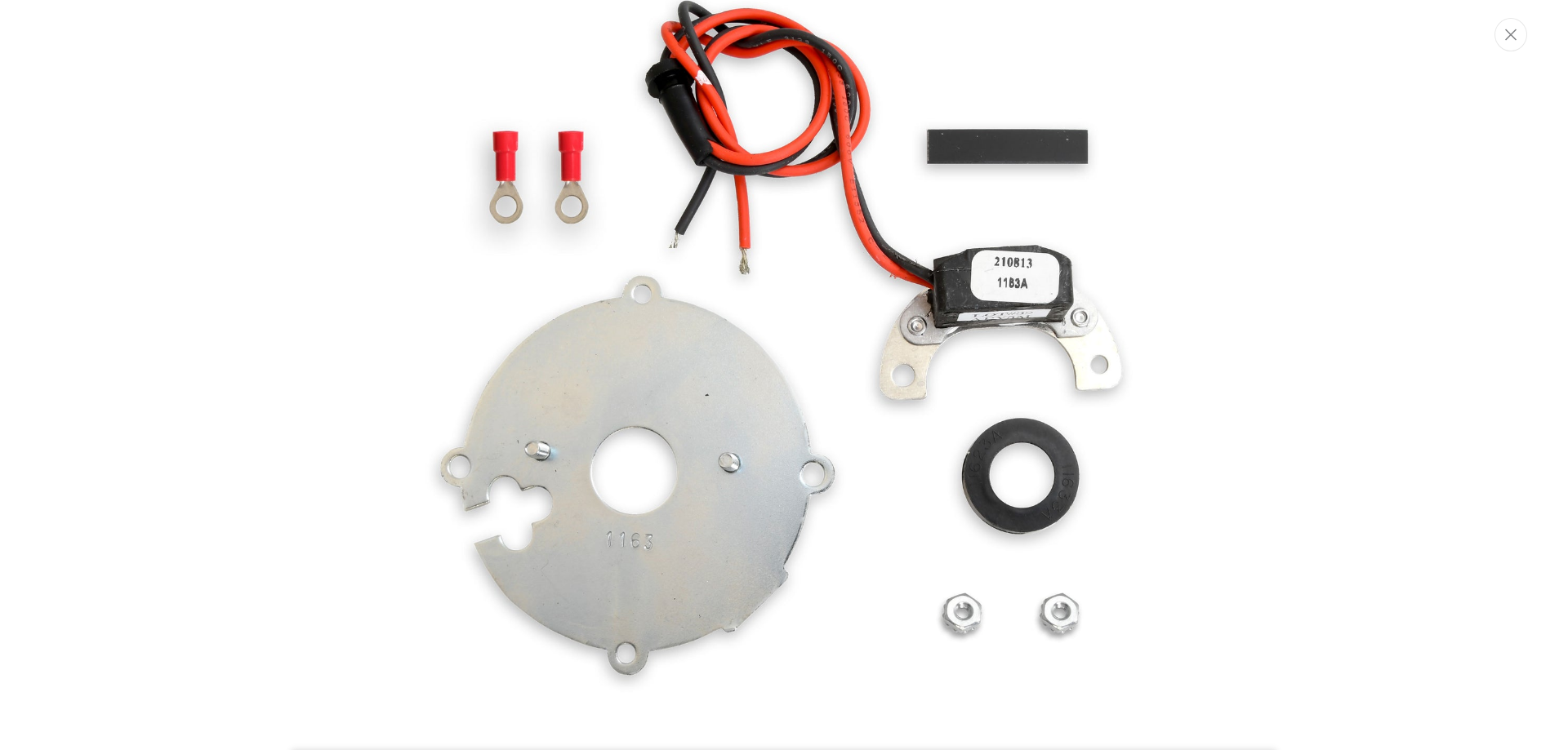
click at [276, 238] on div "Media gallery" at bounding box center [784, 375] width 1568 height 750
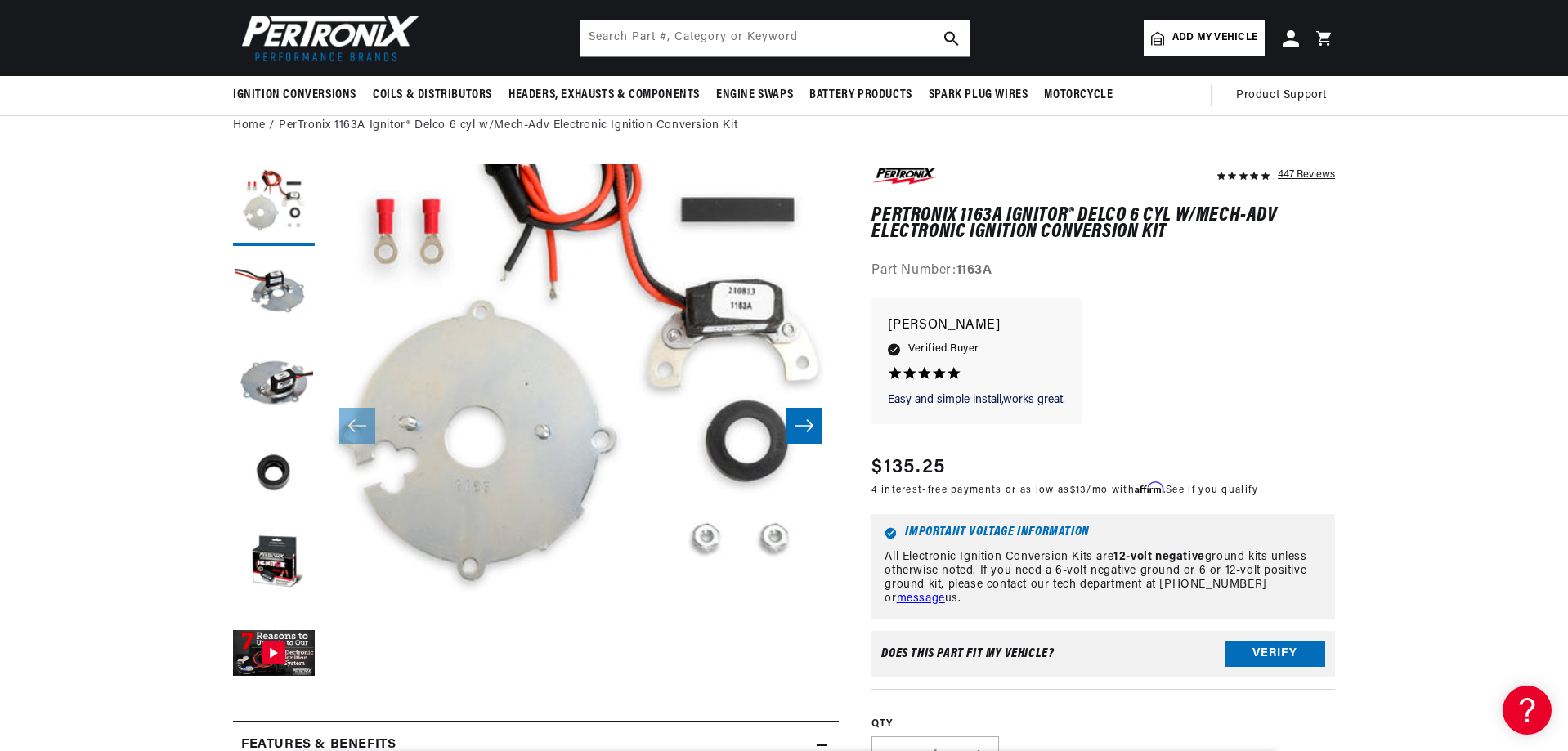
scroll to position [0, 0]
click at [292, 200] on button "Load image 1 in gallery view" at bounding box center [274, 205] width 82 height 82
click at [269, 291] on button "Load image 2 in gallery view" at bounding box center [274, 295] width 82 height 82
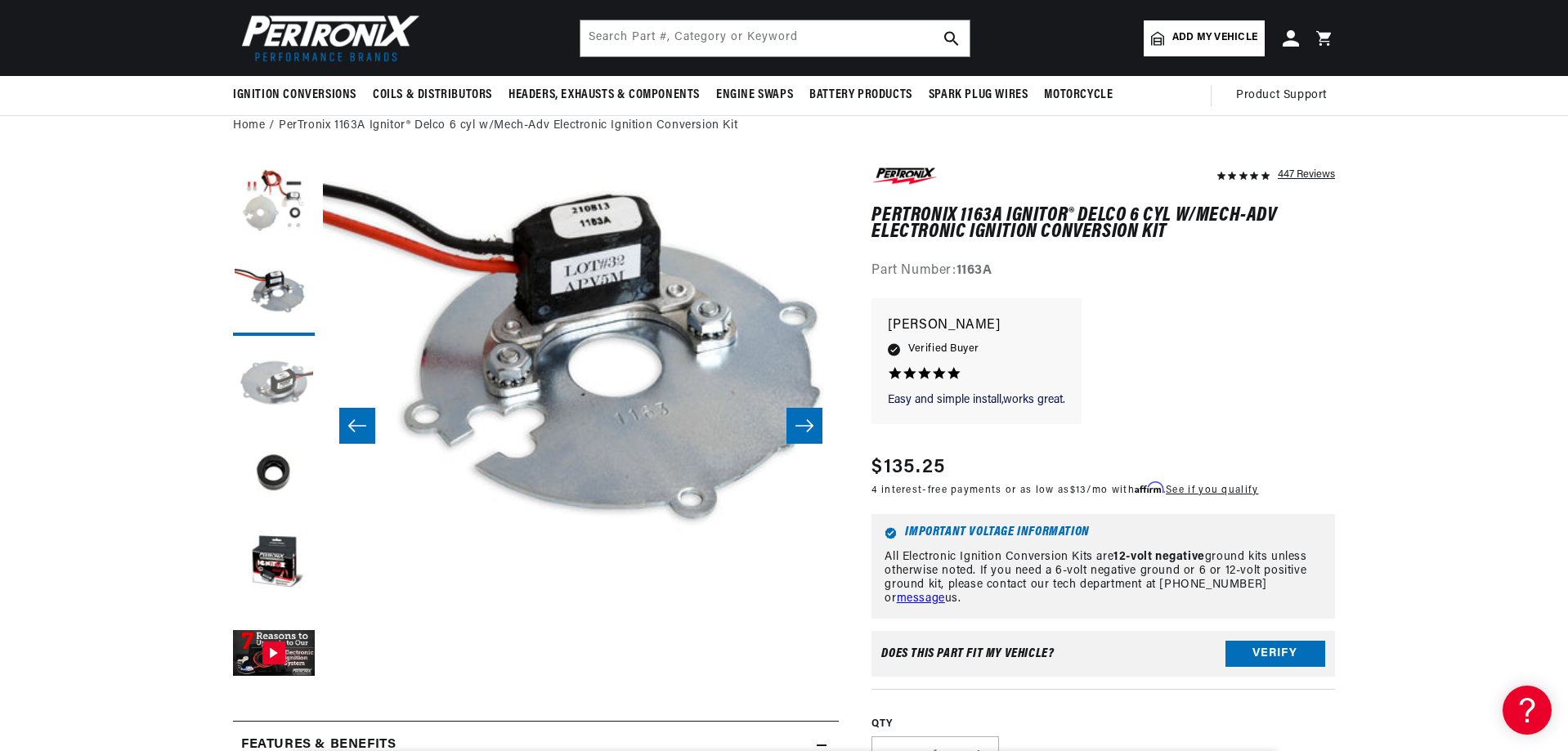
scroll to position [0, 495]
click at [270, 373] on button "Load image 3 in gallery view" at bounding box center [274, 384] width 82 height 82
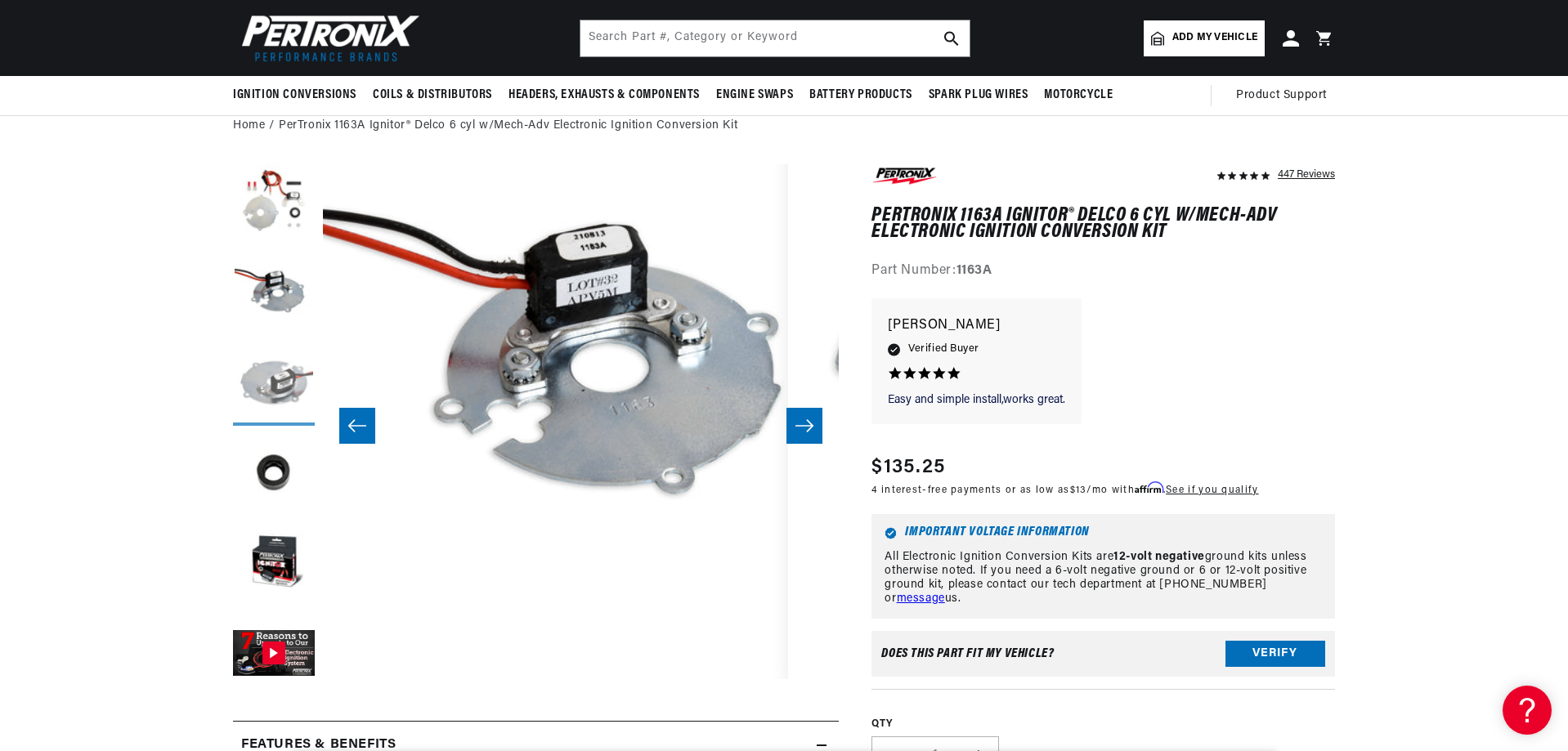
scroll to position [52, 1033]
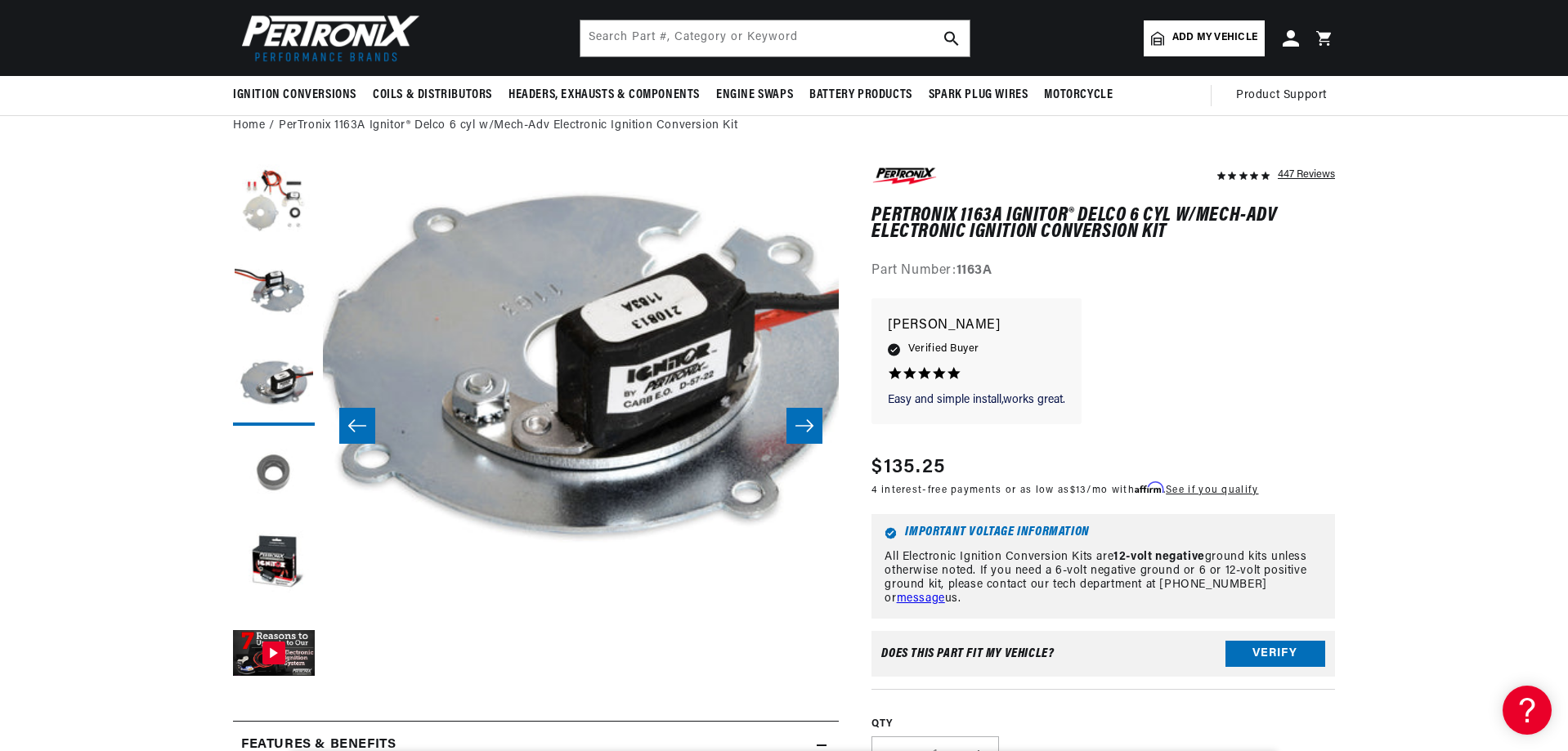
click at [278, 489] on button "Load image 4 in gallery view" at bounding box center [274, 474] width 82 height 82
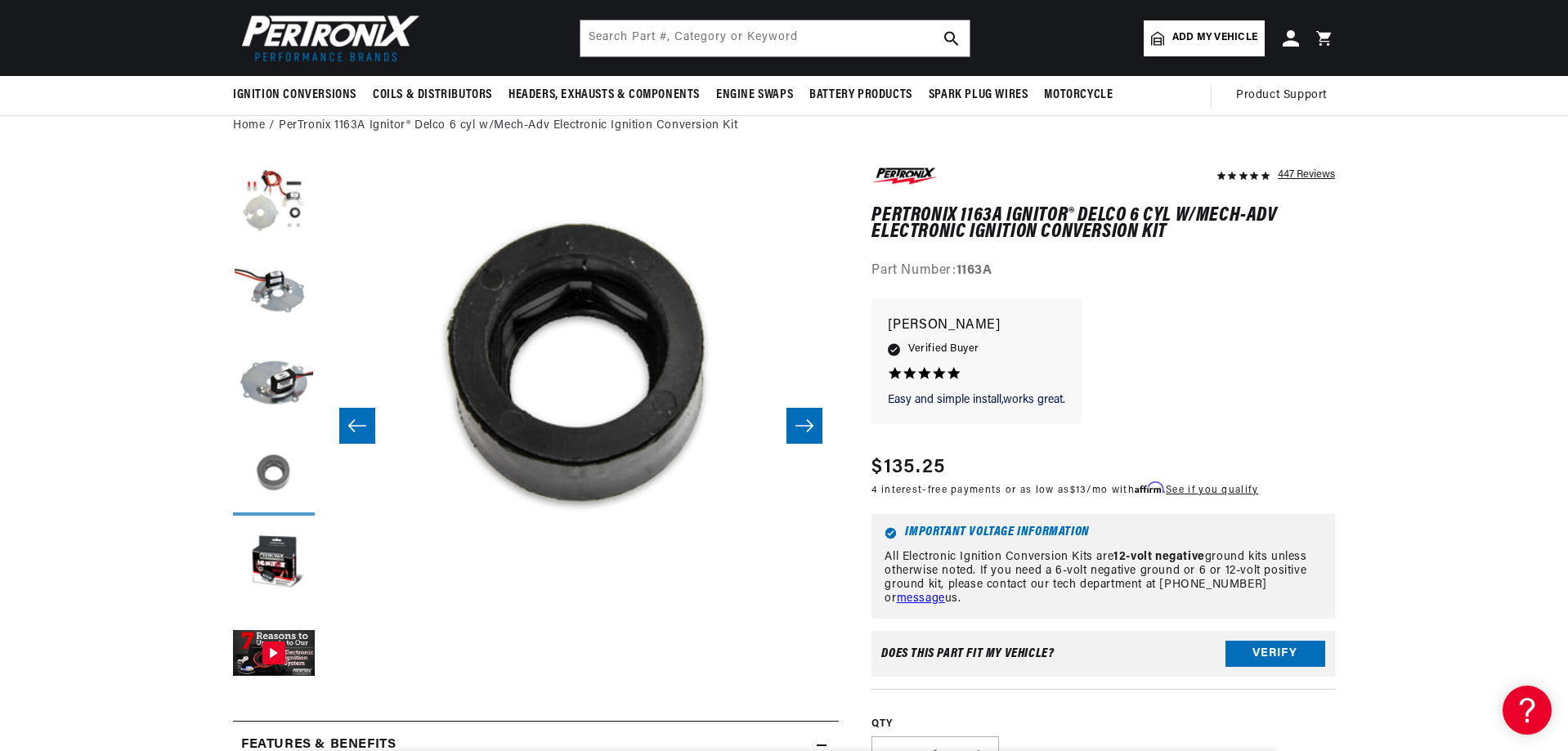
scroll to position [0, 0]
click at [277, 561] on button "Load image 5 in gallery view" at bounding box center [274, 565] width 82 height 82
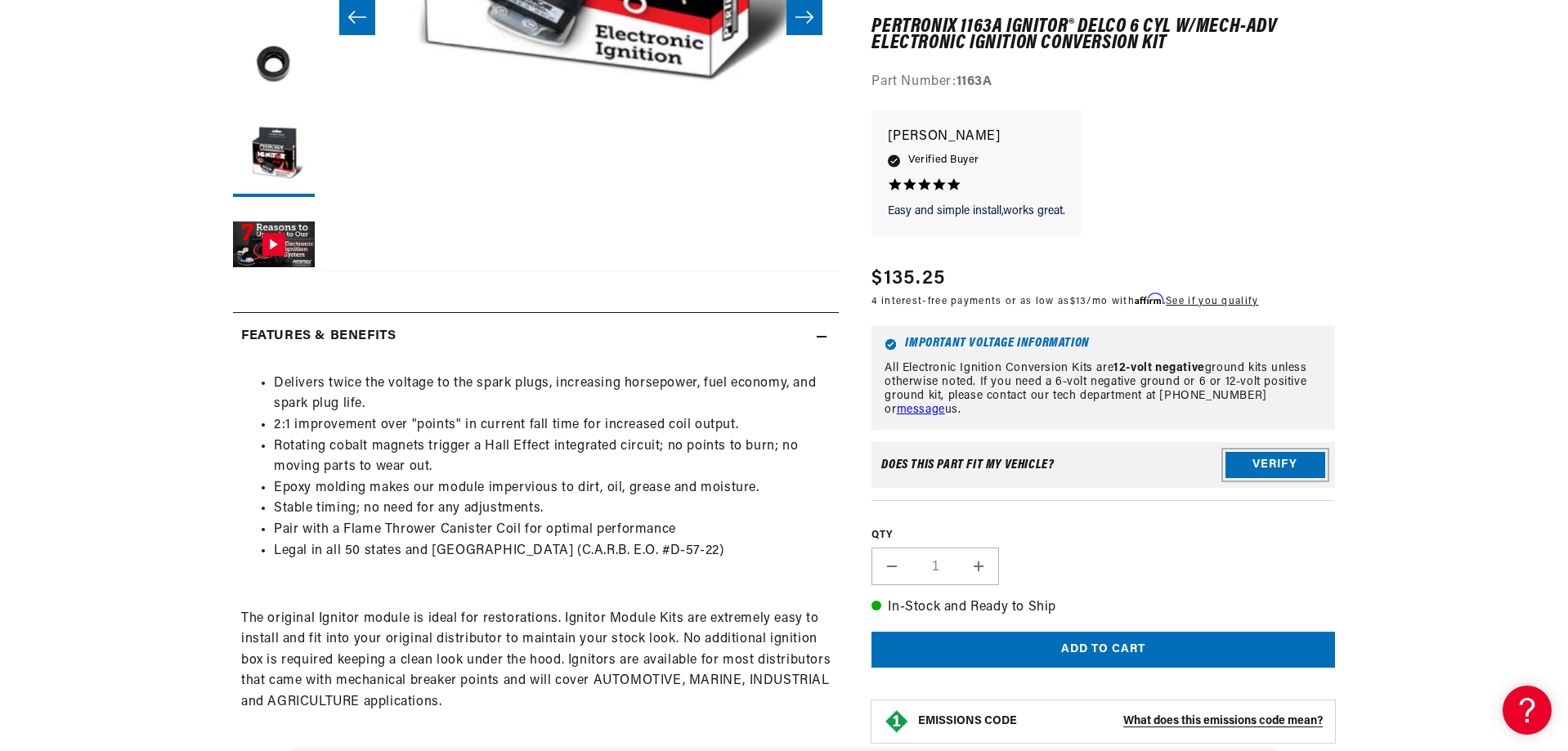
click at [1300, 470] on button "Verify" at bounding box center [1276, 466] width 100 height 26
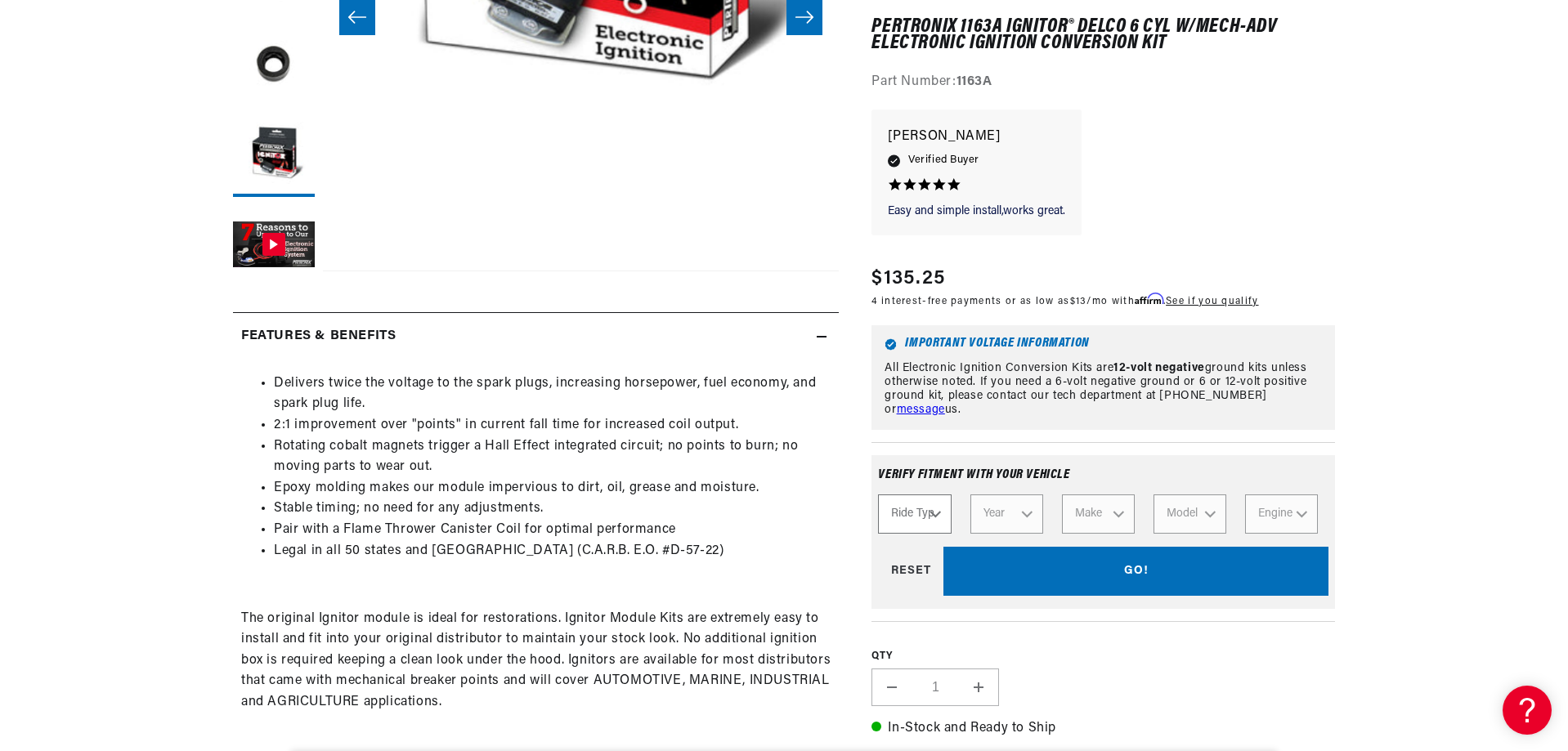
click at [919, 519] on select "Ride Type Automotive Agricultural Industrial Marine Motorcycle" at bounding box center [914, 515] width 73 height 40
select select "Agricultural"
click at [878, 495] on select "Ride Type Automotive Agricultural Industrial Marine Motorcycle" at bounding box center [914, 515] width 73 height 40
select select "Agricultural"
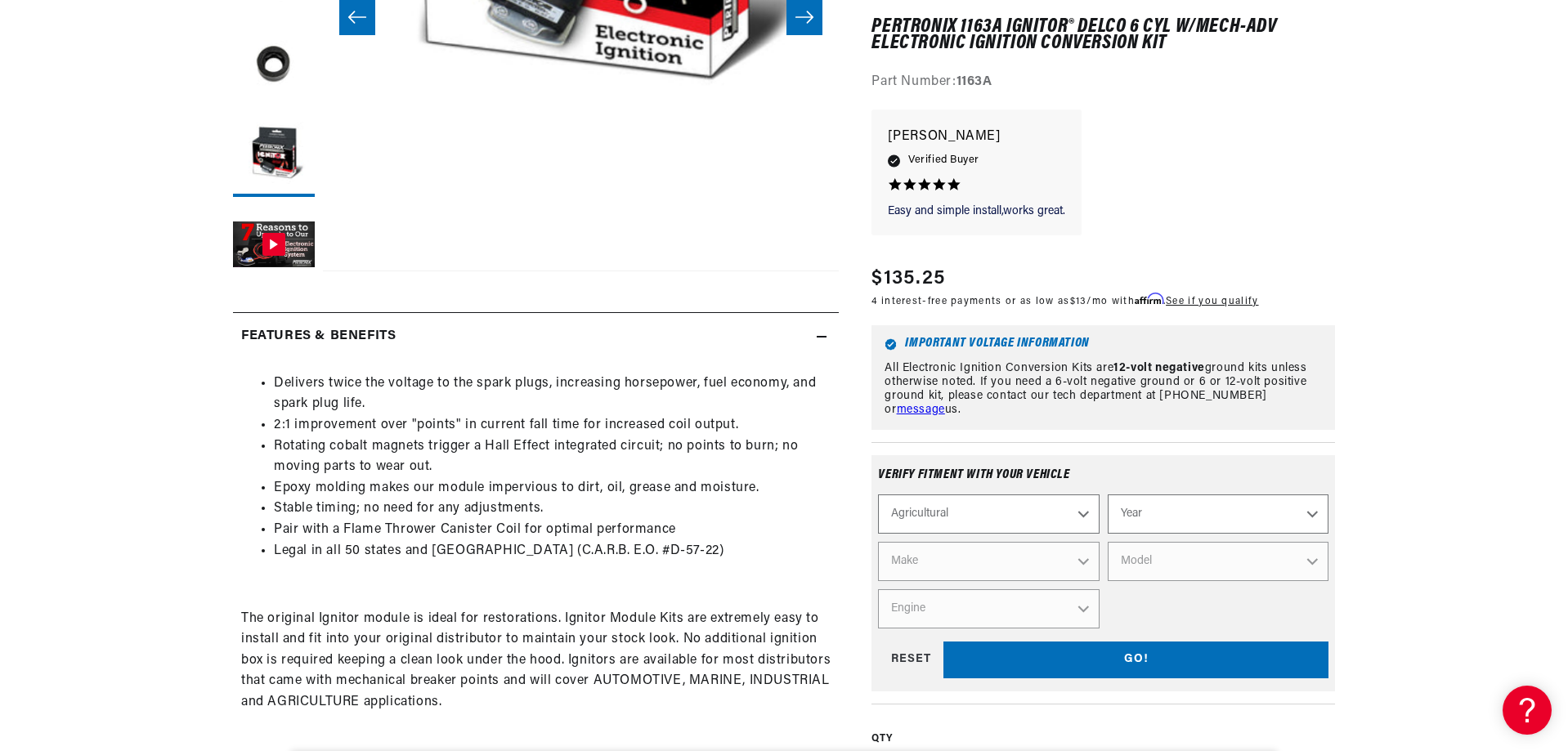
scroll to position [0, 495]
click at [1181, 514] on select "Year 1970 1965 1964 1960 1959 1958 1957 1939 1938 1937" at bounding box center [1218, 515] width 221 height 40
select select "1970"
click at [1108, 495] on select "Year 1970 1965 1964 1960 1959 1958 1957 1939 1938 1937" at bounding box center [1218, 515] width 221 height 40
select select "1970"
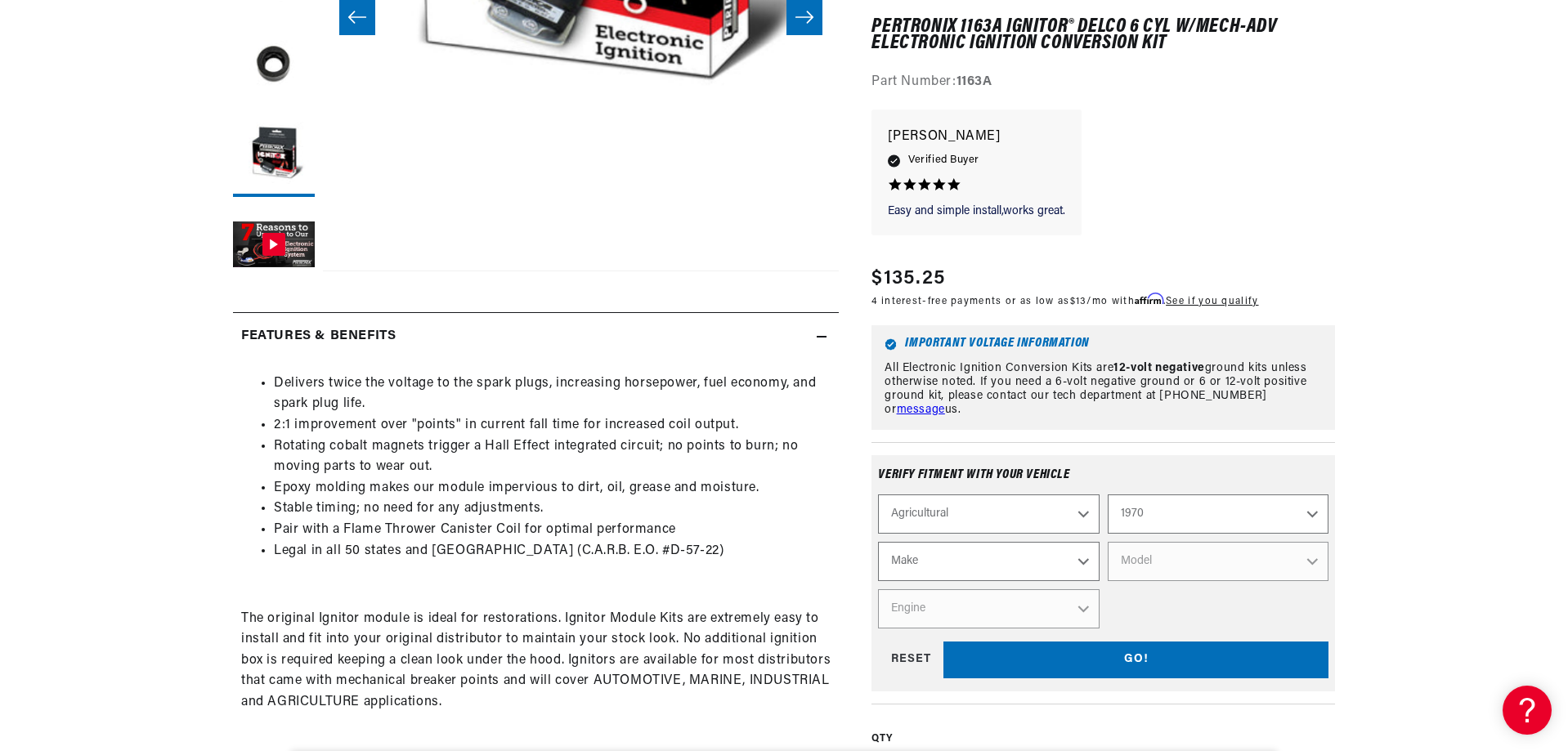
click at [1000, 560] on select "Make International Harvester" at bounding box center [989, 562] width 221 height 40
click at [1002, 558] on select "Make International Harvester" at bounding box center [989, 562] width 221 height 40
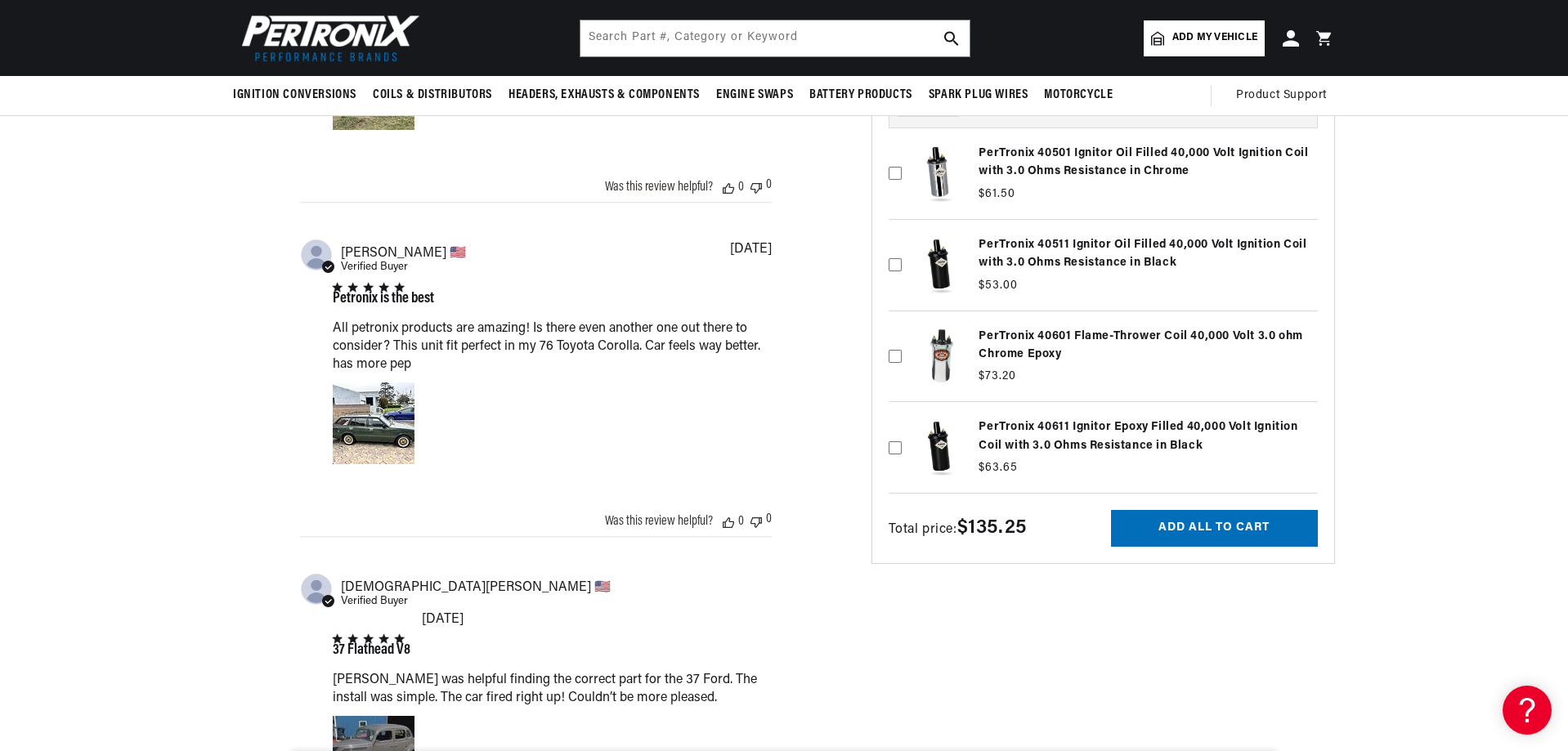
scroll to position [3024, 0]
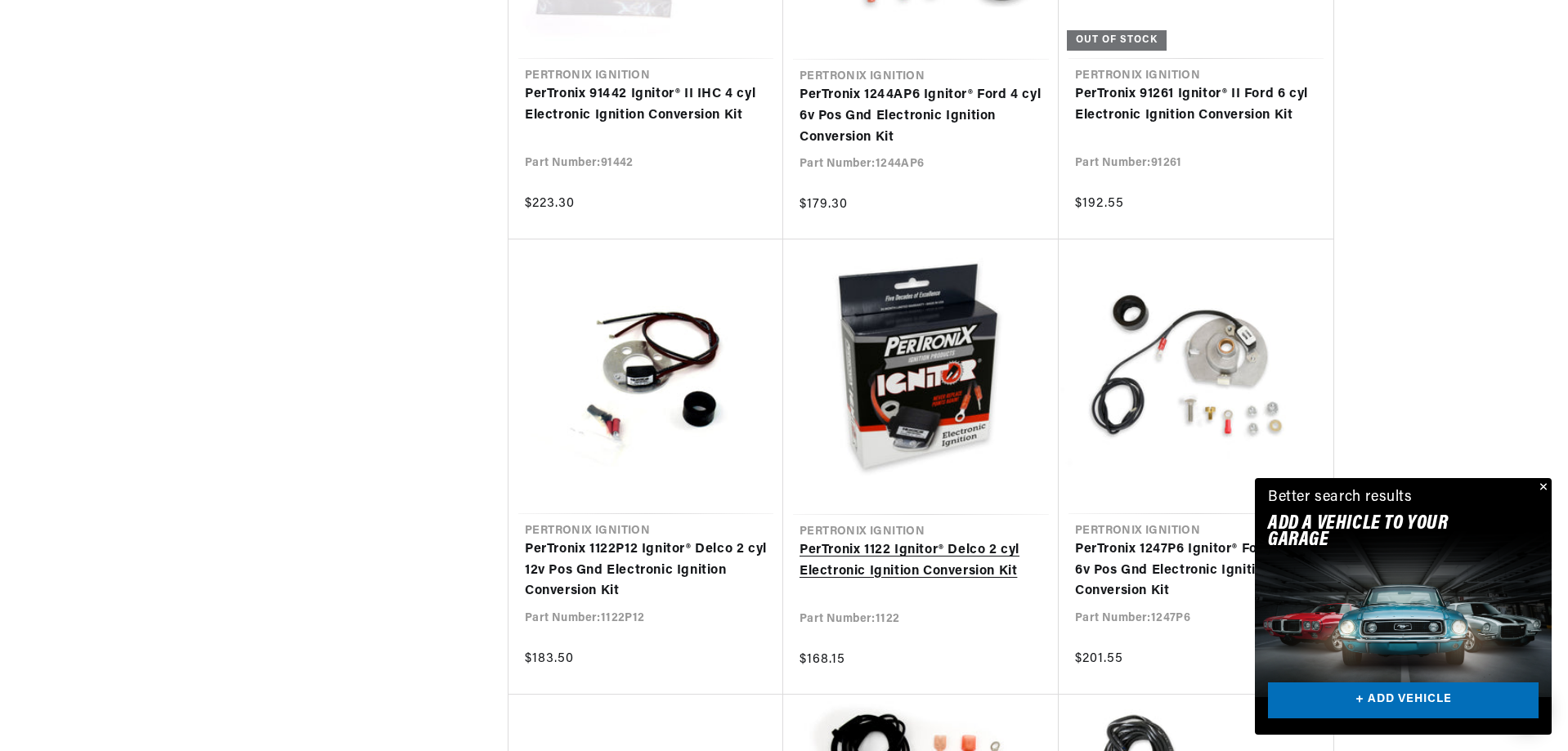
scroll to position [4185, 0]
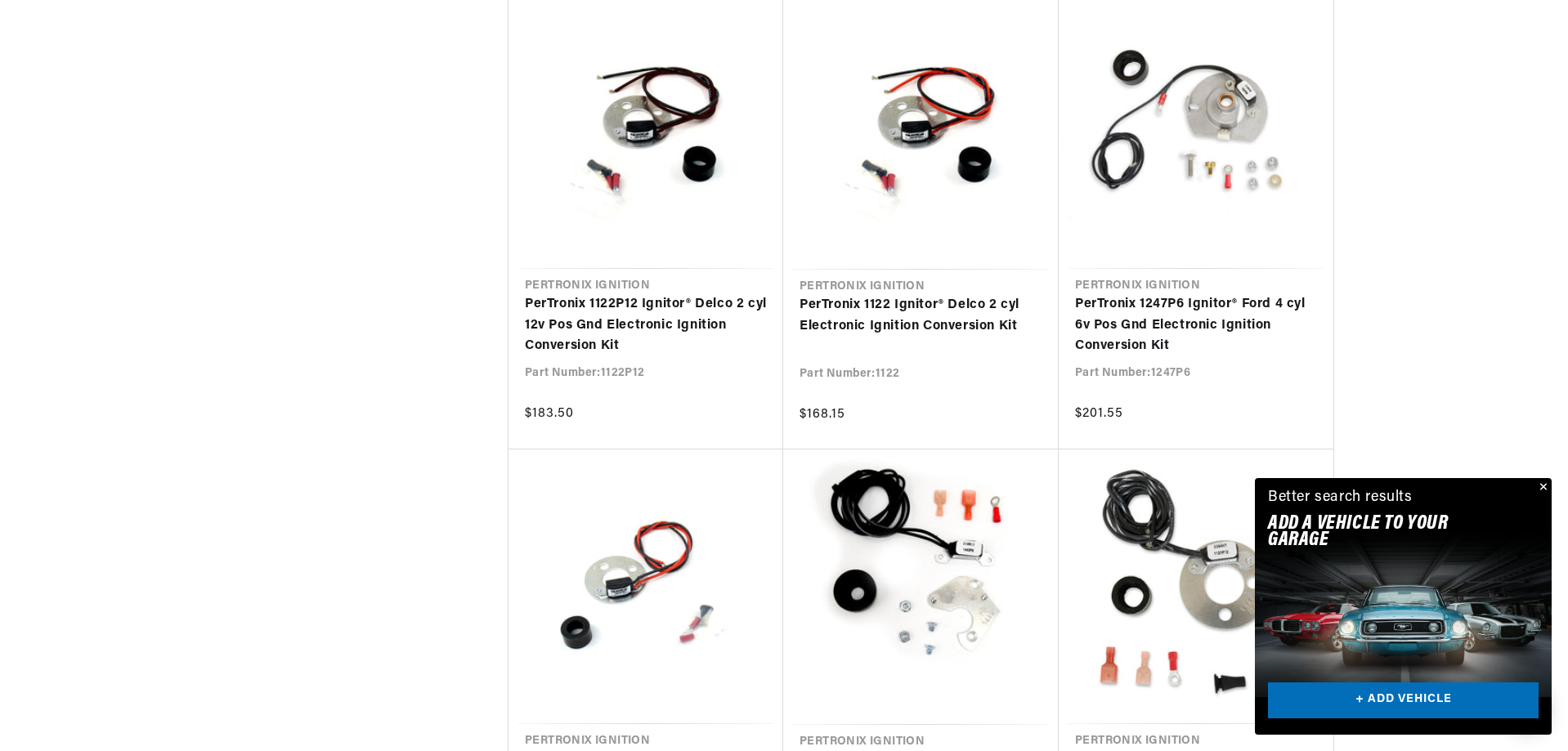
click at [1543, 487] on button "Close" at bounding box center [1542, 487] width 20 height 20
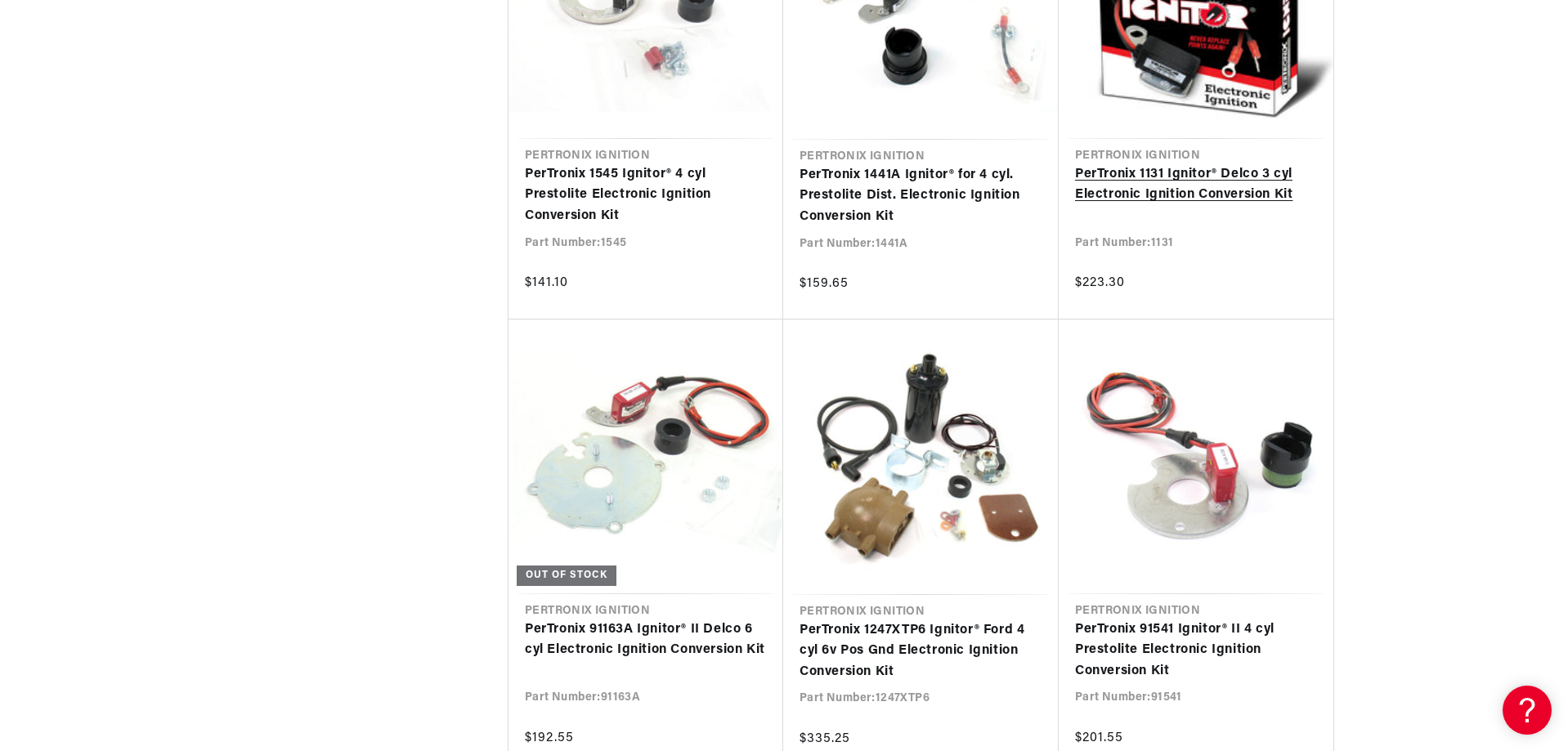
scroll to position [0, 495]
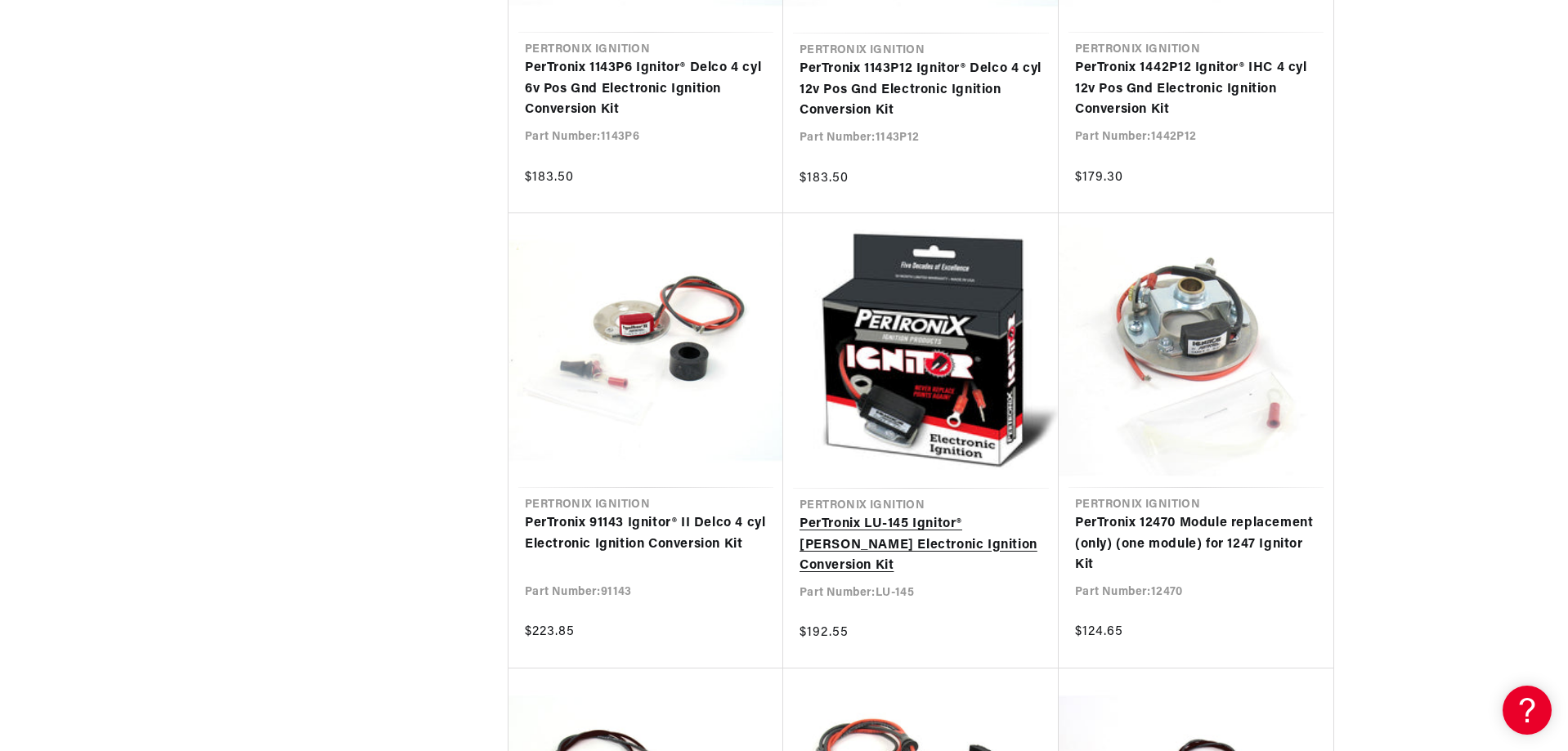
scroll to position [8925, 0]
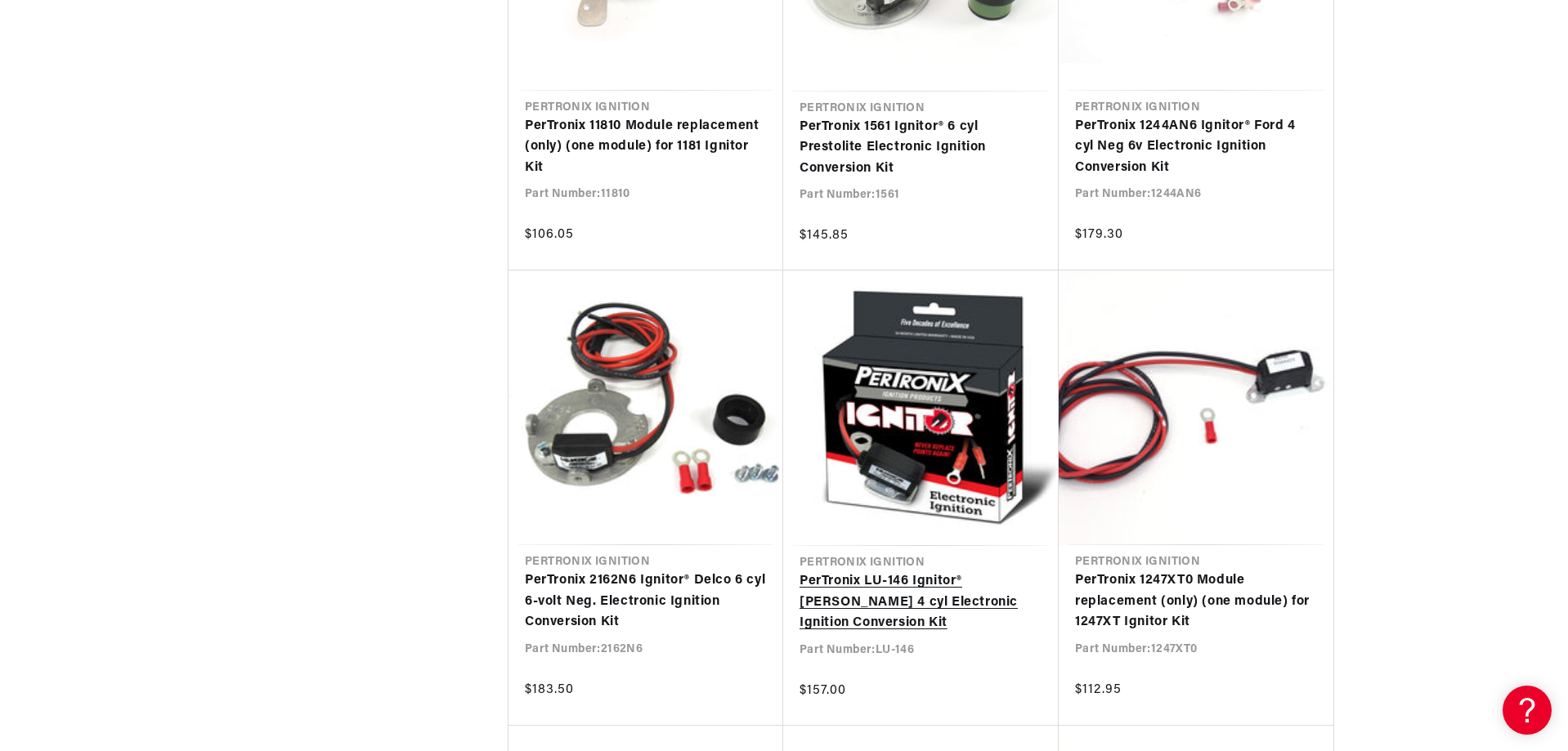
scroll to position [0, 495]
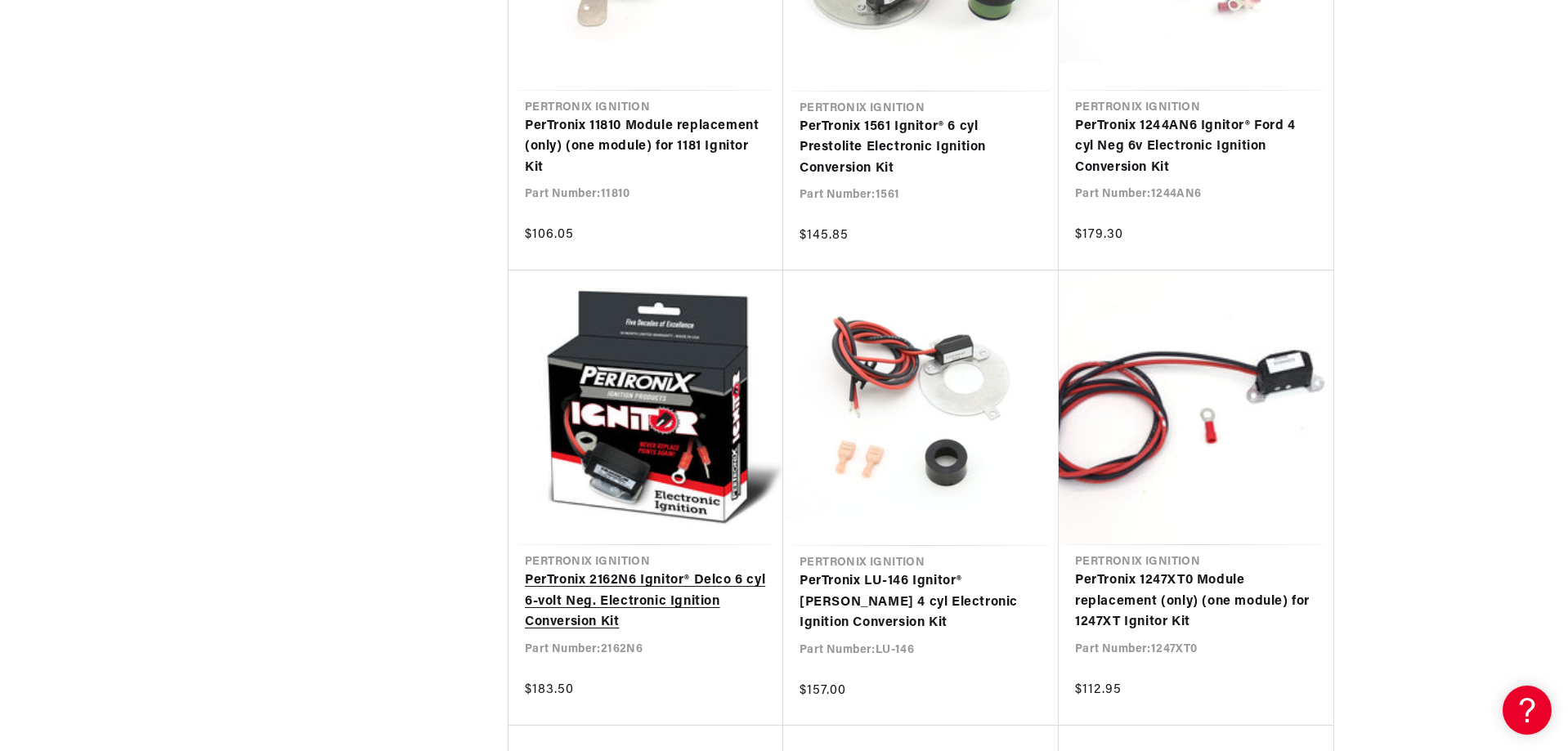
drag, startPoint x: 986, startPoint y: 607, endPoint x: 681, endPoint y: 579, distance: 306.3
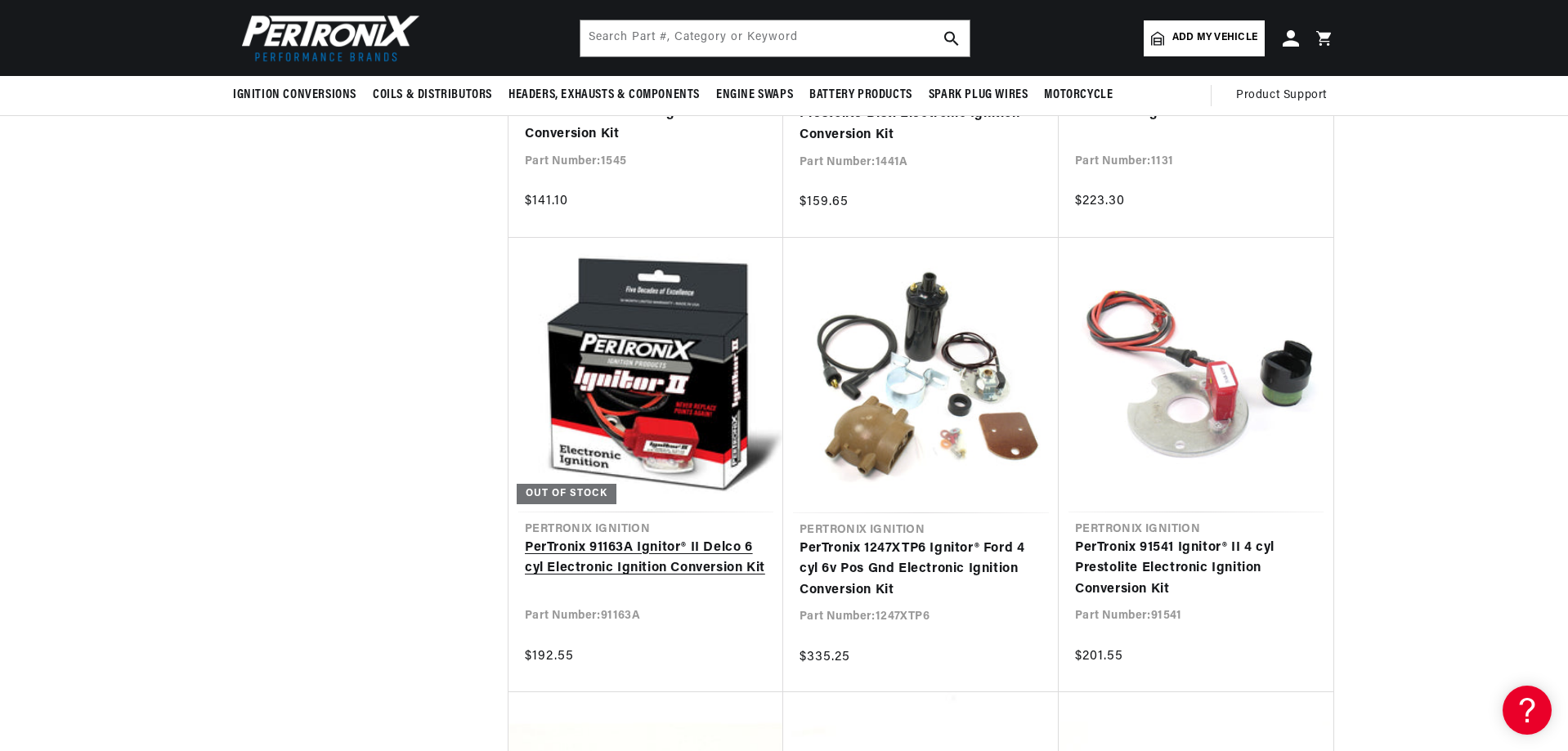
click at [706, 572] on link "PerTronix 91163A Ignitor® II Delco 6 cyl Electronic Ignition Conversion Kit" at bounding box center [646, 558] width 242 height 42
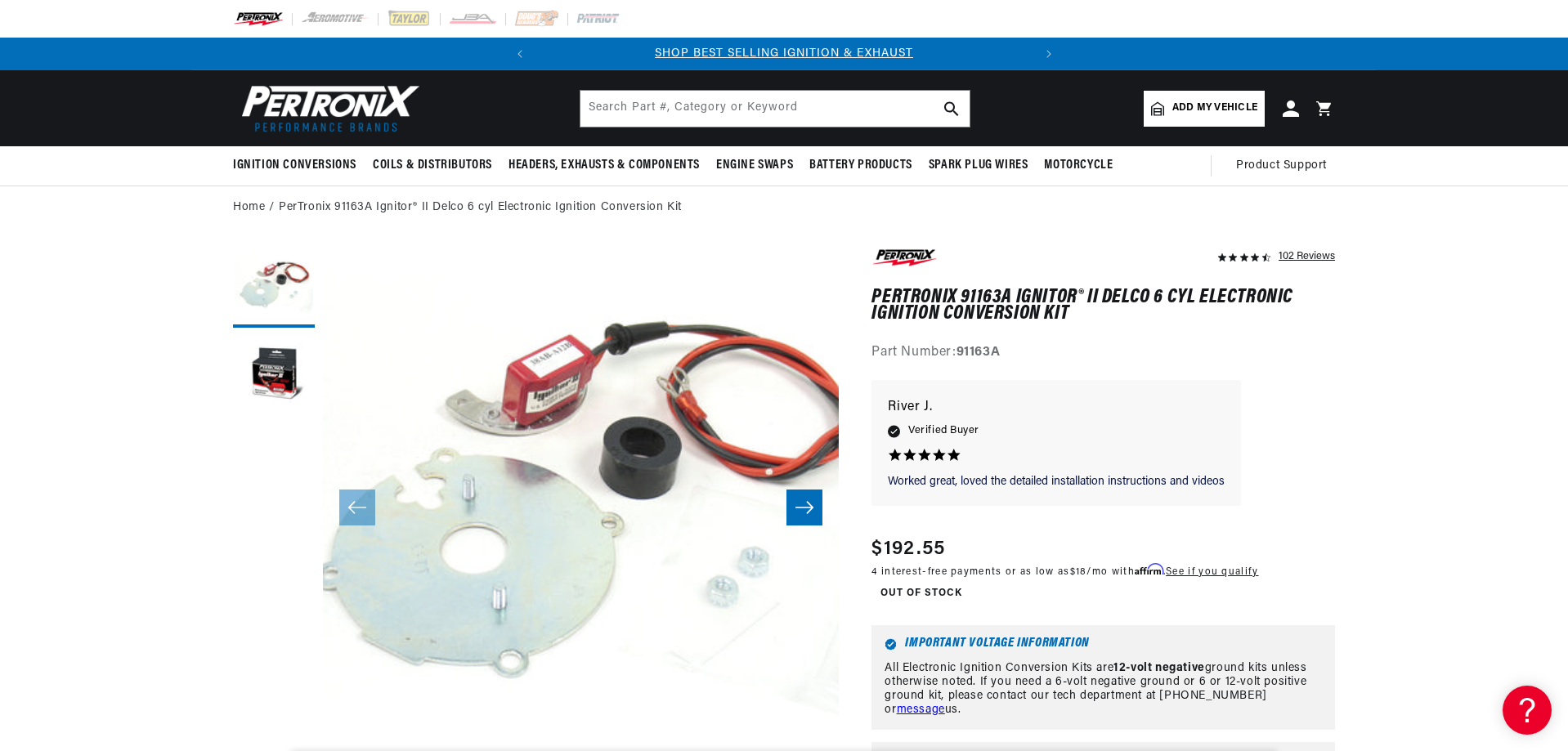
scroll to position [0, 495]
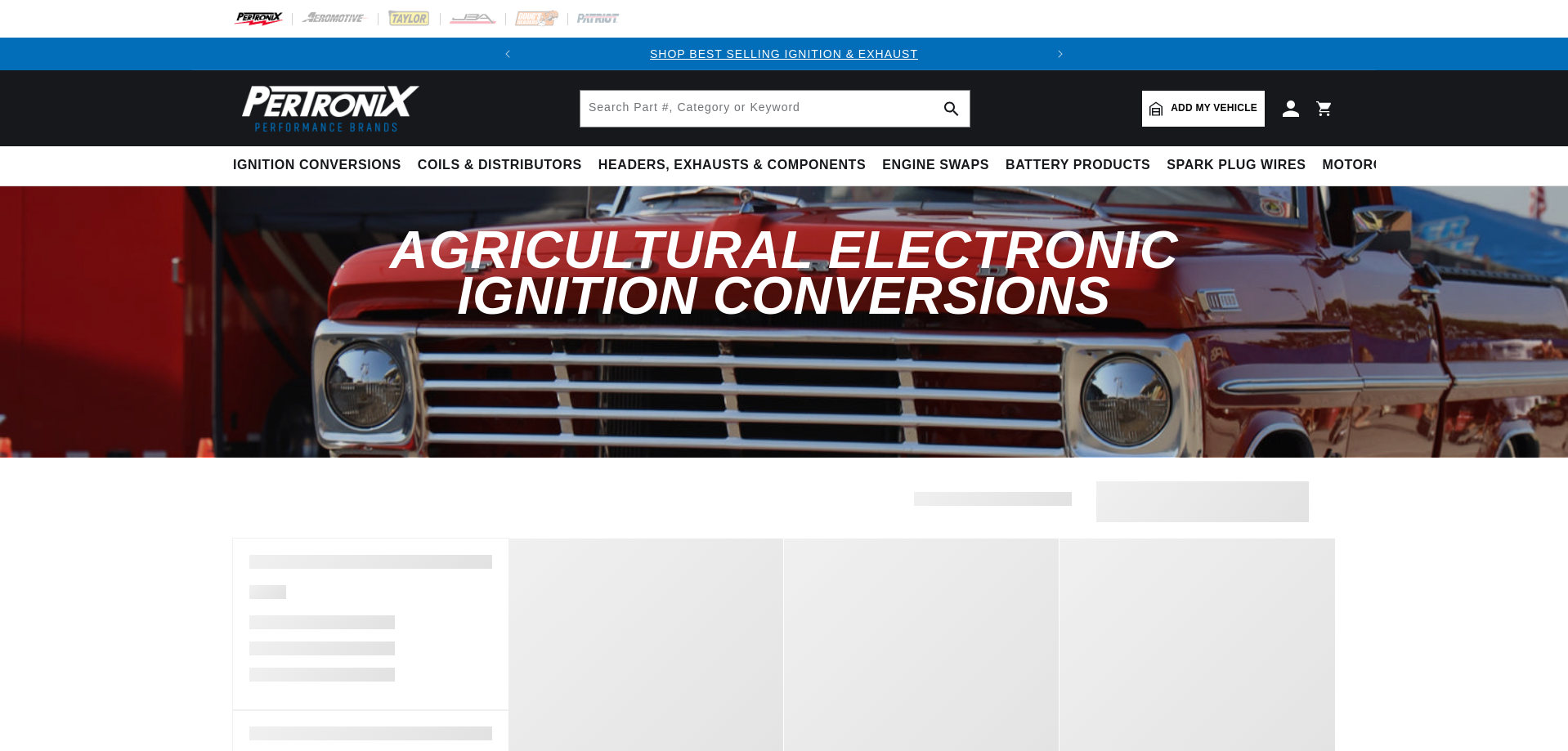
scroll to position [7126, 0]
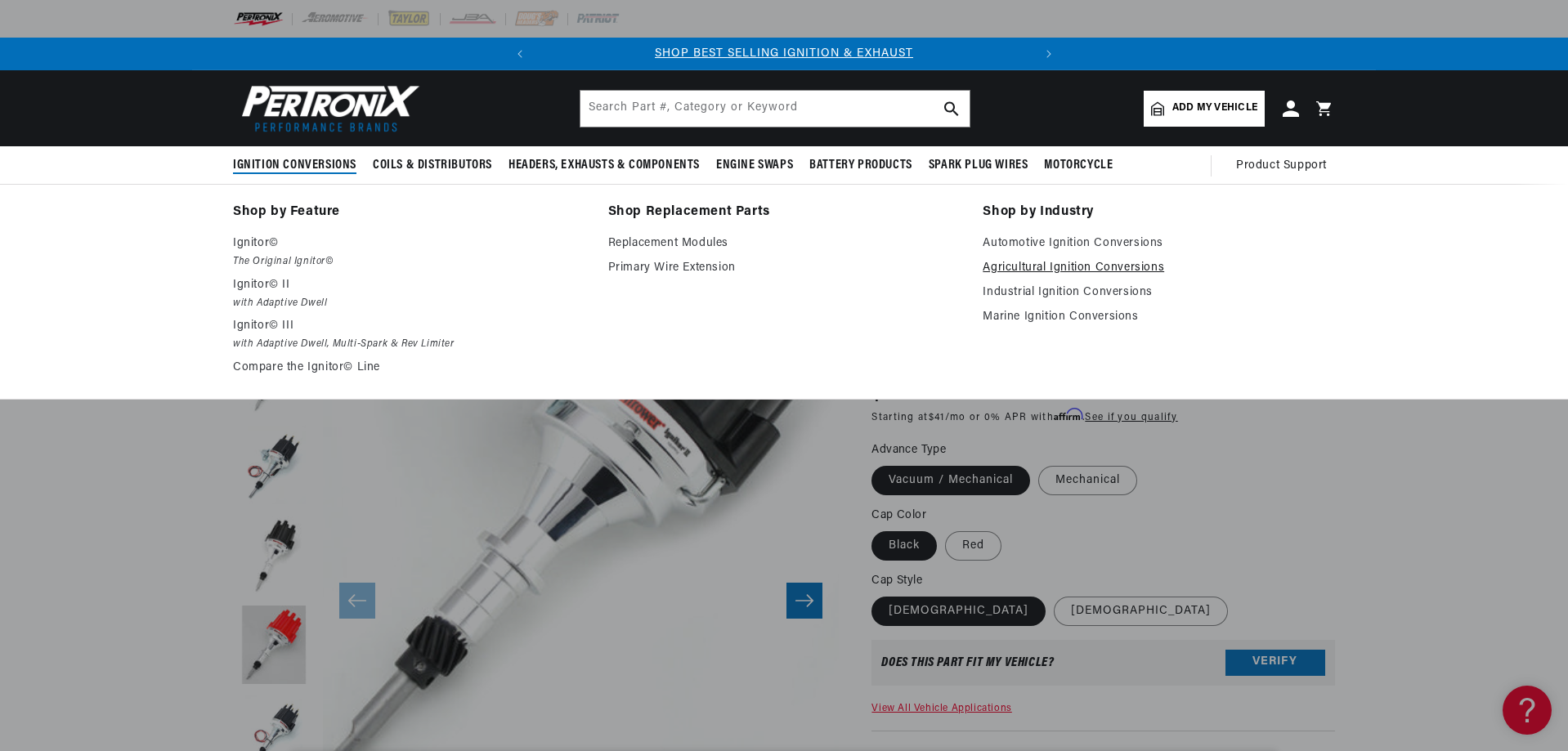
click at [1063, 264] on link "Agricultural Ignition Conversions" at bounding box center [1159, 267] width 353 height 20
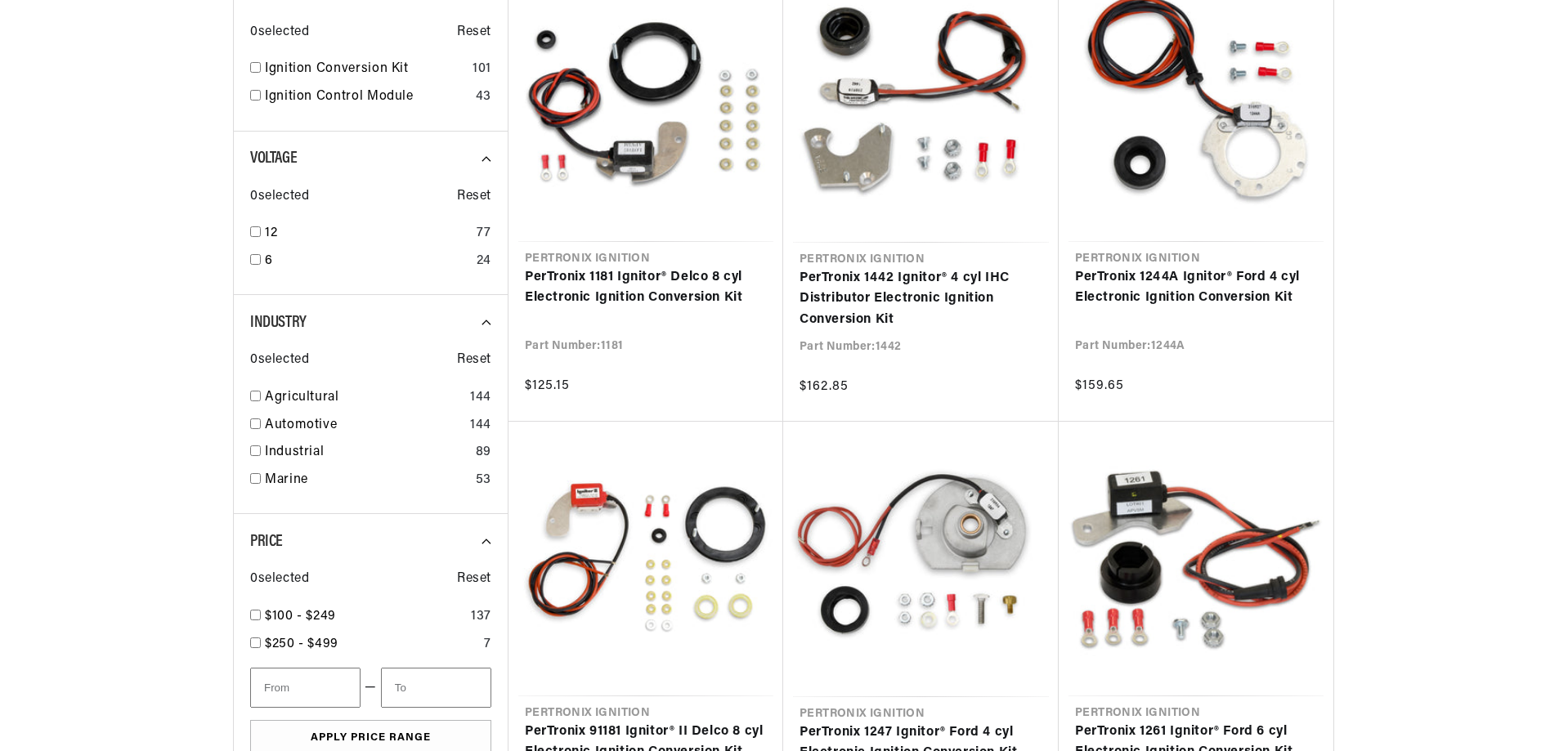
scroll to position [899, 0]
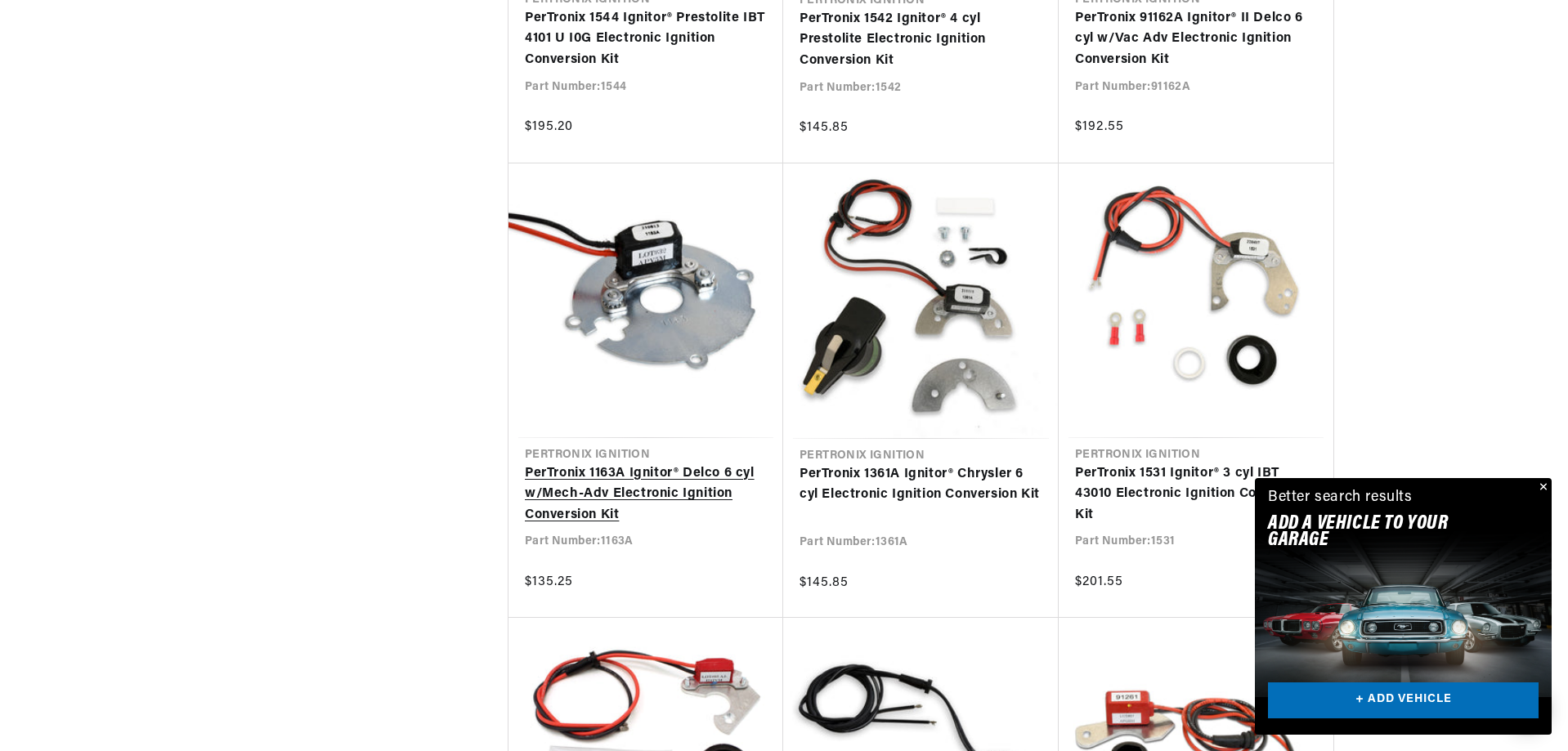
click at [585, 491] on link "PerTronix 1163A Ignitor® Delco 6 cyl w/Mech-Adv Electronic Ignition Conversion …" at bounding box center [646, 495] width 242 height 63
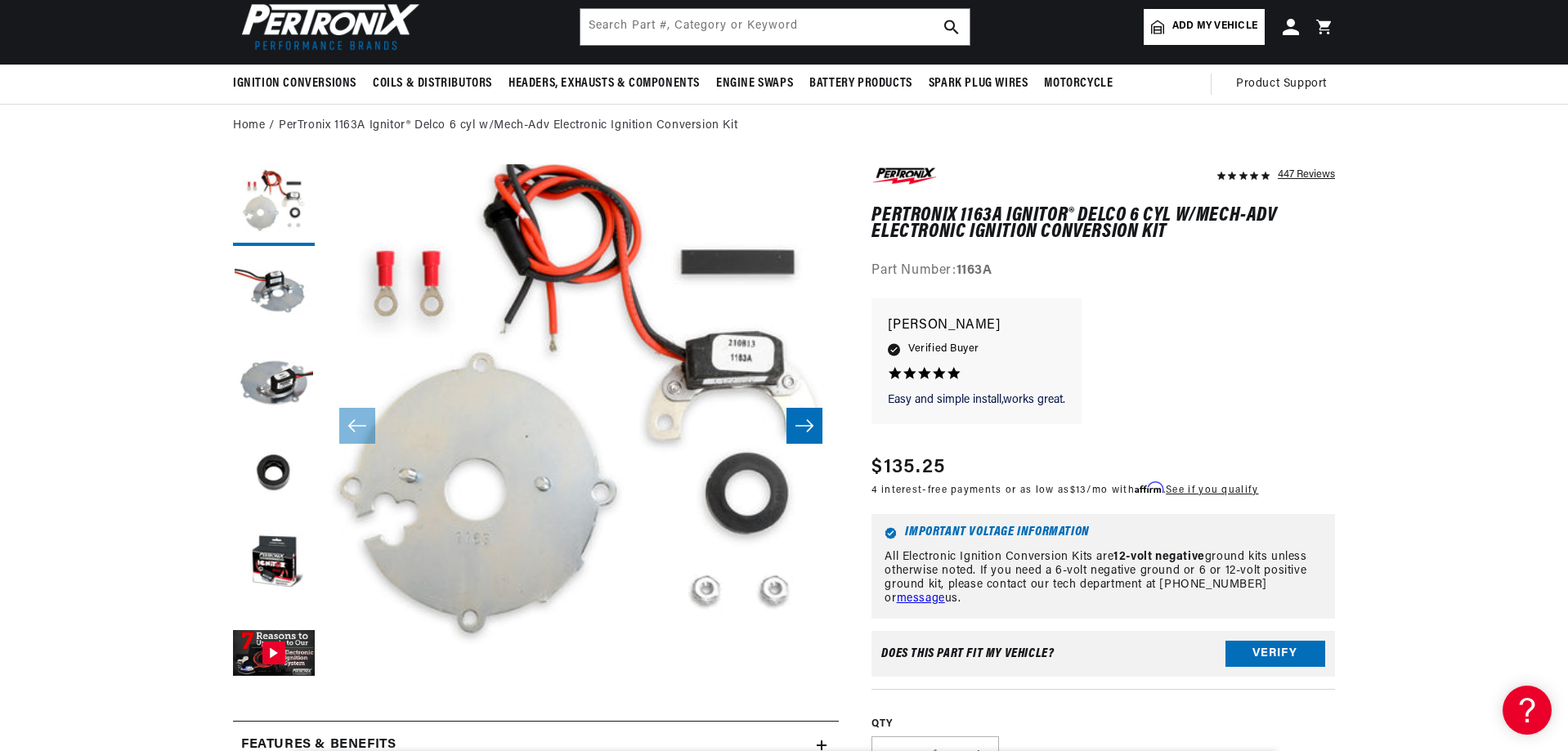
scroll to position [163, 0]
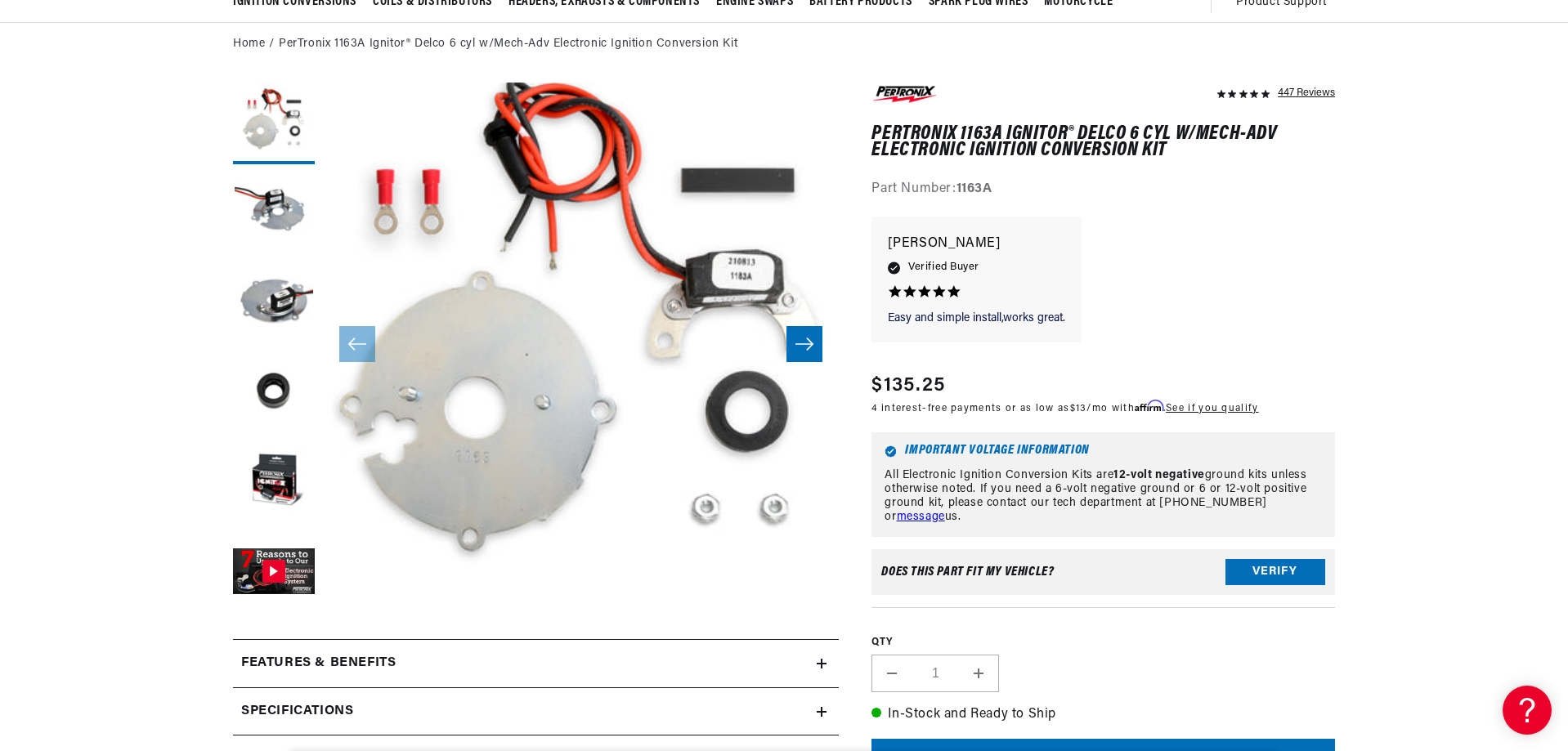
click at [797, 338] on icon "Slide right" at bounding box center [804, 344] width 20 height 16
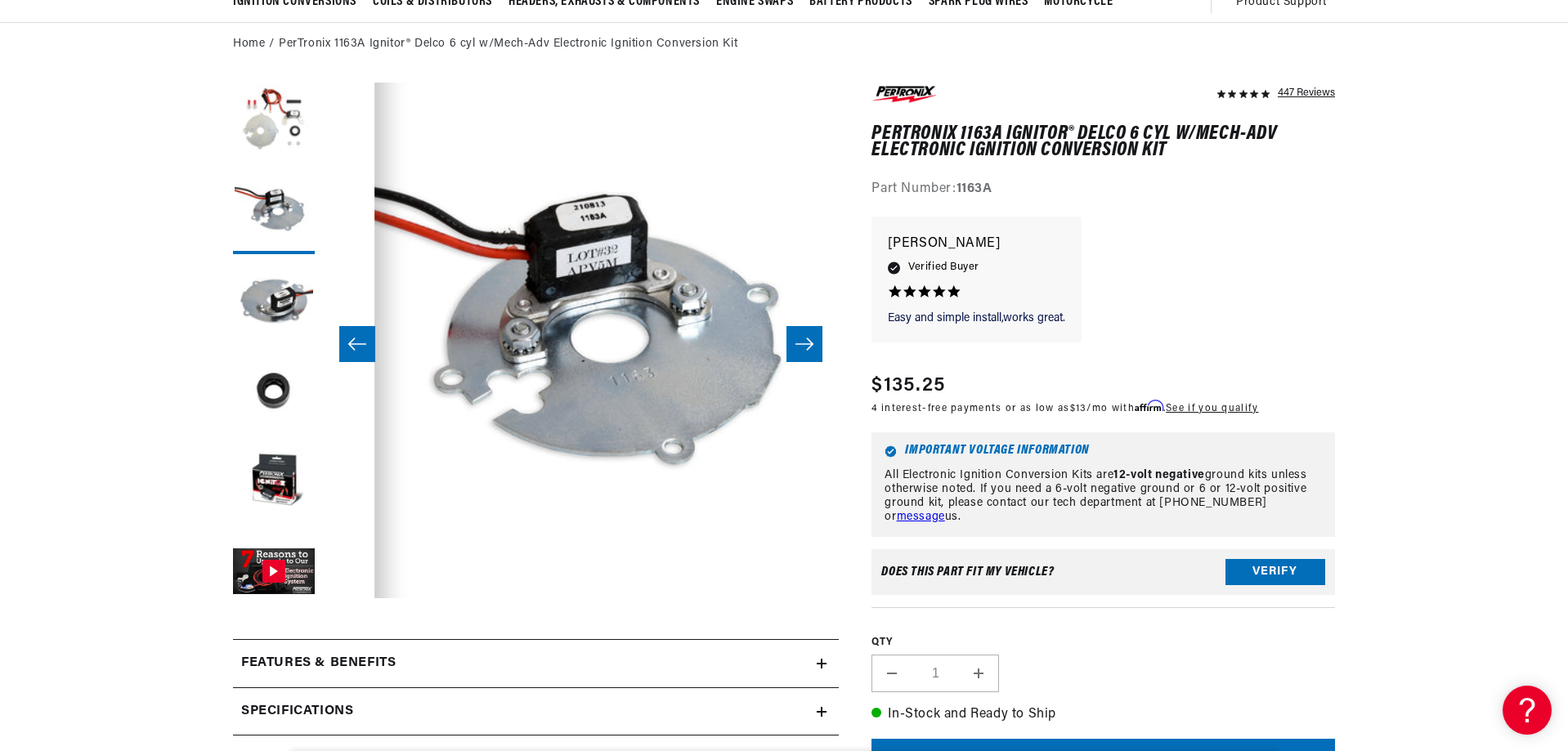
click at [797, 338] on icon "Slide right" at bounding box center [804, 344] width 20 height 16
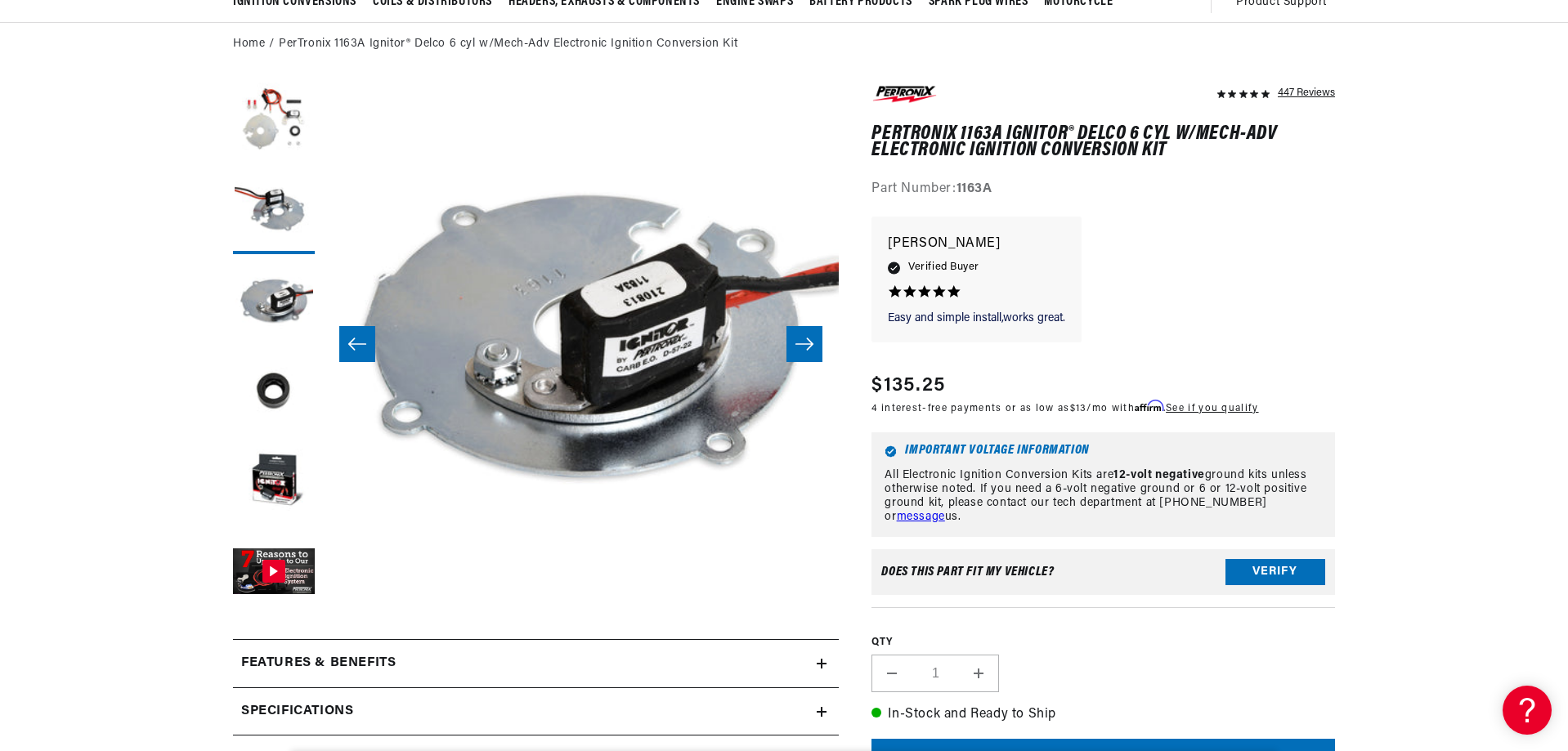
click at [797, 338] on icon "Slide right" at bounding box center [804, 344] width 20 height 16
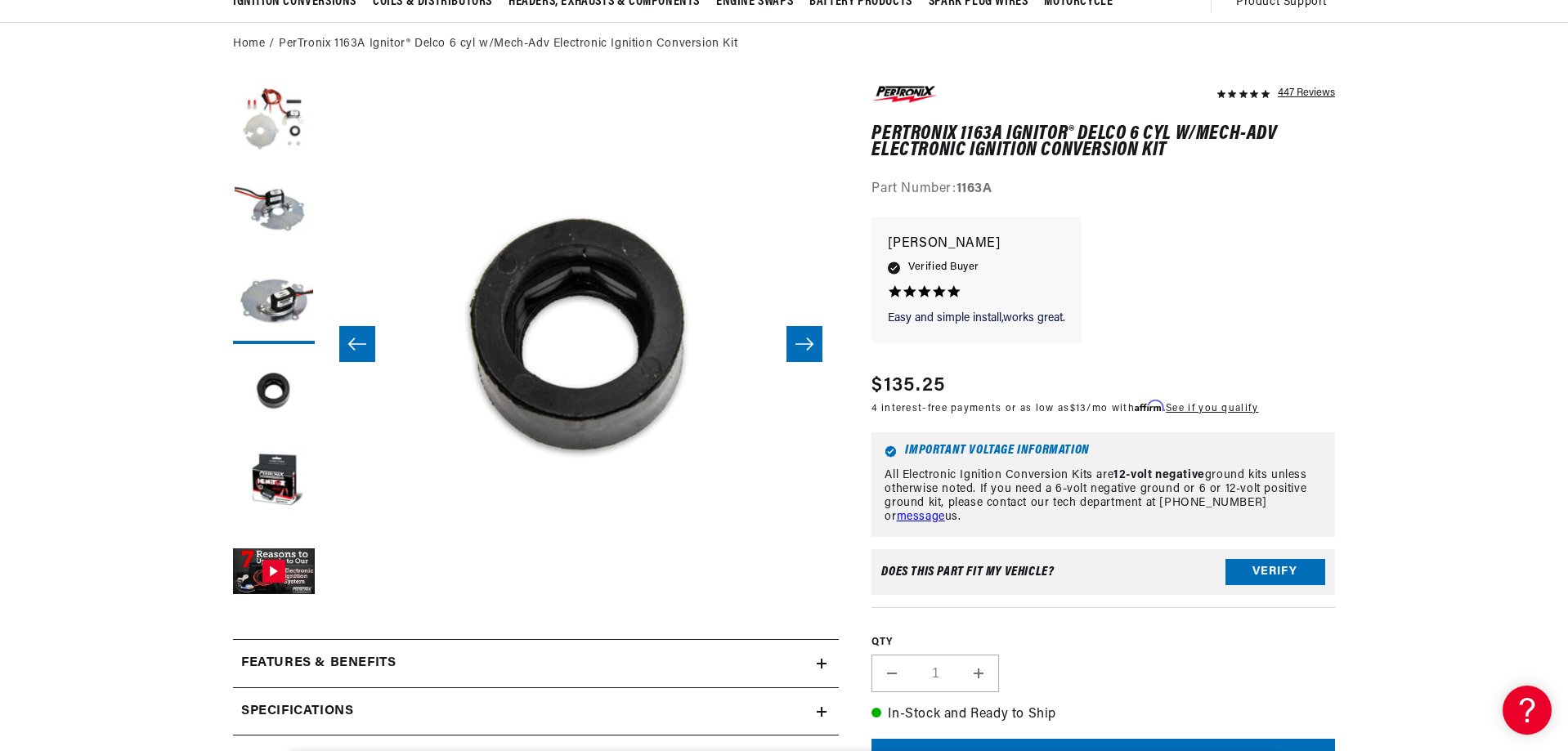
click at [797, 338] on icon "Slide right" at bounding box center [804, 344] width 20 height 16
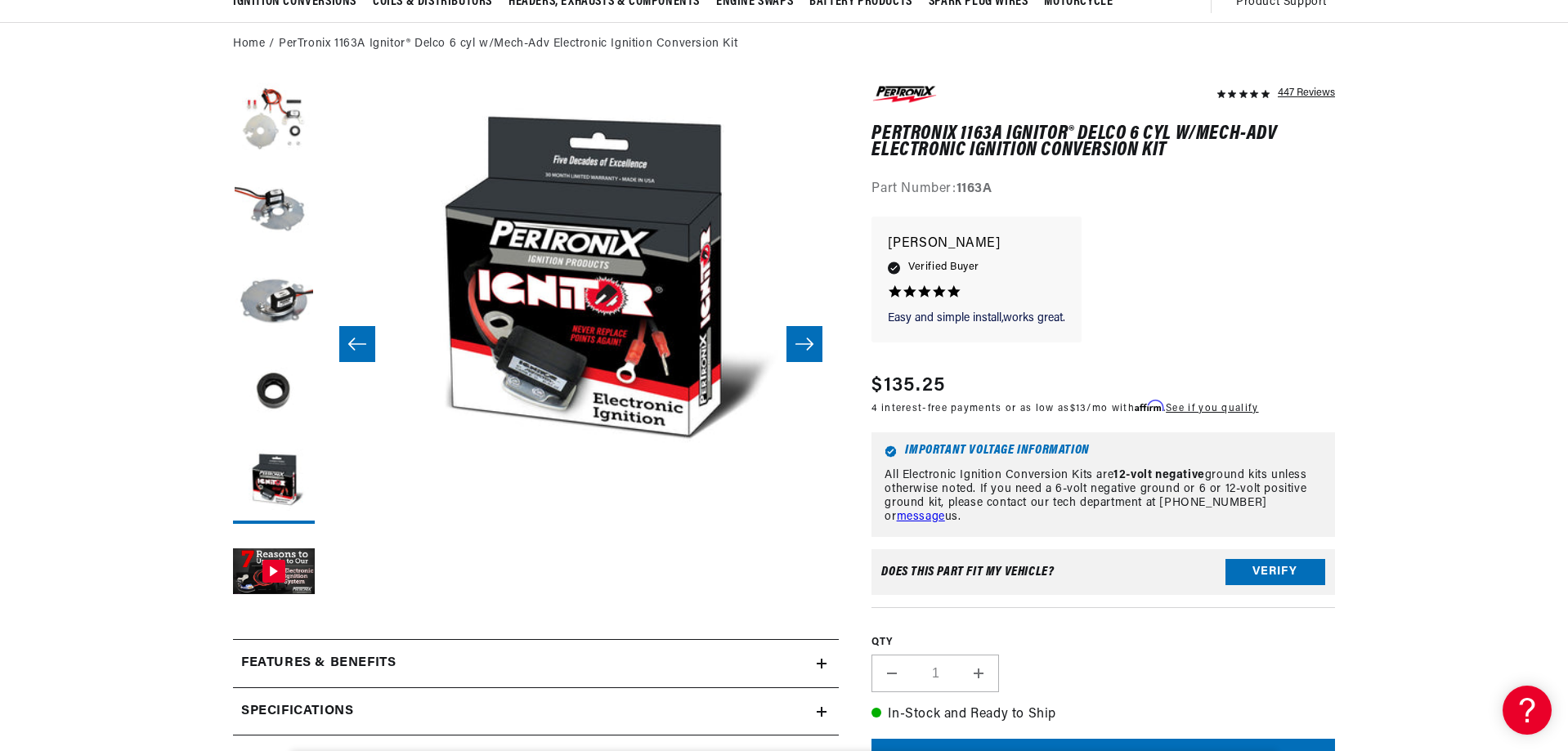
click at [797, 338] on icon "Slide right" at bounding box center [804, 344] width 20 height 16
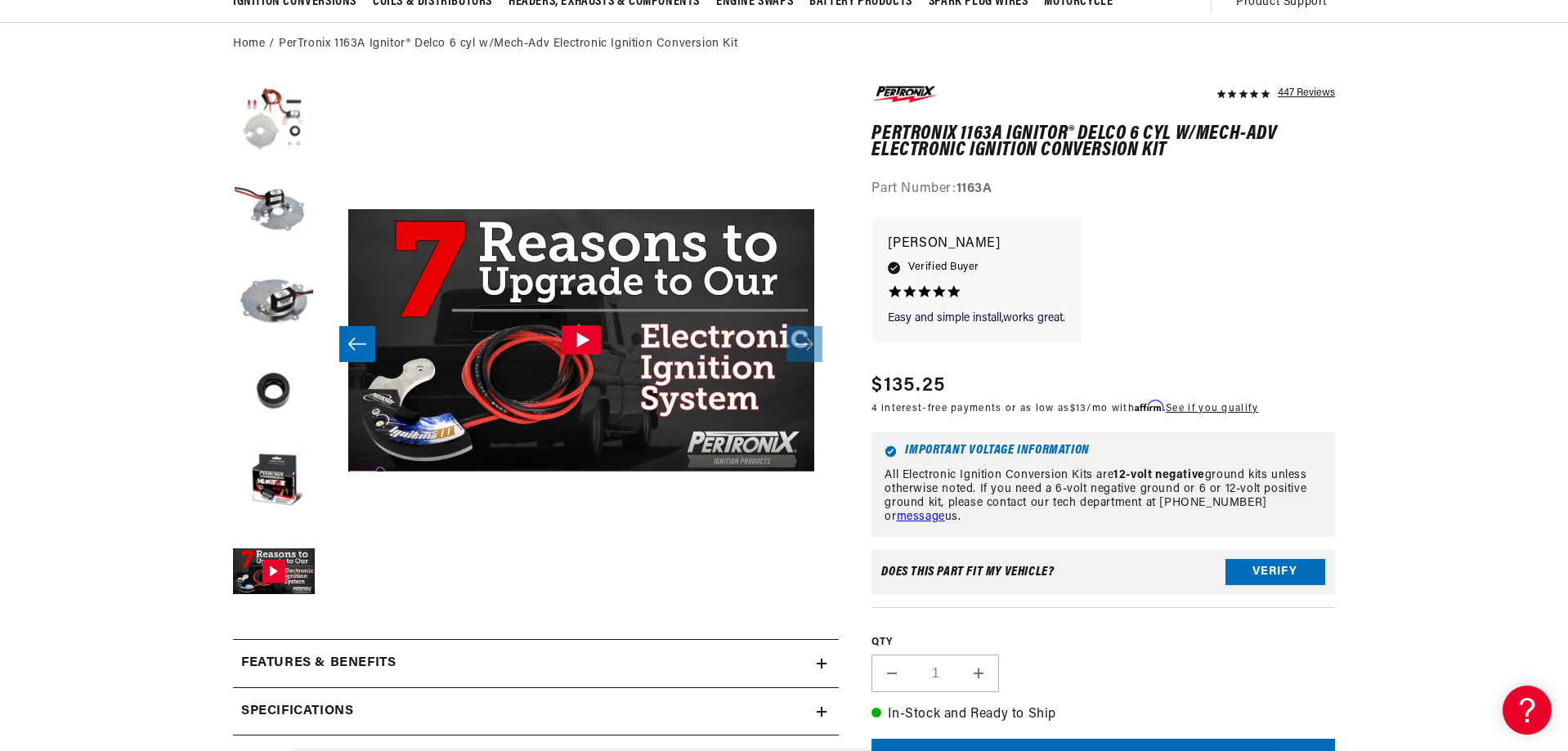
scroll to position [0, 495]
click at [357, 344] on icon "Slide left" at bounding box center [357, 344] width 18 height 12
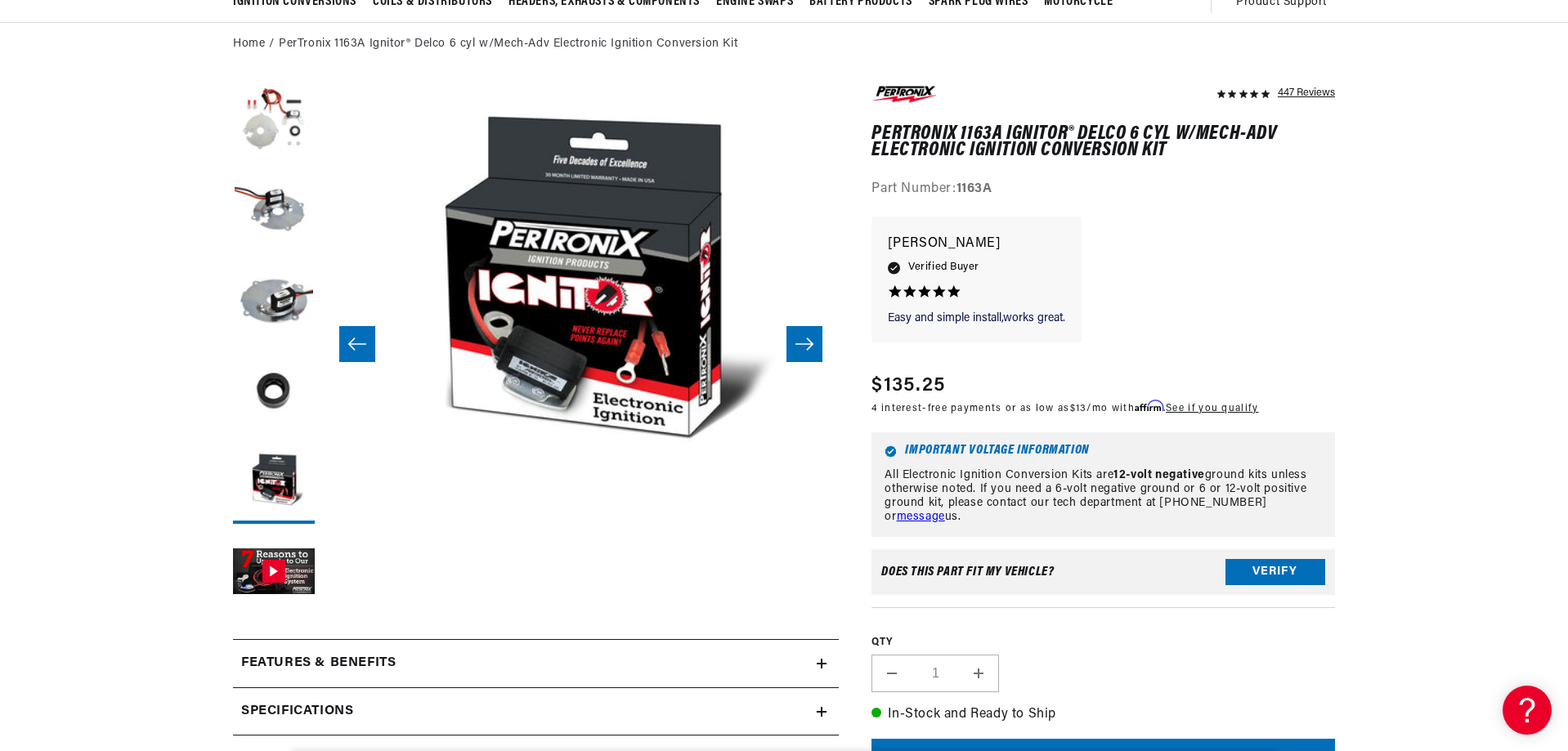
click at [357, 344] on icon "Slide left" at bounding box center [357, 344] width 18 height 12
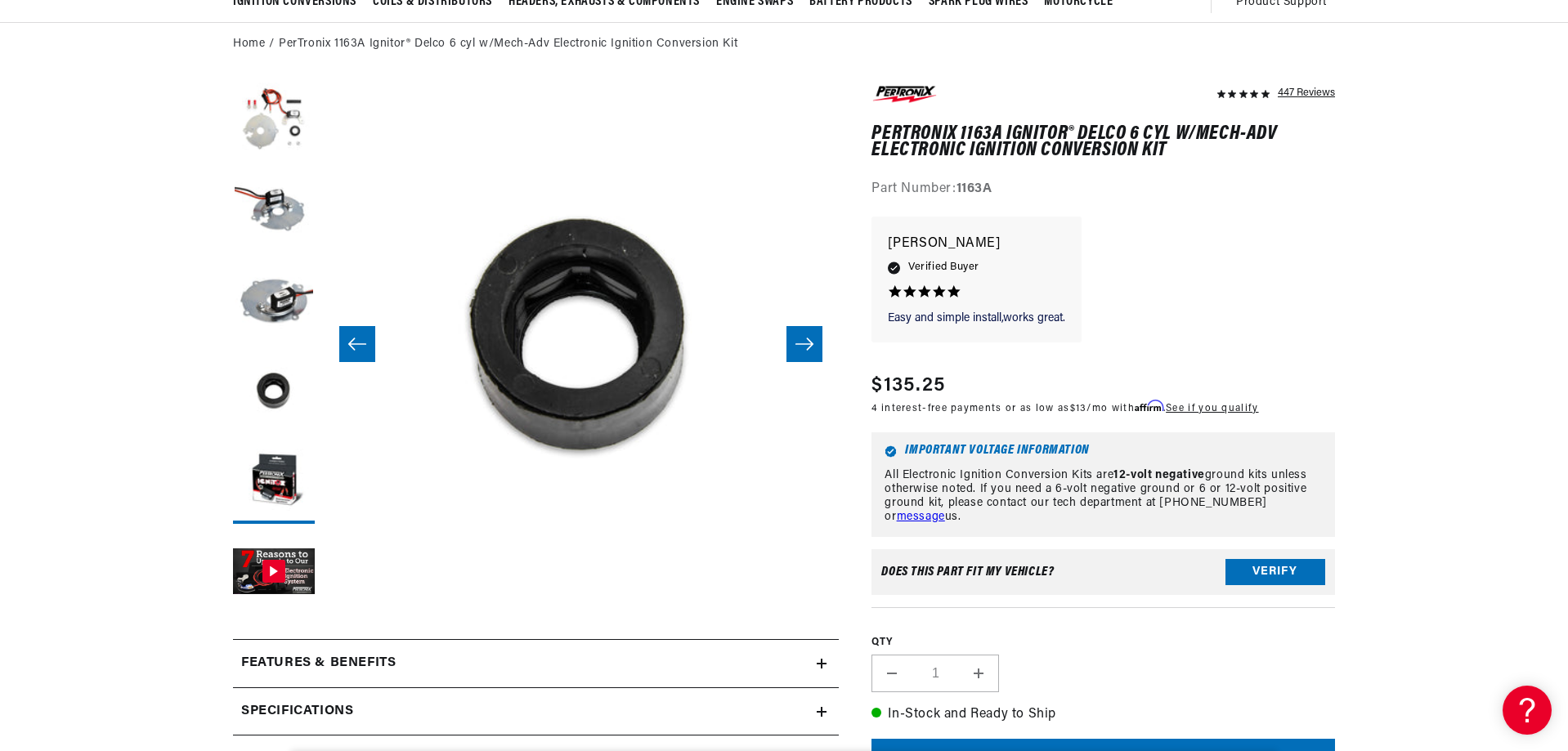
click at [357, 344] on icon "Slide left" at bounding box center [357, 344] width 18 height 12
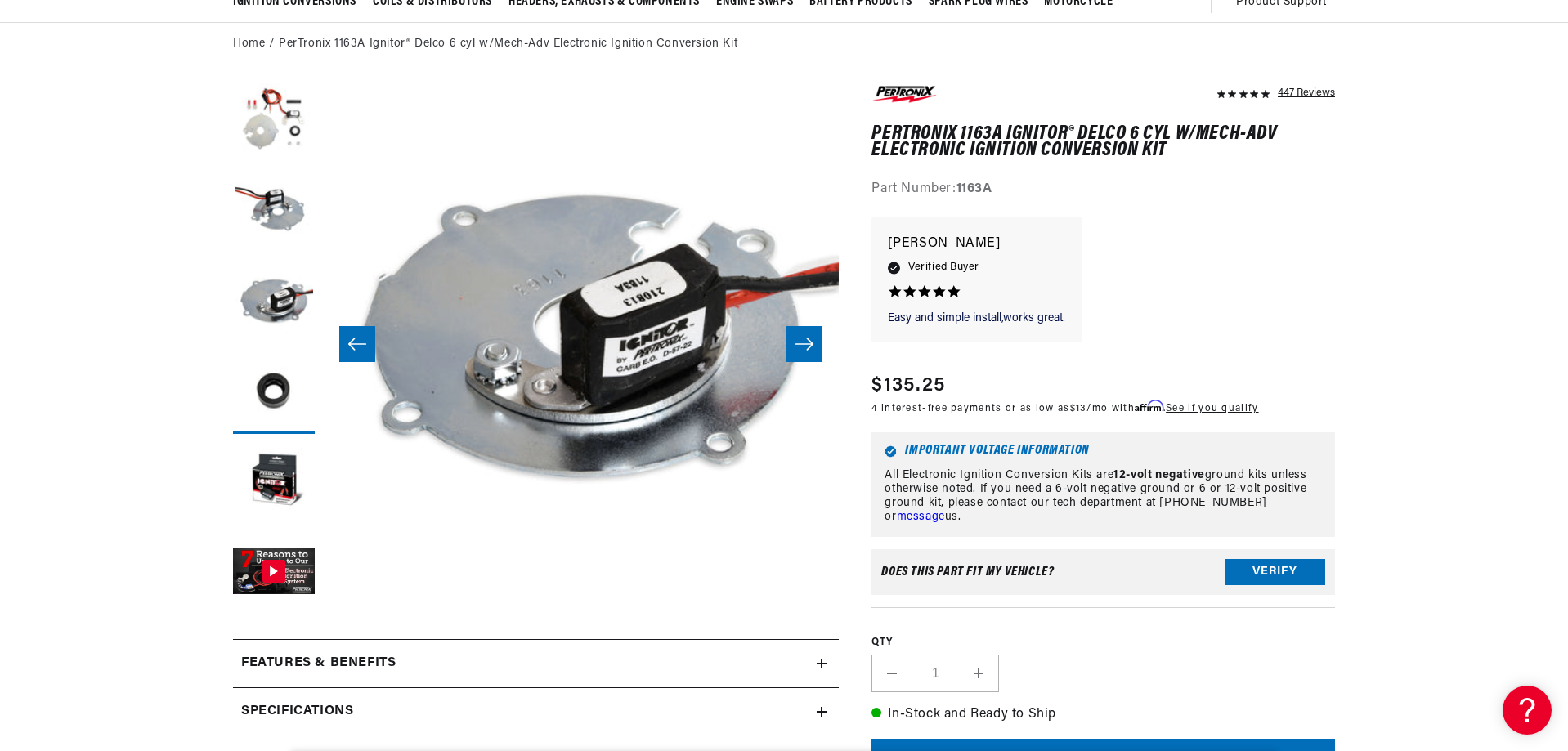
click at [357, 344] on icon "Slide left" at bounding box center [357, 344] width 18 height 12
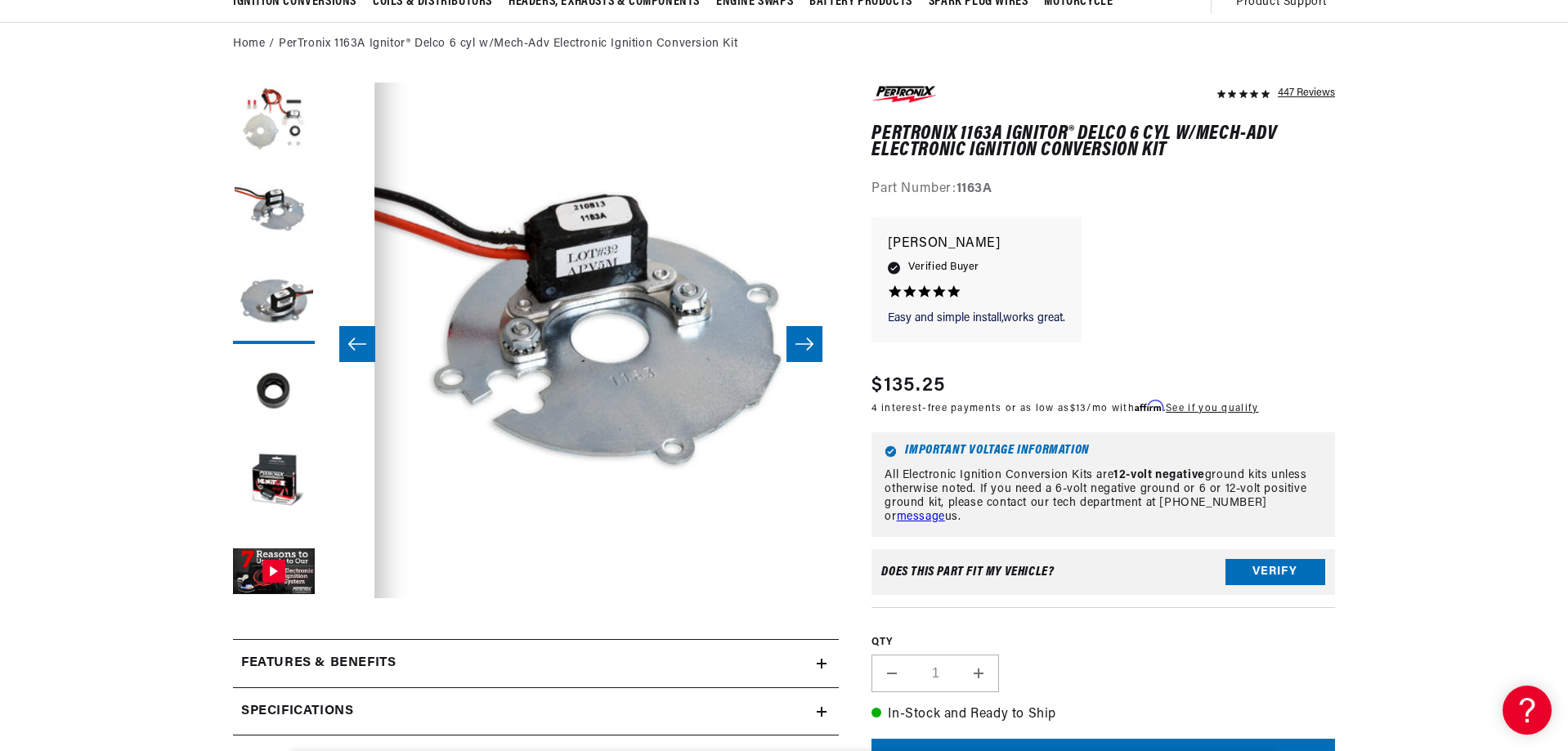
click at [357, 344] on icon "Slide left" at bounding box center [357, 344] width 18 height 12
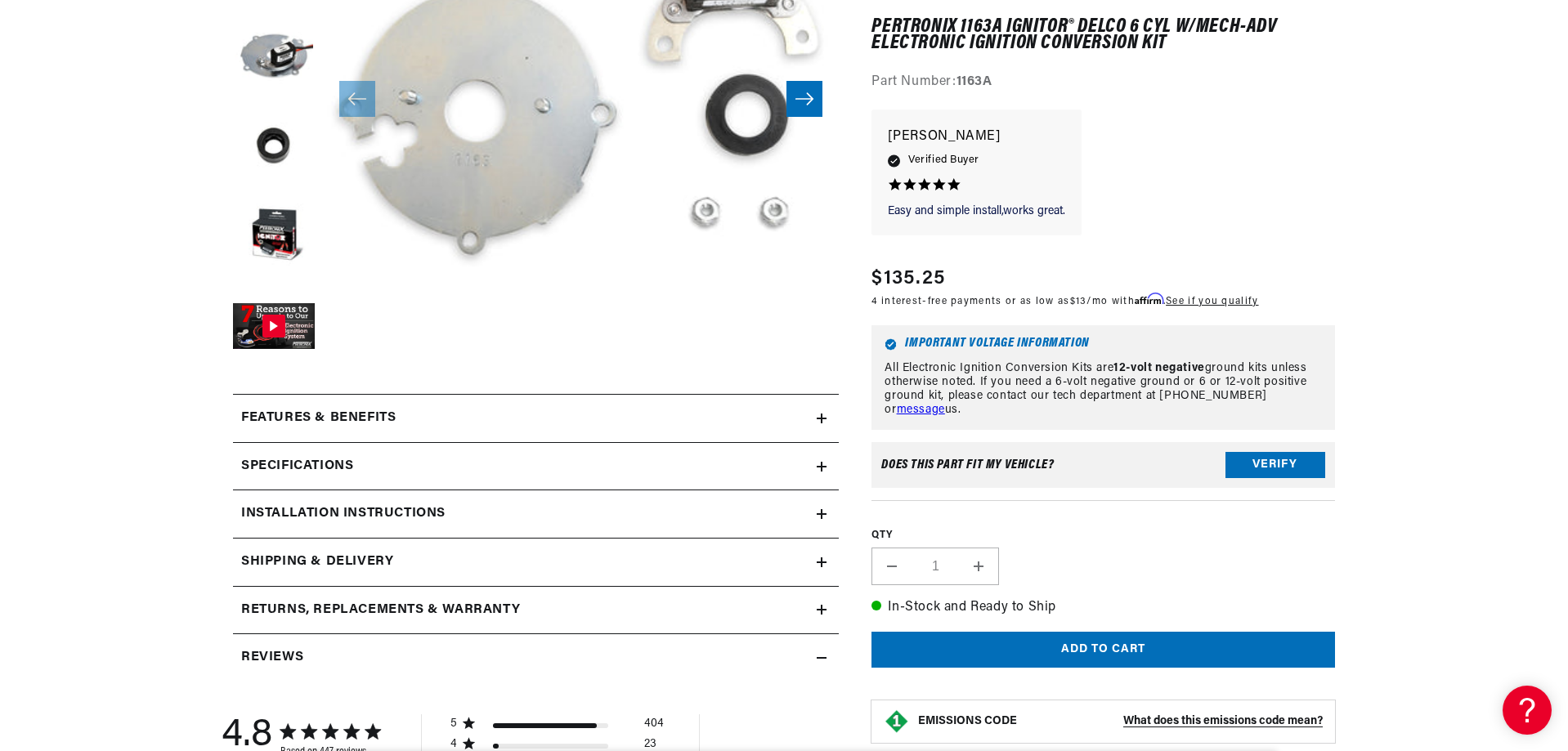
scroll to position [490, 0]
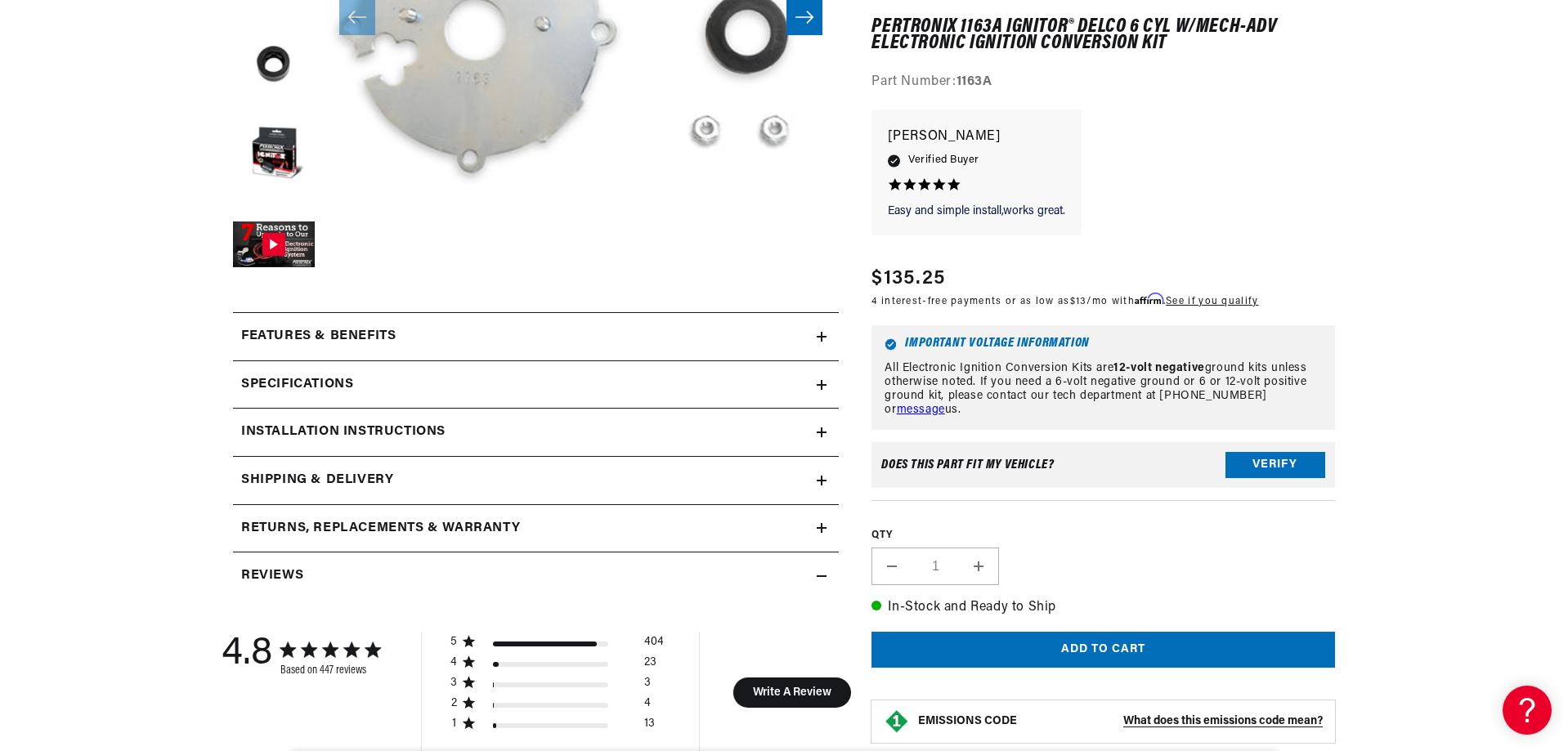
click at [401, 483] on div "Shipping & Delivery" at bounding box center [526, 480] width 584 height 21
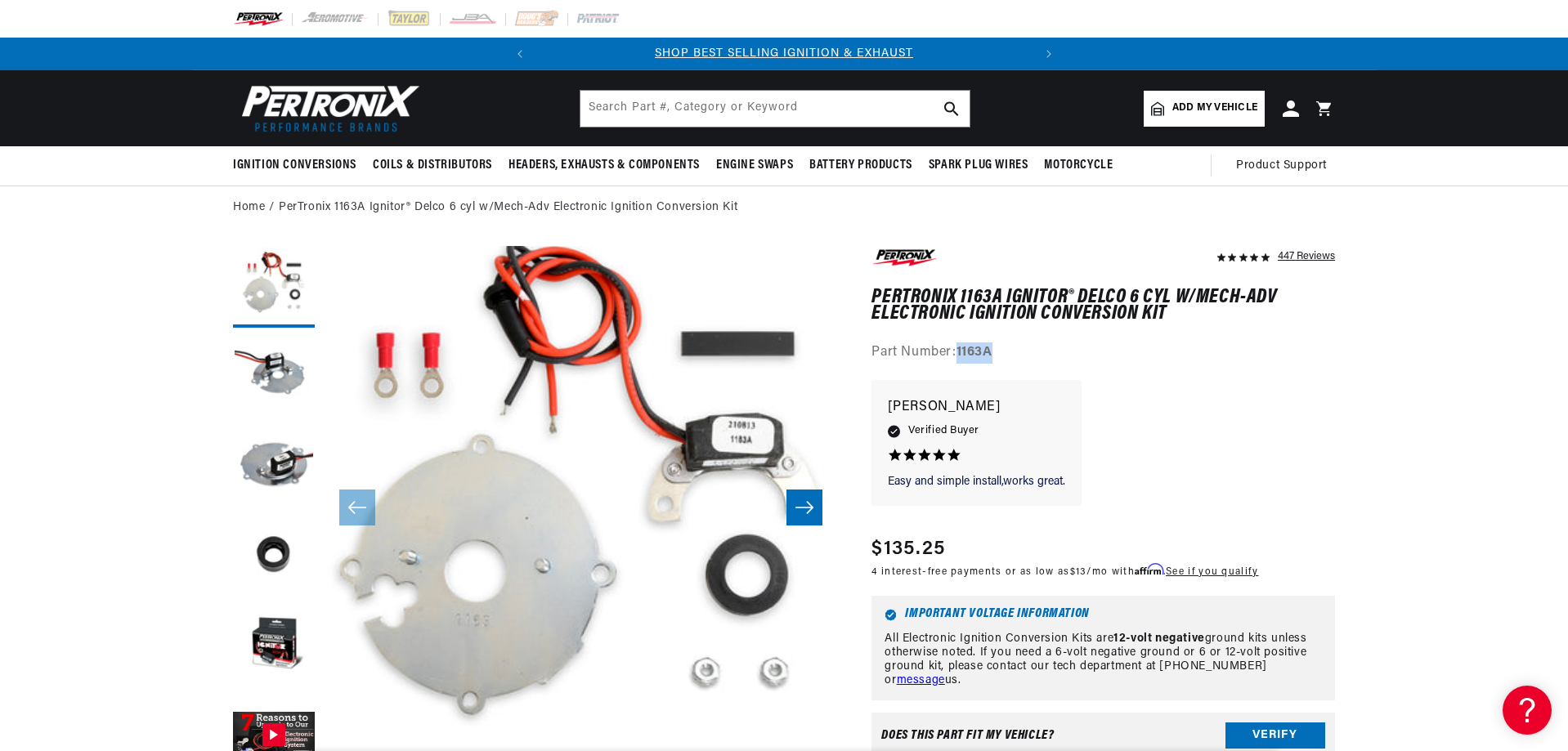
scroll to position [0, 495]
drag, startPoint x: 961, startPoint y: 350, endPoint x: 1005, endPoint y: 353, distance: 44.1
click at [1005, 353] on div "Part Number: 1163A" at bounding box center [1103, 353] width 464 height 21
copy strong "1163A"
